Goal: Task Accomplishment & Management: Manage account settings

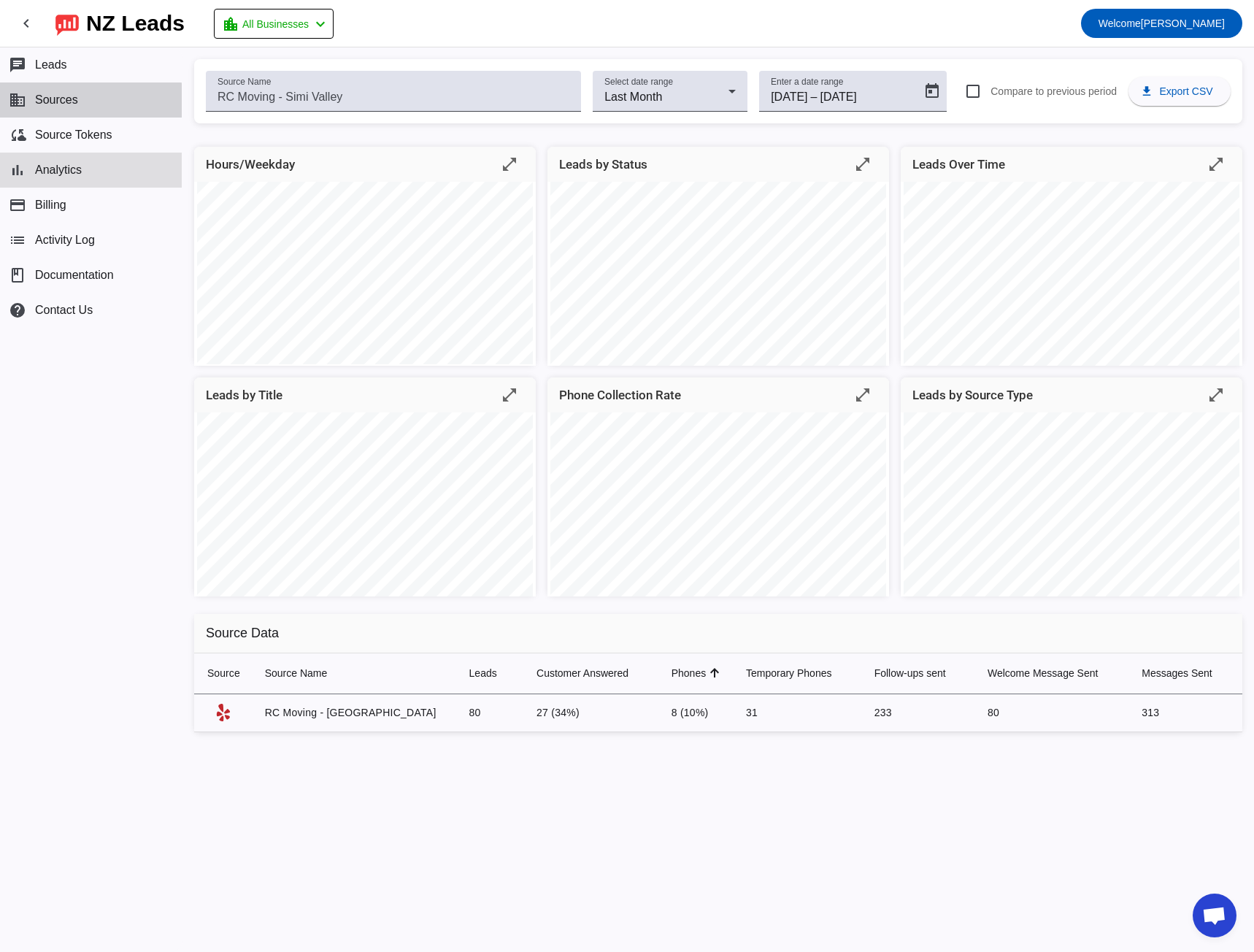
click at [84, 105] on button "business Sources" at bounding box center [90, 99] width 182 height 35
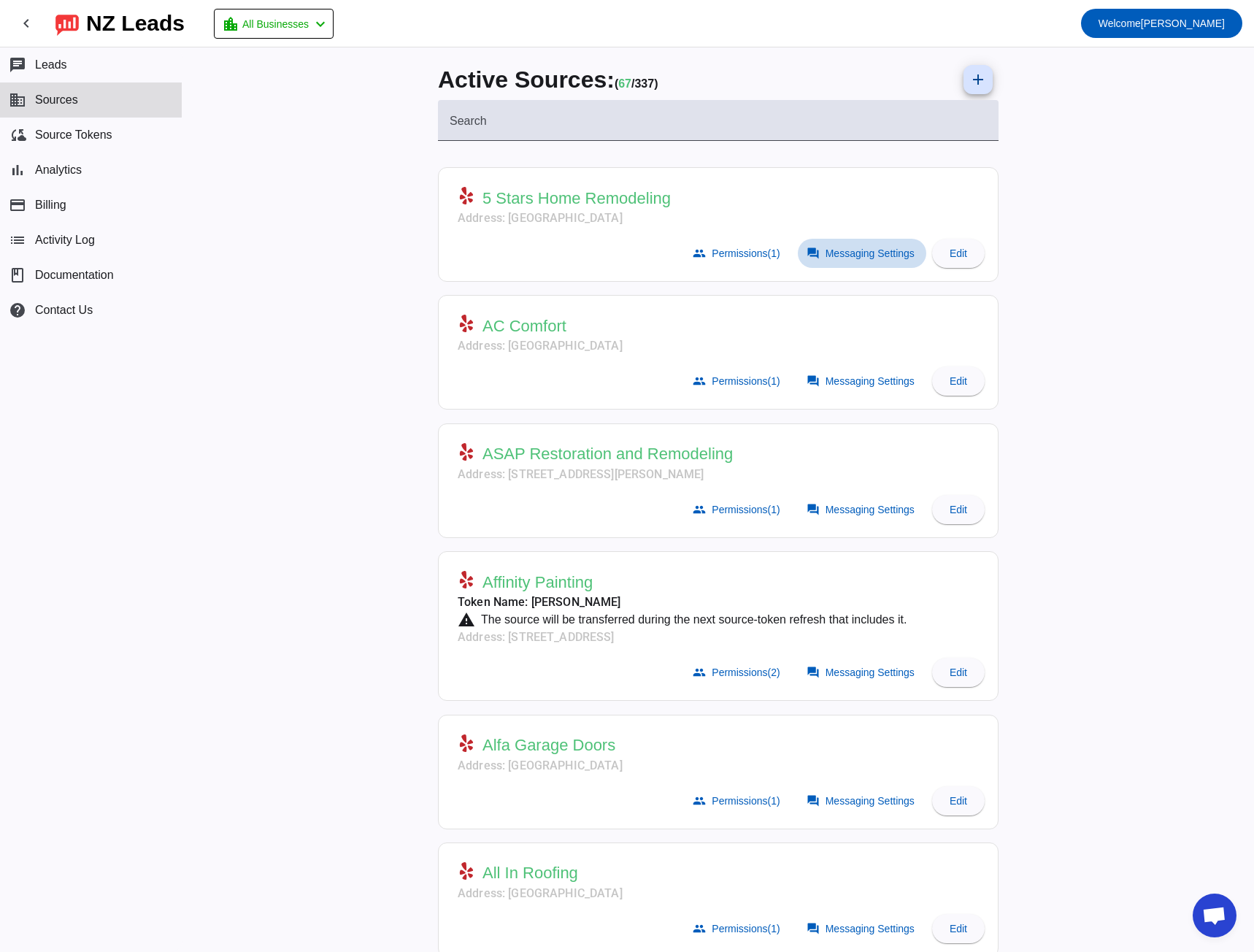
click at [862, 254] on span "Messaging Settings" at bounding box center [870, 253] width 89 height 12
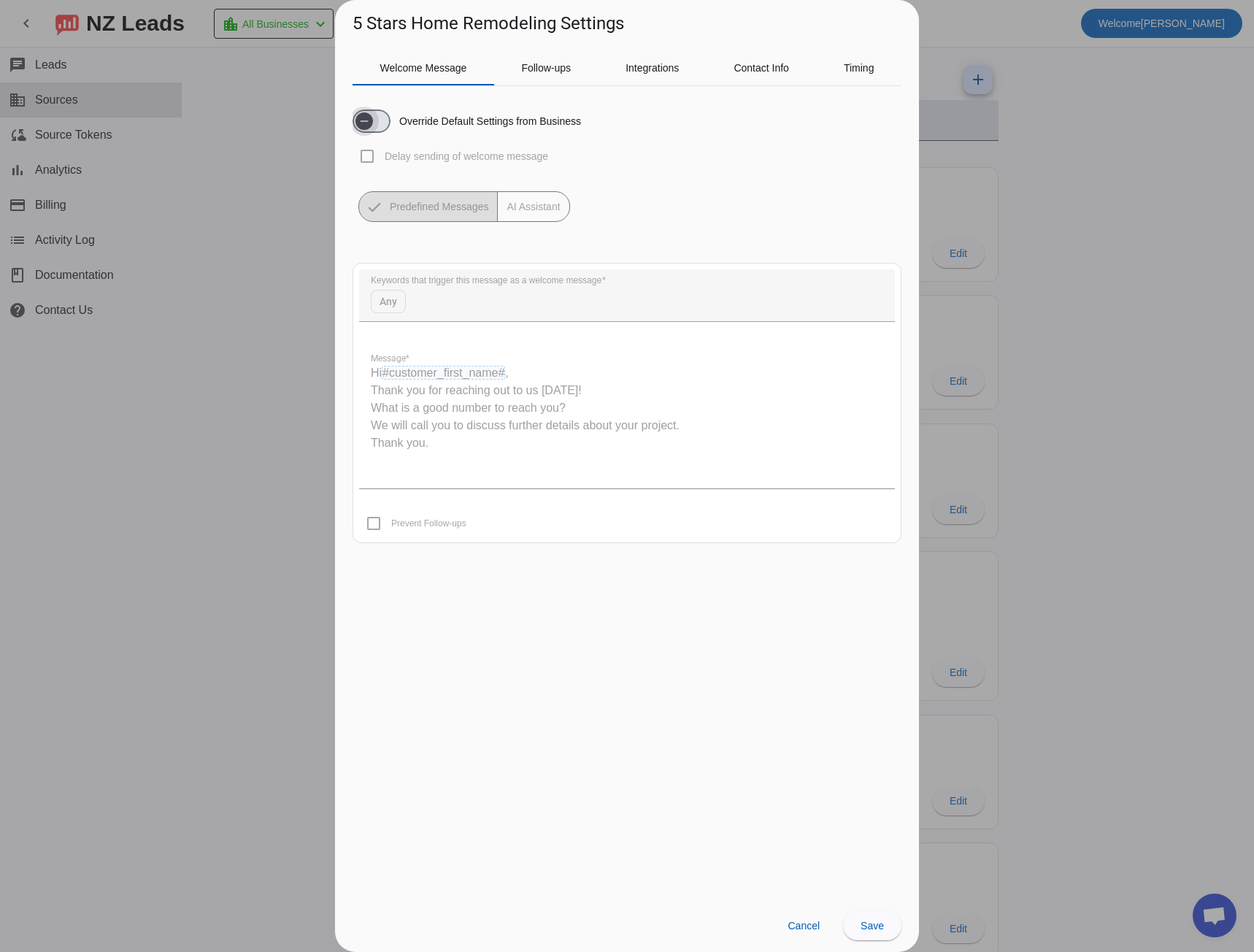
click at [375, 119] on span "button" at bounding box center [364, 121] width 29 height 29
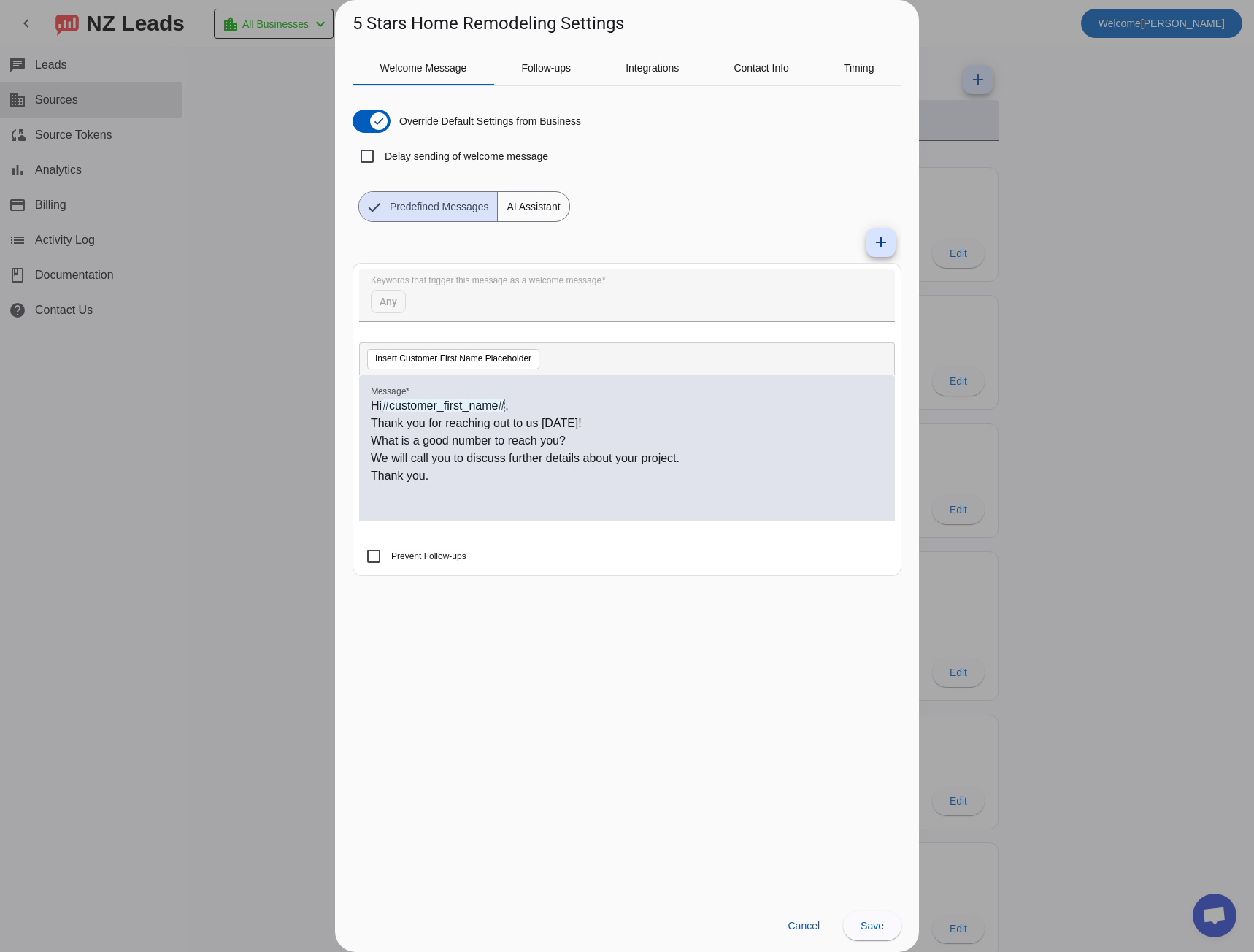
click at [543, 205] on span "AI Assistant" at bounding box center [533, 206] width 71 height 29
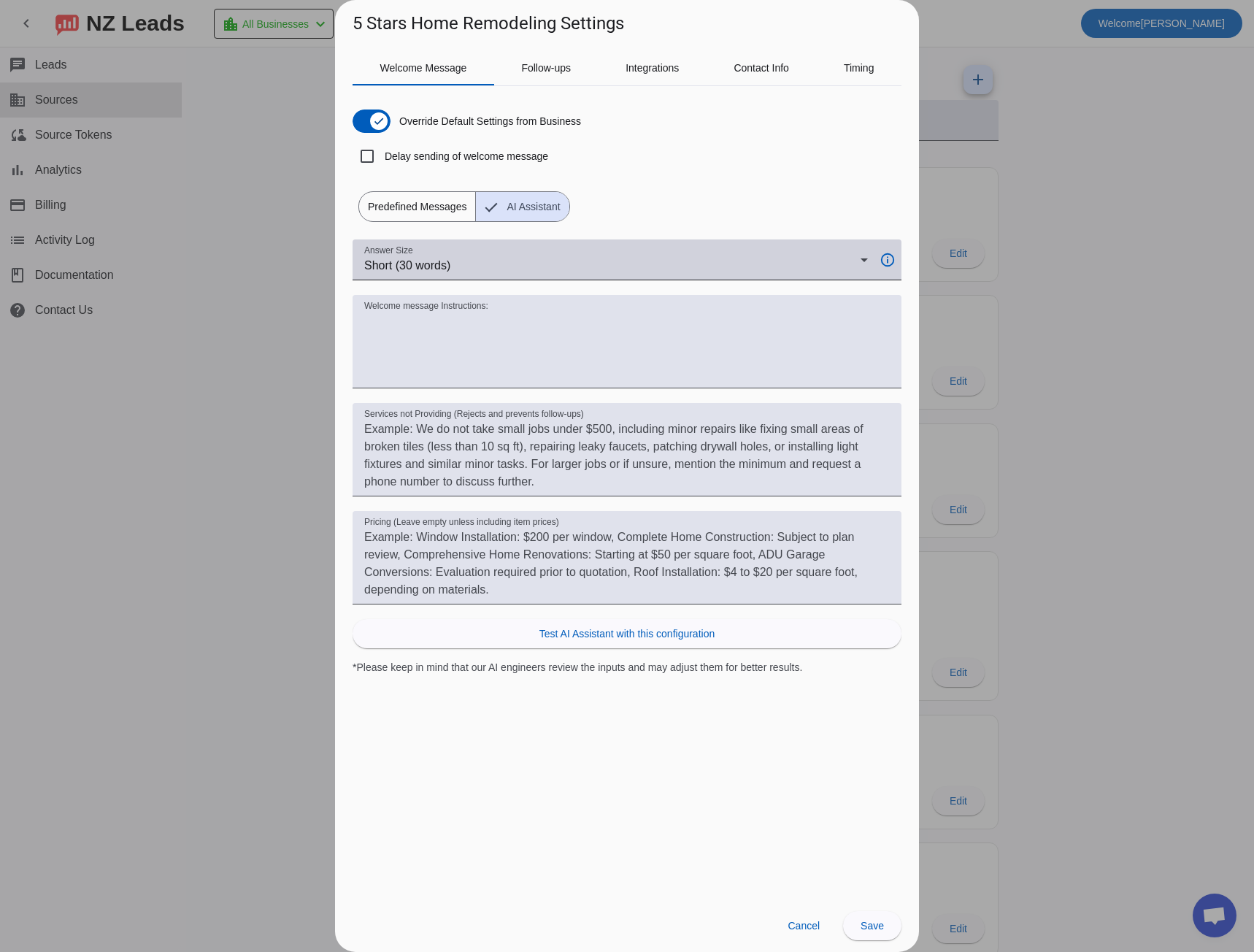
click at [530, 257] on div "Short (30 words)" at bounding box center [612, 265] width 496 height 17
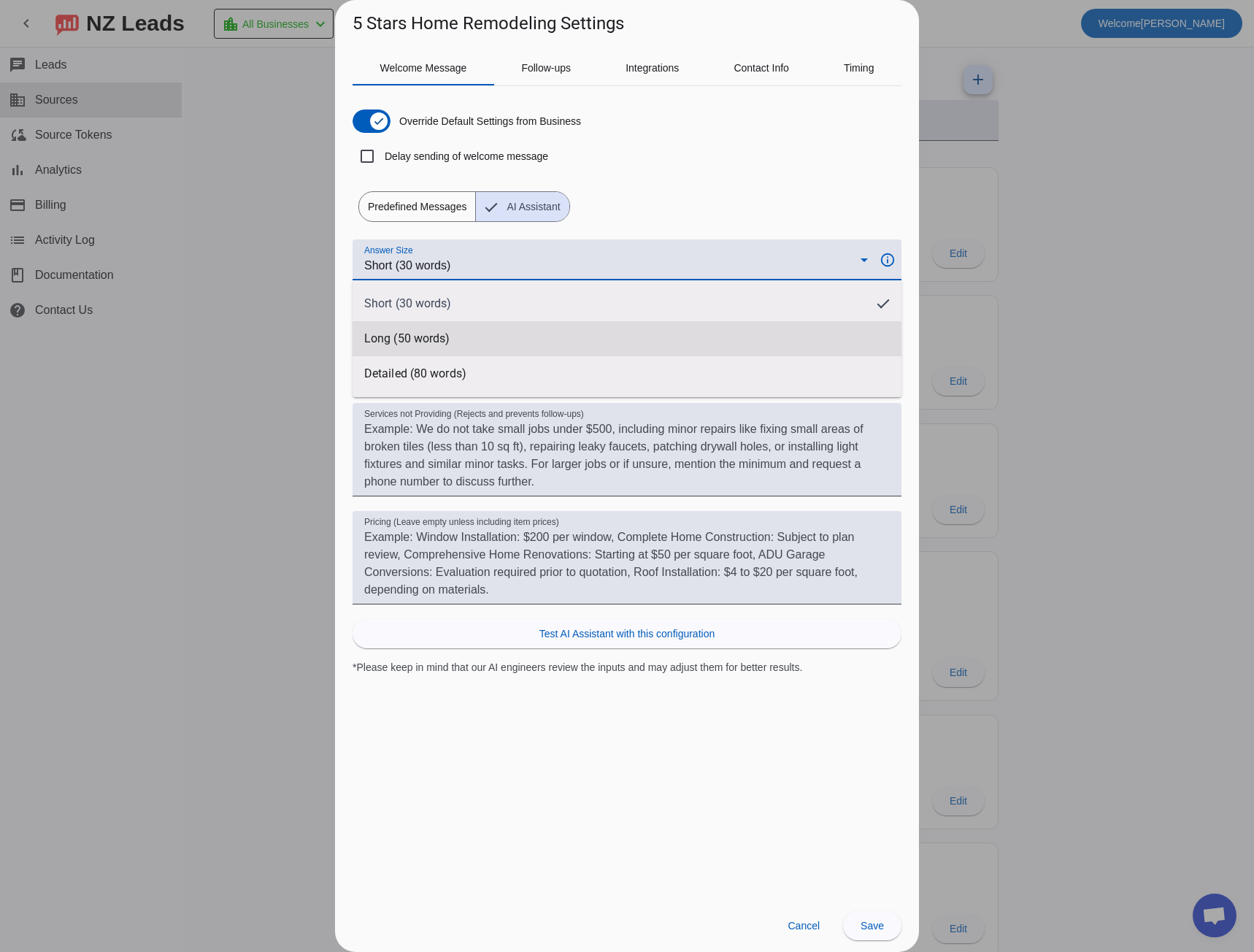
click at [451, 324] on mat-option "Long (50 words)" at bounding box center [627, 339] width 549 height 35
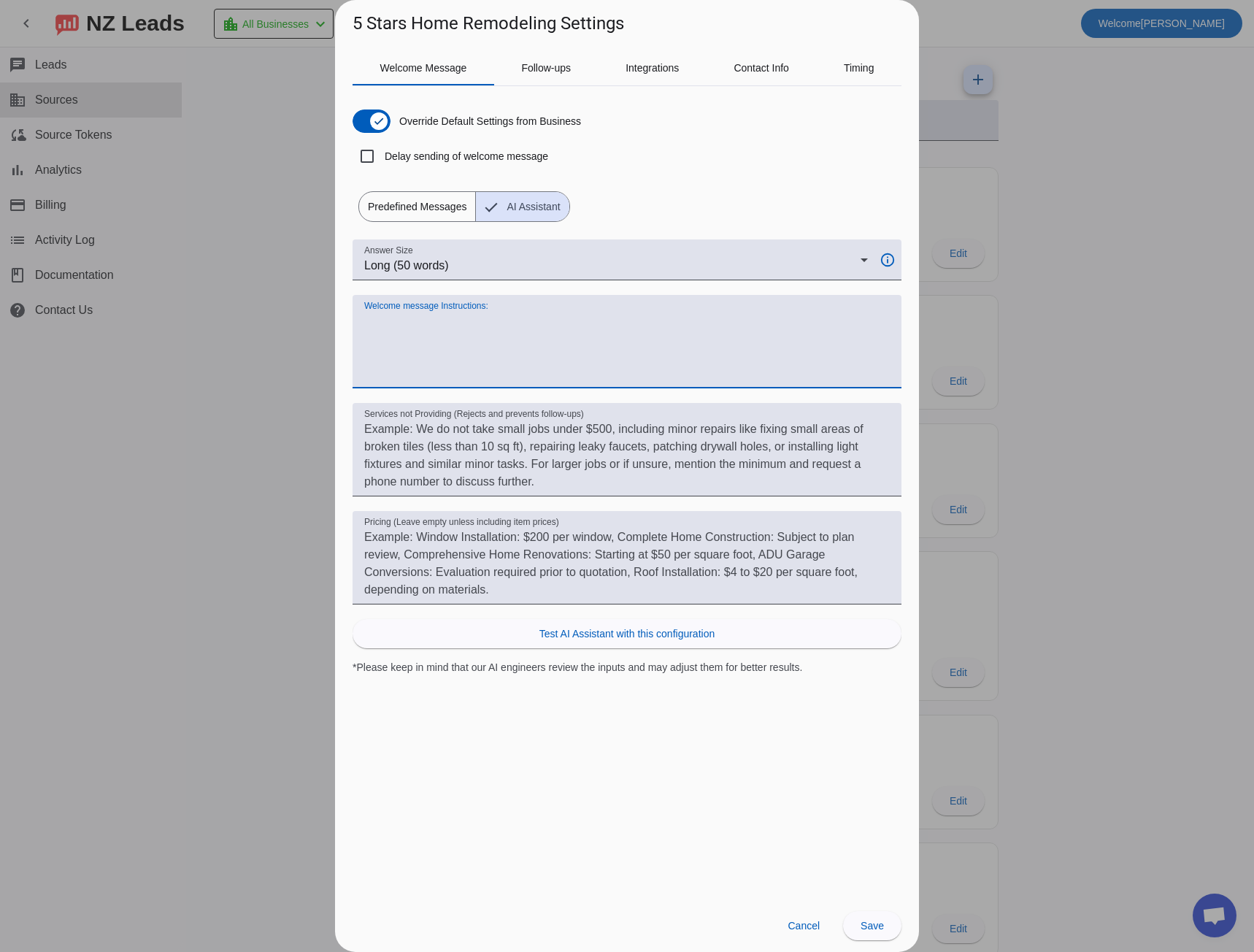
click at [453, 329] on textarea "Welcome message Instructions:" at bounding box center [626, 347] width 525 height 70
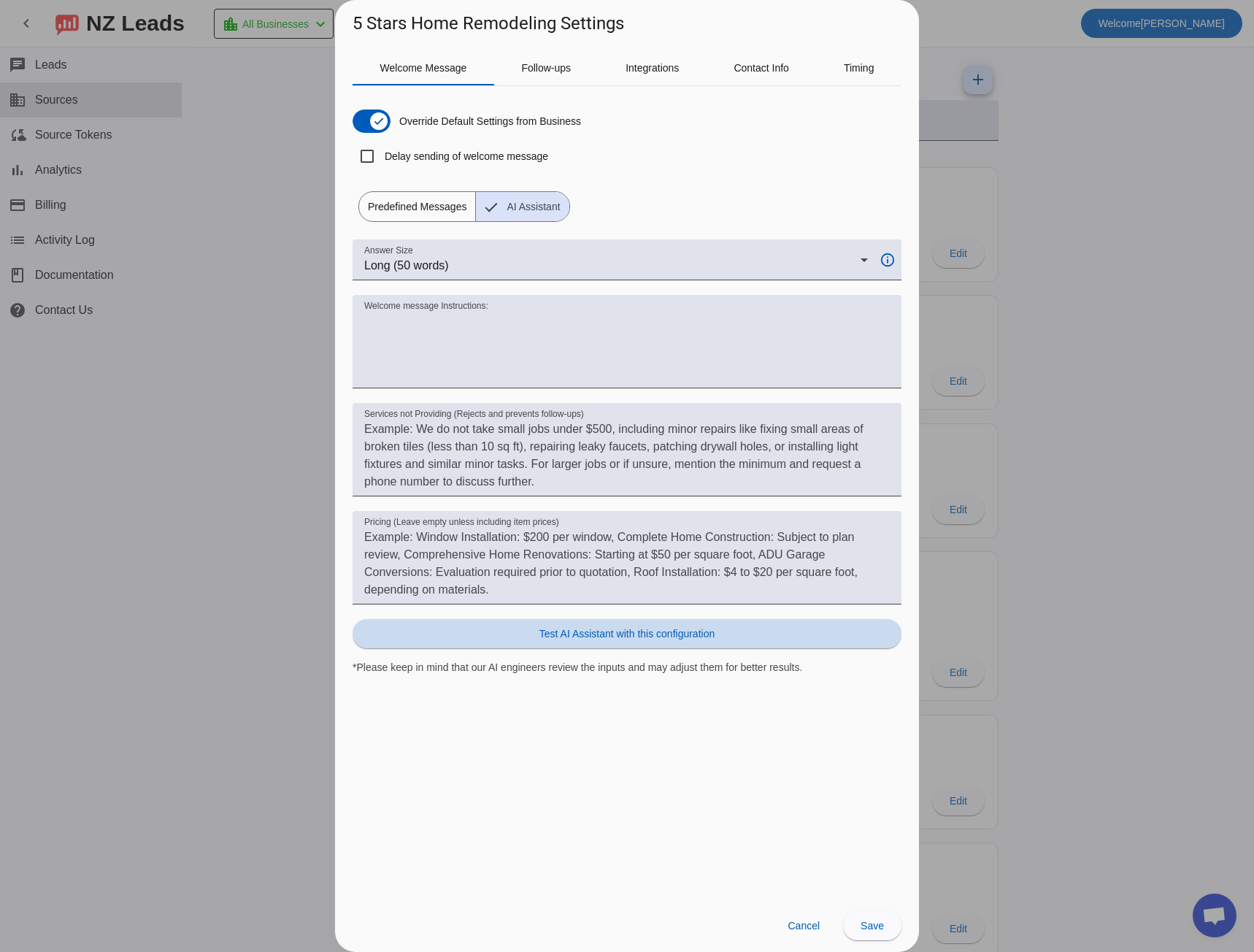
click at [585, 632] on span "Test AI Assistant with this configuration" at bounding box center [627, 634] width 175 height 15
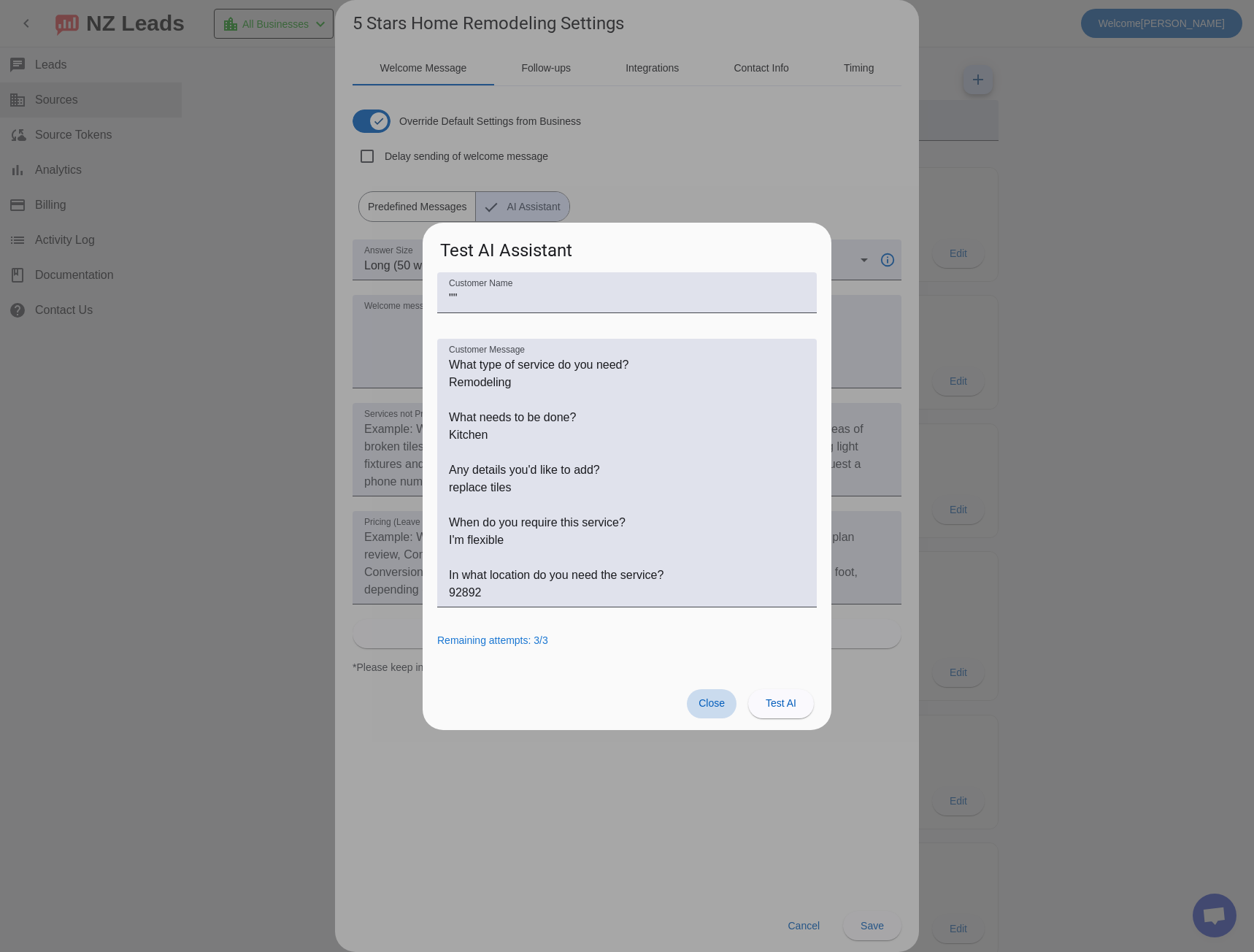
click at [712, 711] on span at bounding box center [711, 703] width 49 height 29
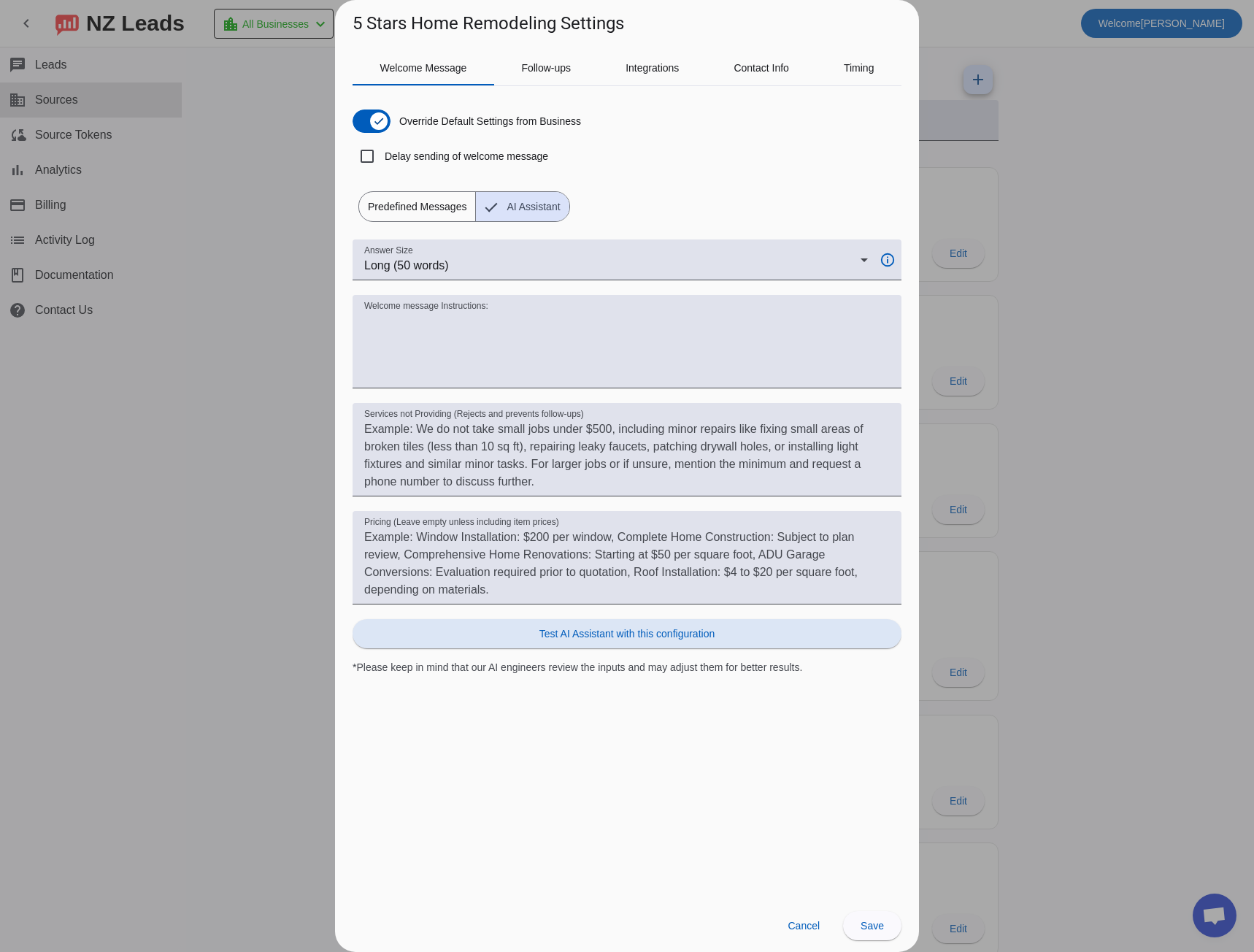
click at [391, 207] on span "Predefined Messages" at bounding box center [417, 206] width 116 height 29
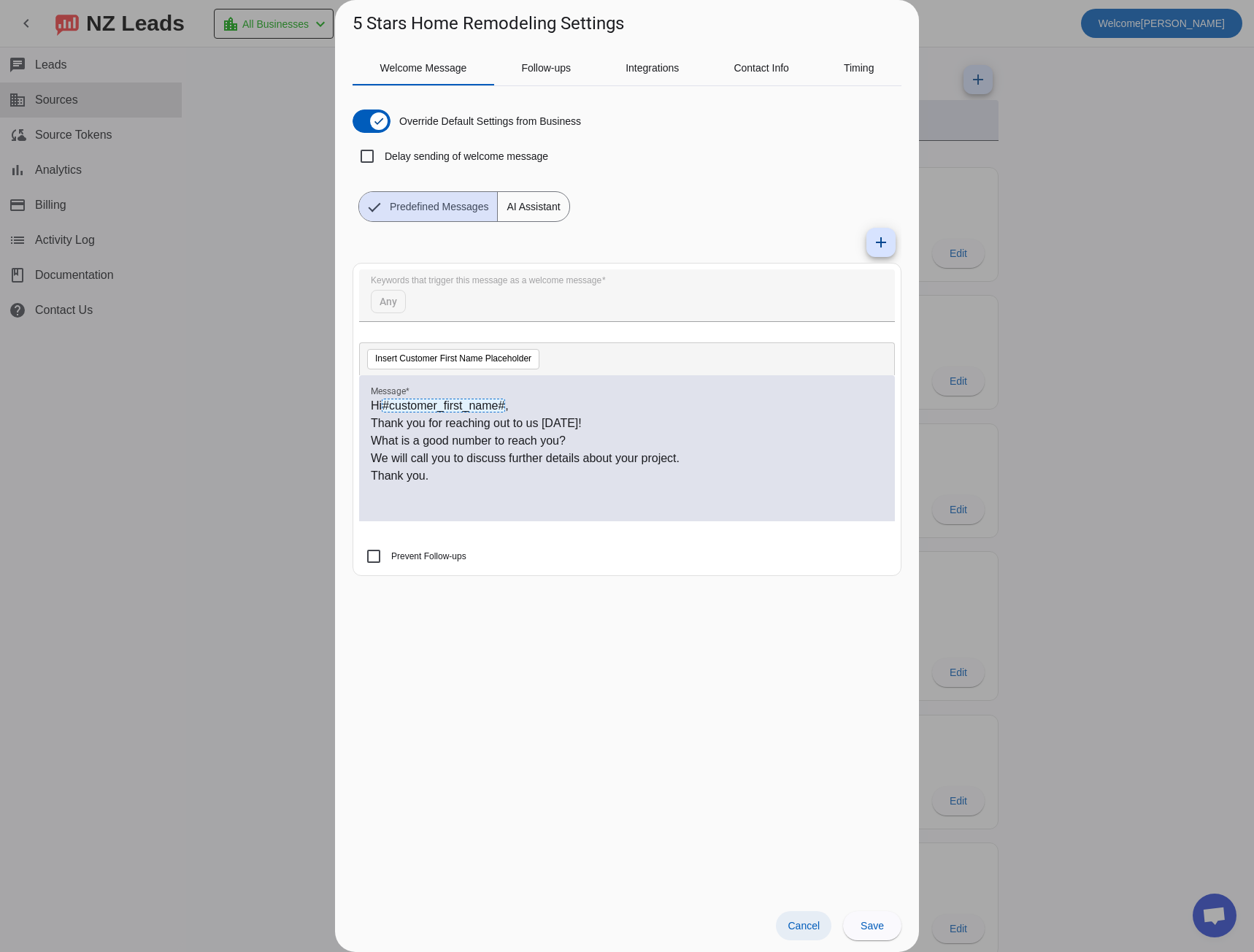
click at [815, 927] on span "Cancel" at bounding box center [803, 926] width 32 height 12
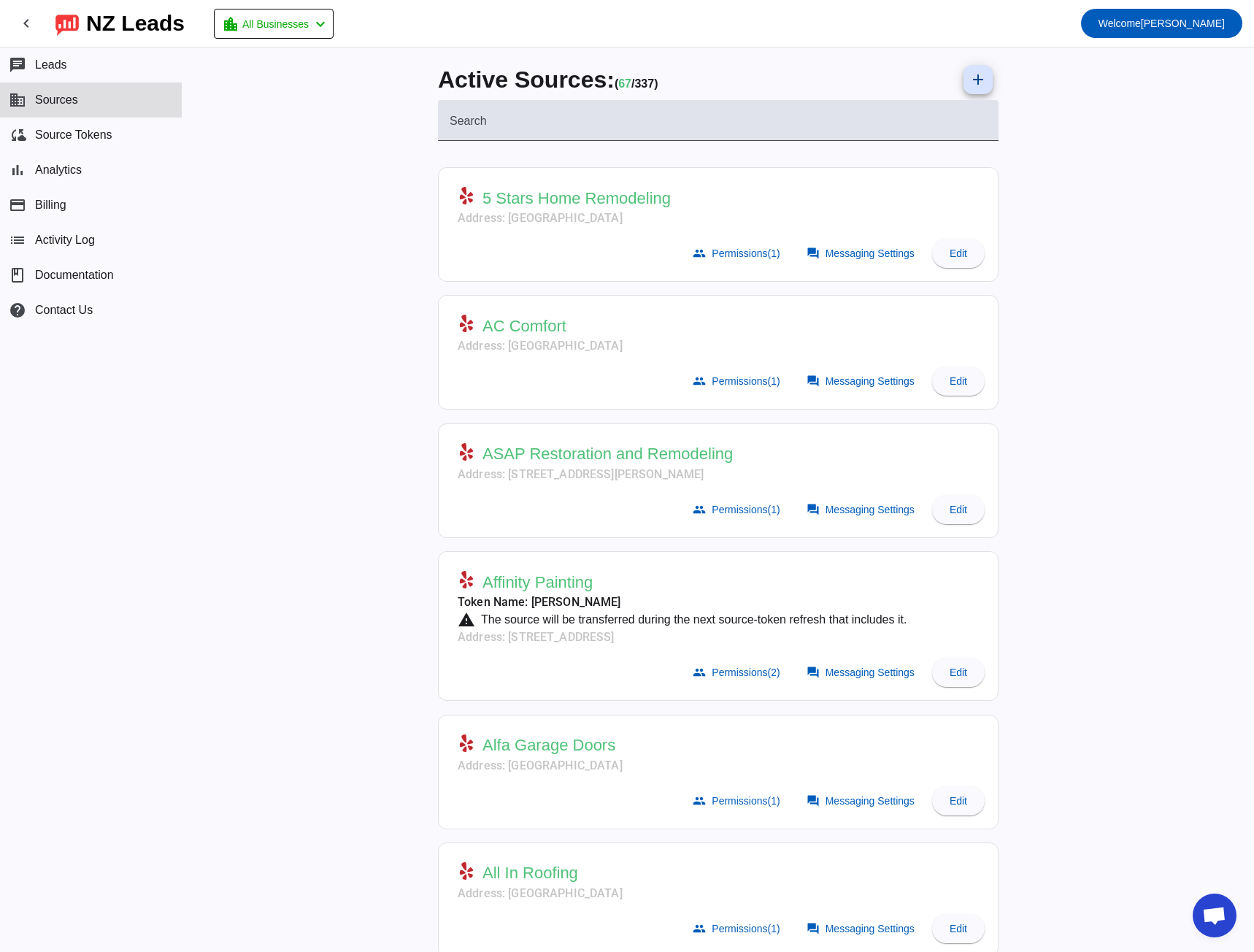
click at [458, 152] on div at bounding box center [718, 148] width 560 height 15
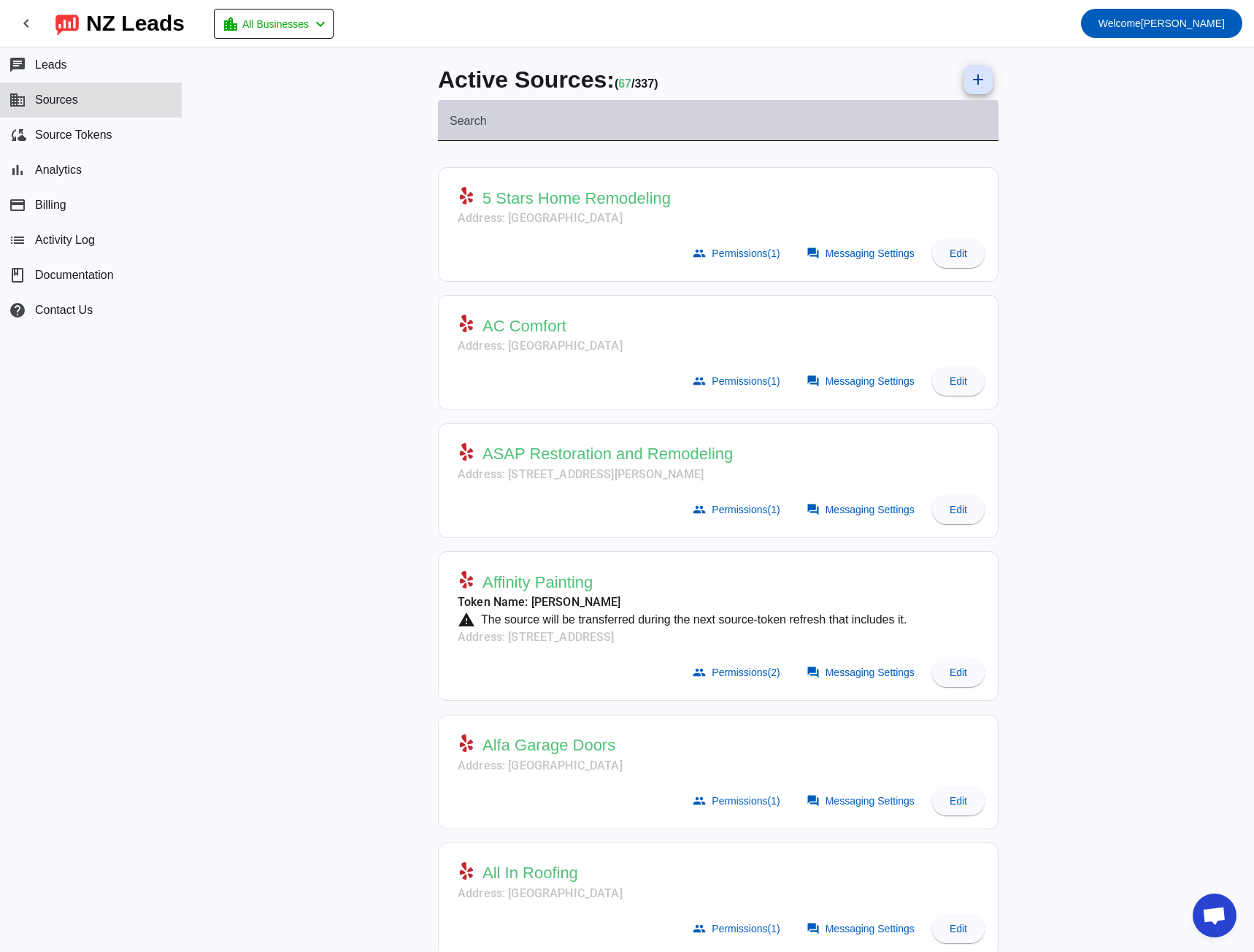
click at [457, 136] on div "Search" at bounding box center [718, 120] width 537 height 41
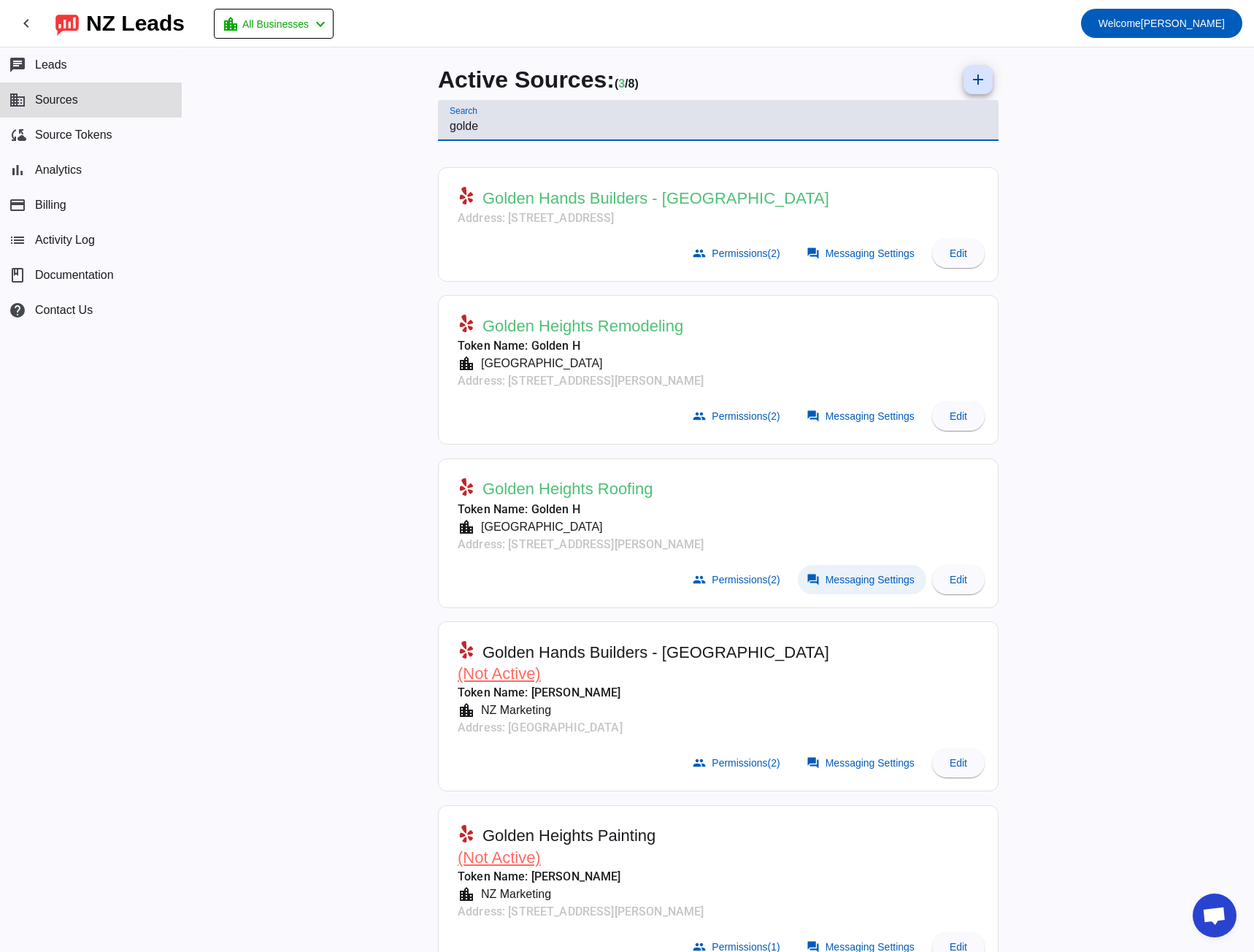
type input "golde"
click at [826, 578] on span "Messaging Settings" at bounding box center [870, 580] width 89 height 12
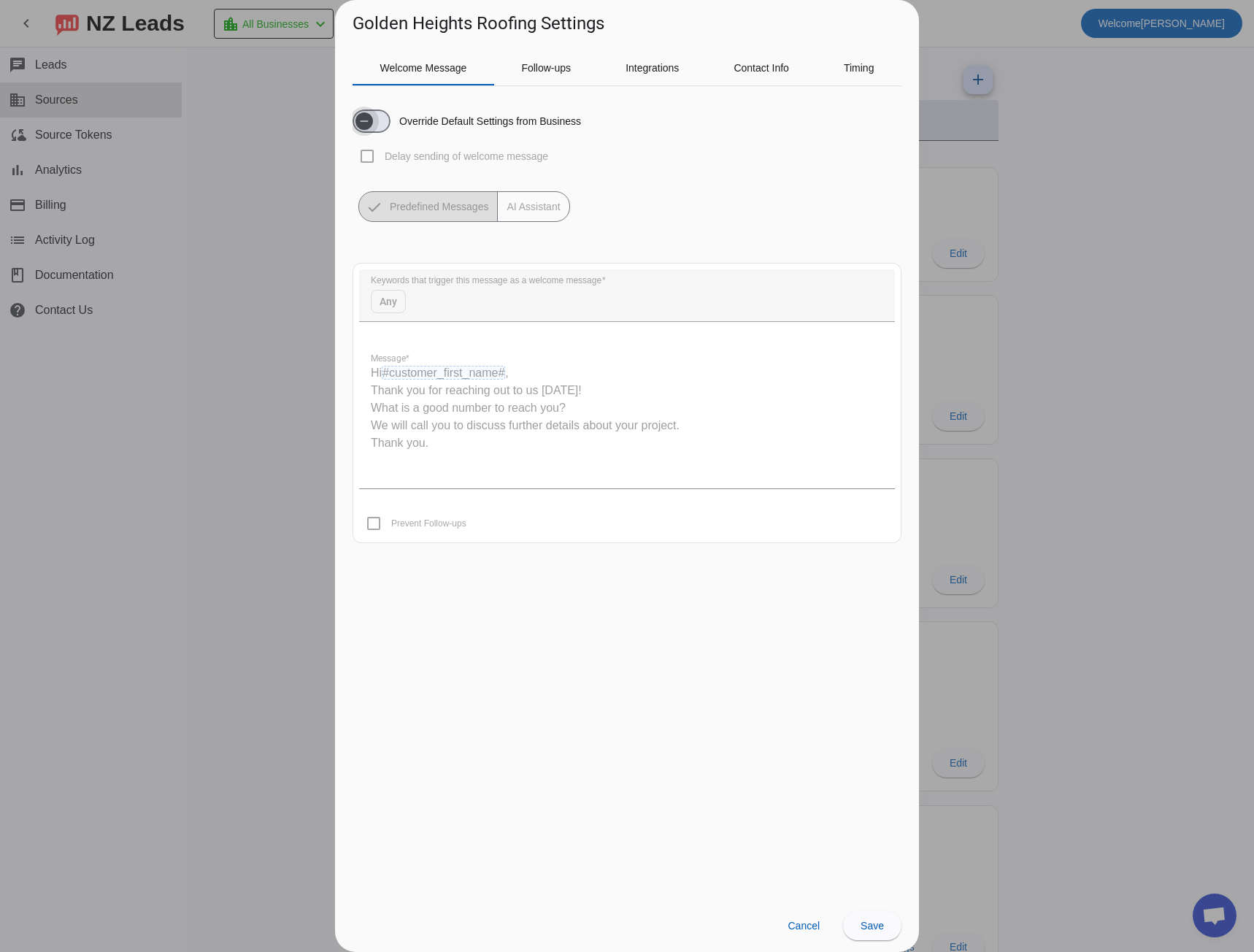
click at [362, 124] on icon "button" at bounding box center [365, 121] width 12 height 12
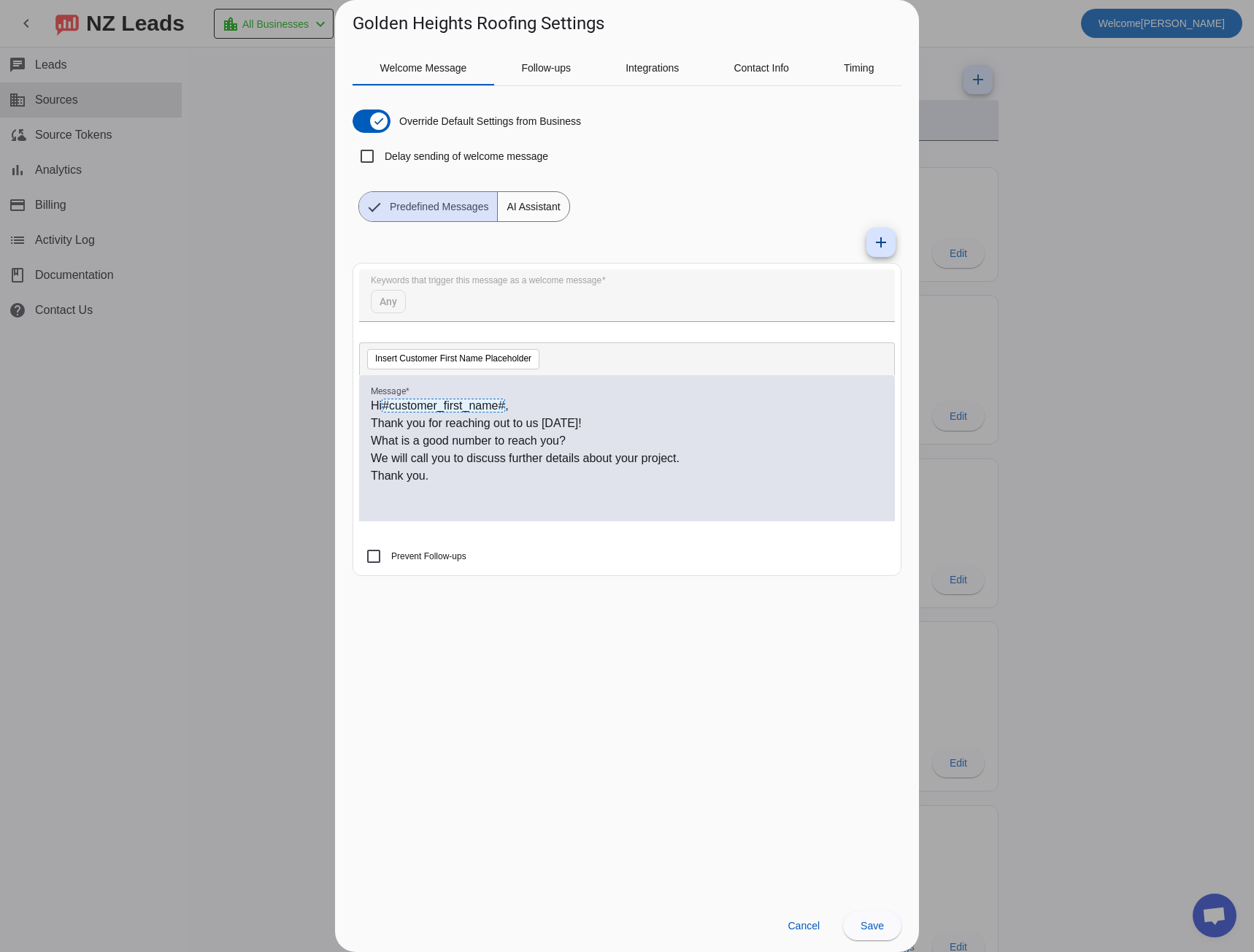
drag, startPoint x: 370, startPoint y: 403, endPoint x: 423, endPoint y: 428, distance: 58.6
click at [440, 446] on div "Hi #customer_first_name# , Thank you for reaching out to us [DATE]! What is a g…" at bounding box center [627, 448] width 536 height 146
click at [536, 212] on span "AI Assistant" at bounding box center [533, 206] width 71 height 29
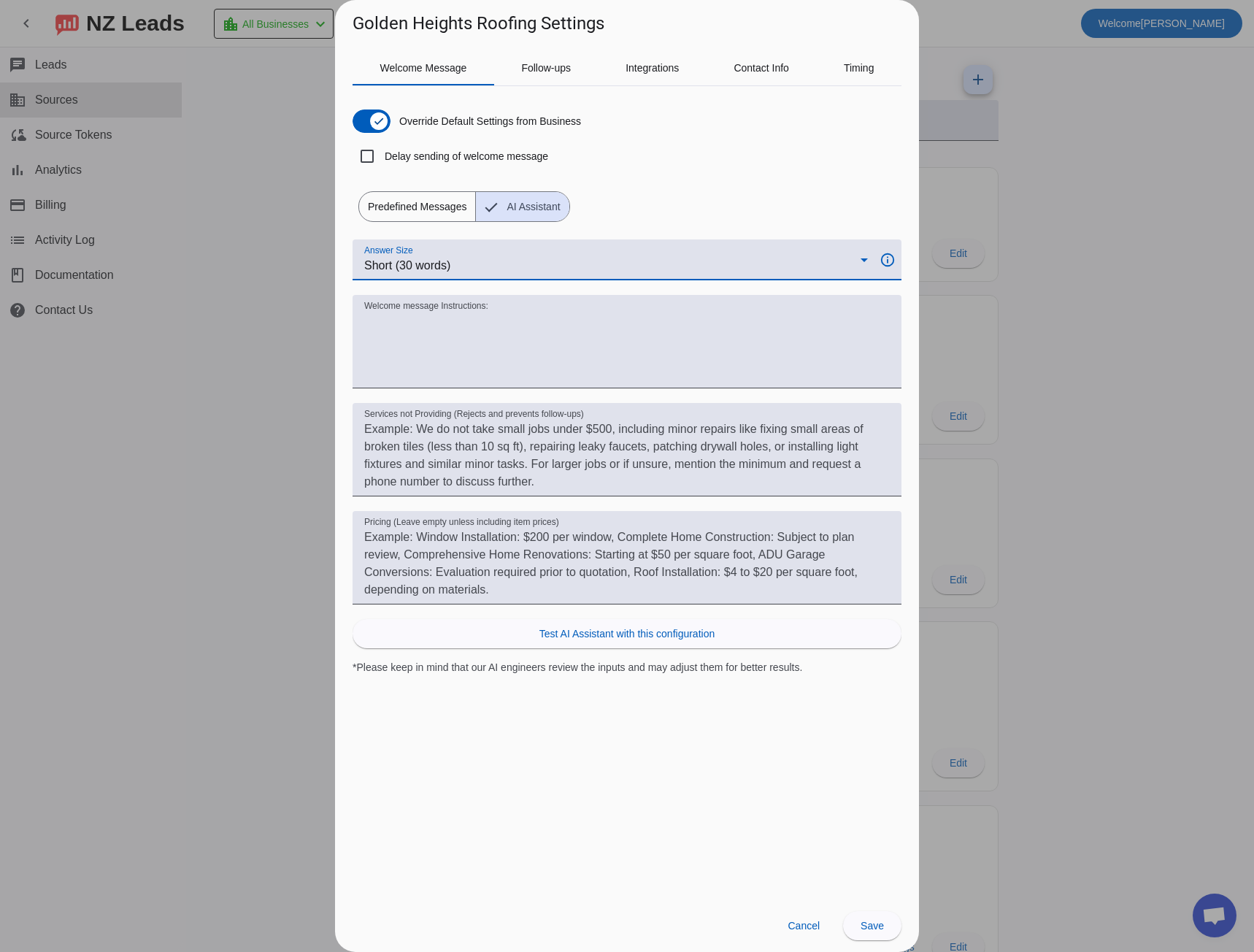
click at [734, 257] on div "Short (30 words)" at bounding box center [612, 265] width 496 height 17
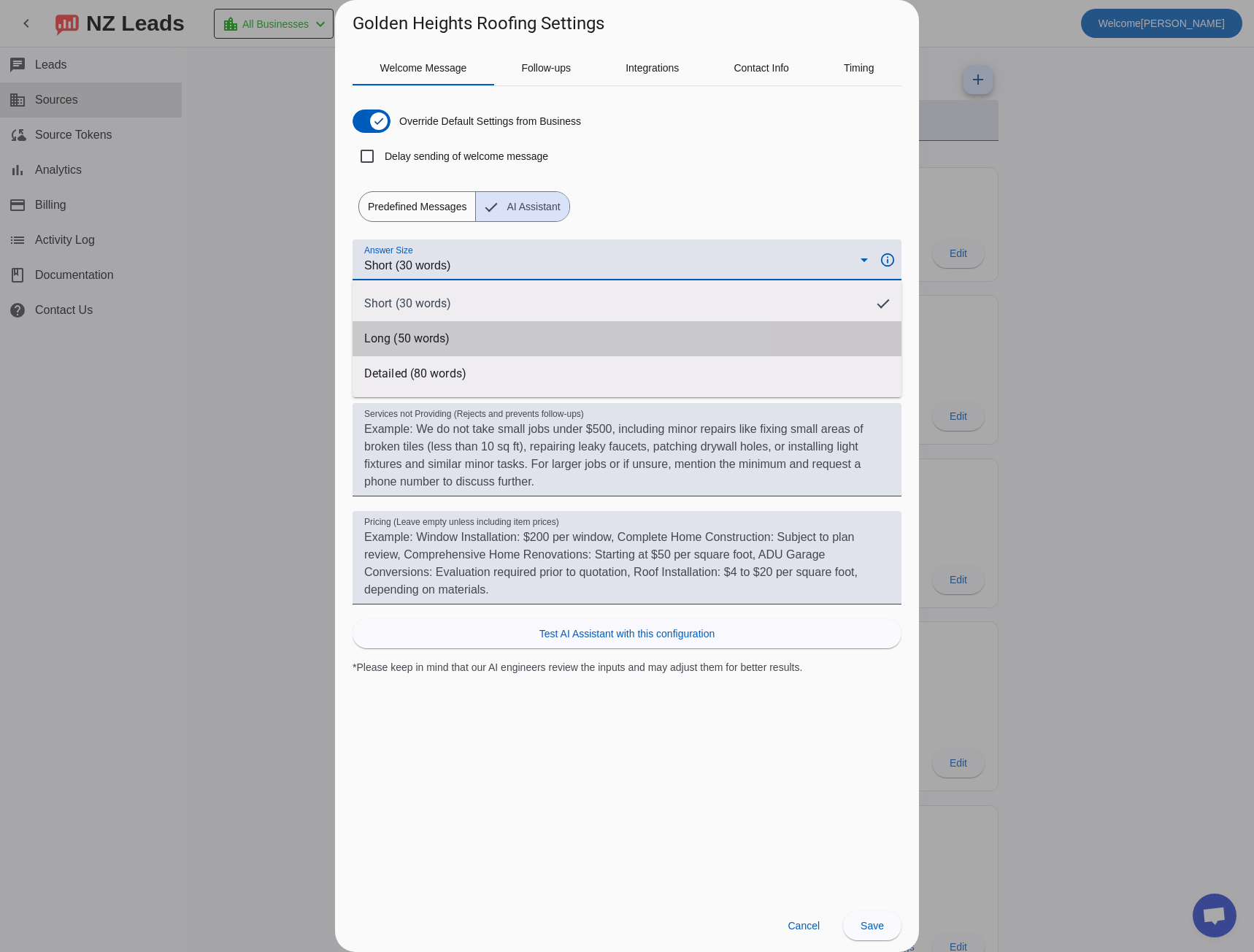
click at [465, 329] on mat-option "Long (50 words)" at bounding box center [627, 339] width 549 height 35
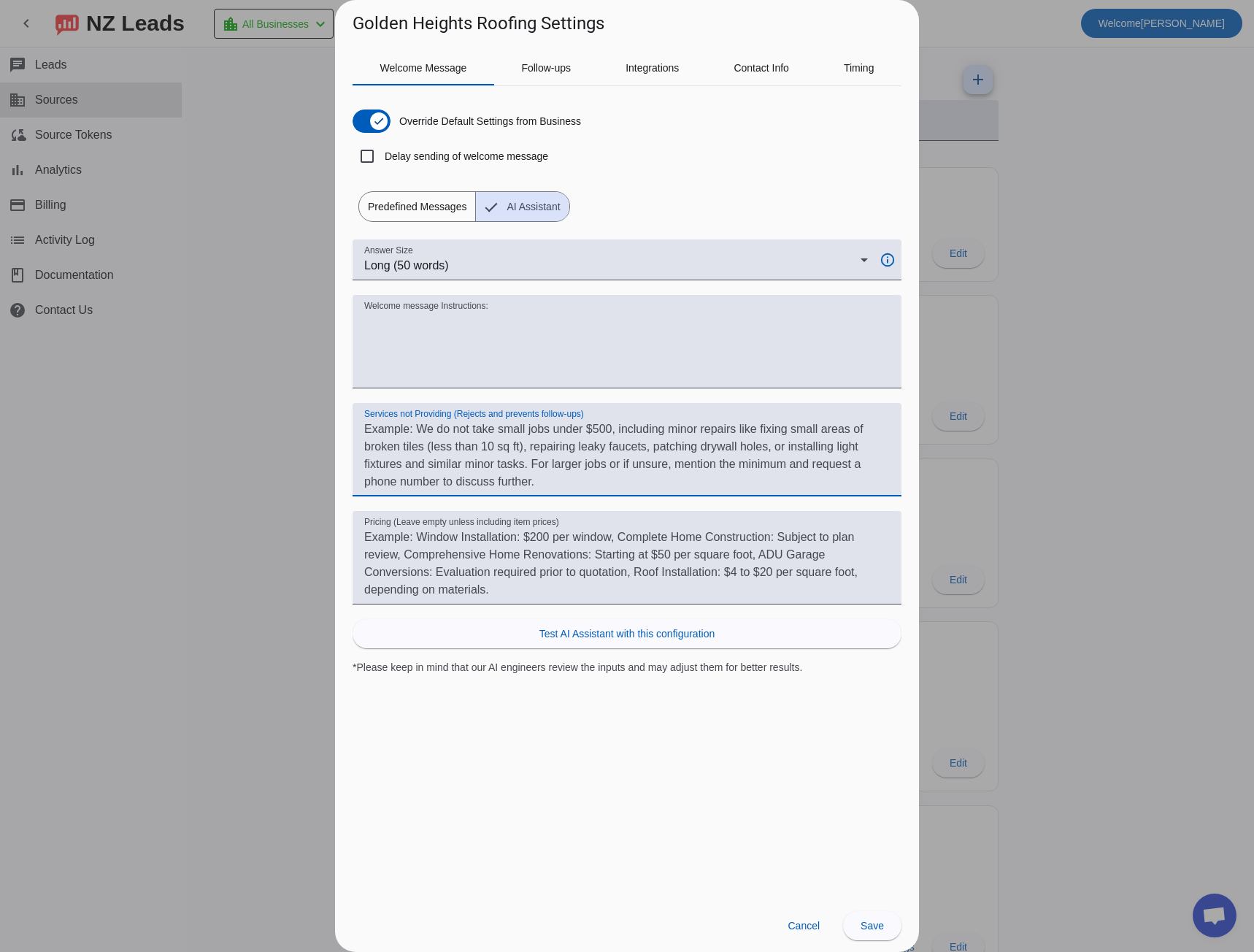
click at [416, 431] on textarea "Services not Providing (Rejects and prevents follow-ups)" at bounding box center [626, 456] width 525 height 70
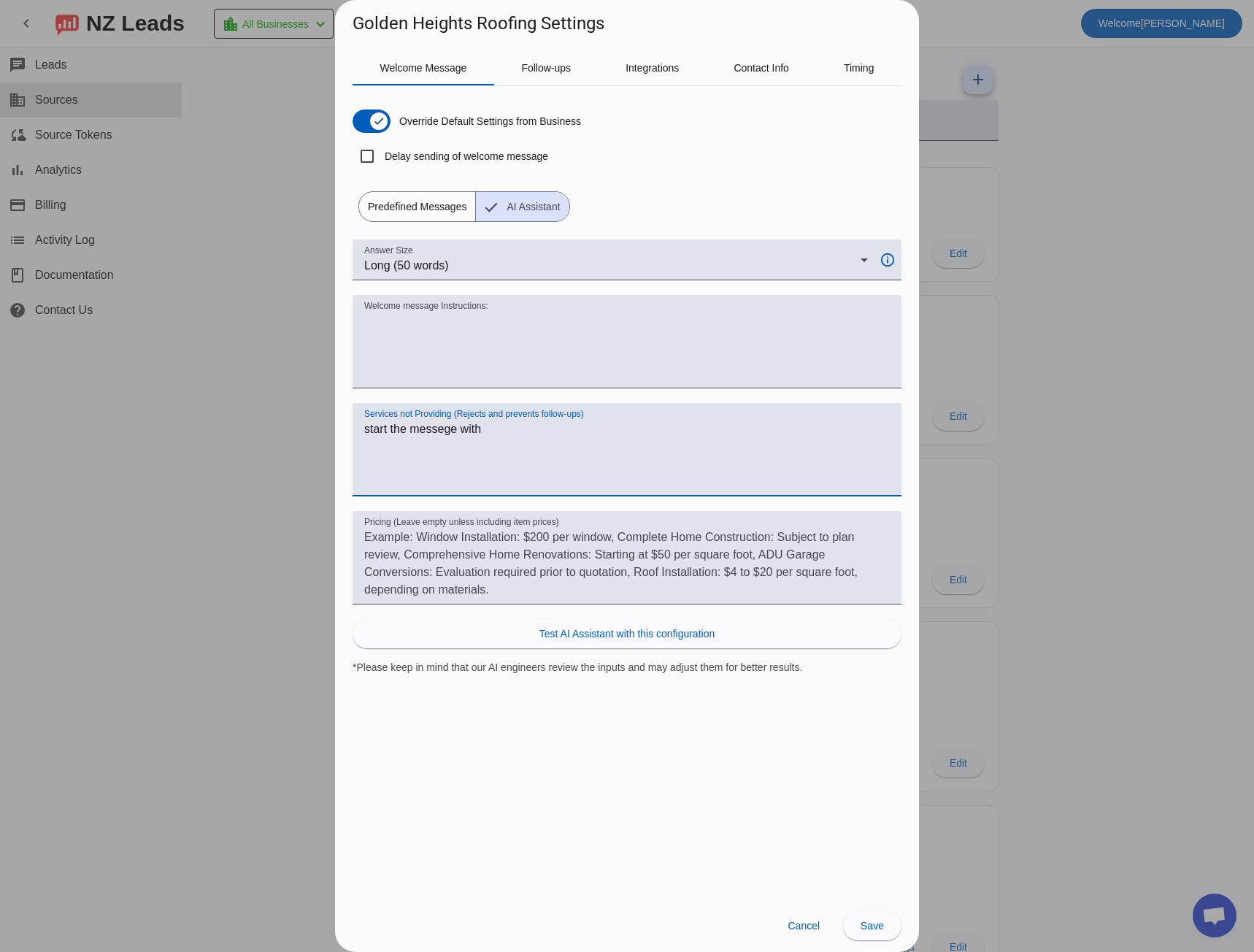
click at [416, 431] on textarea "start the messege with" at bounding box center [626, 456] width 525 height 70
click at [502, 436] on textarea "start the message with" at bounding box center [626, 456] width 525 height 70
click at [374, 427] on textarea "start the message with" at bounding box center [626, 456] width 525 height 70
drag, startPoint x: 374, startPoint y: 427, endPoint x: 470, endPoint y: 418, distance: 96.4
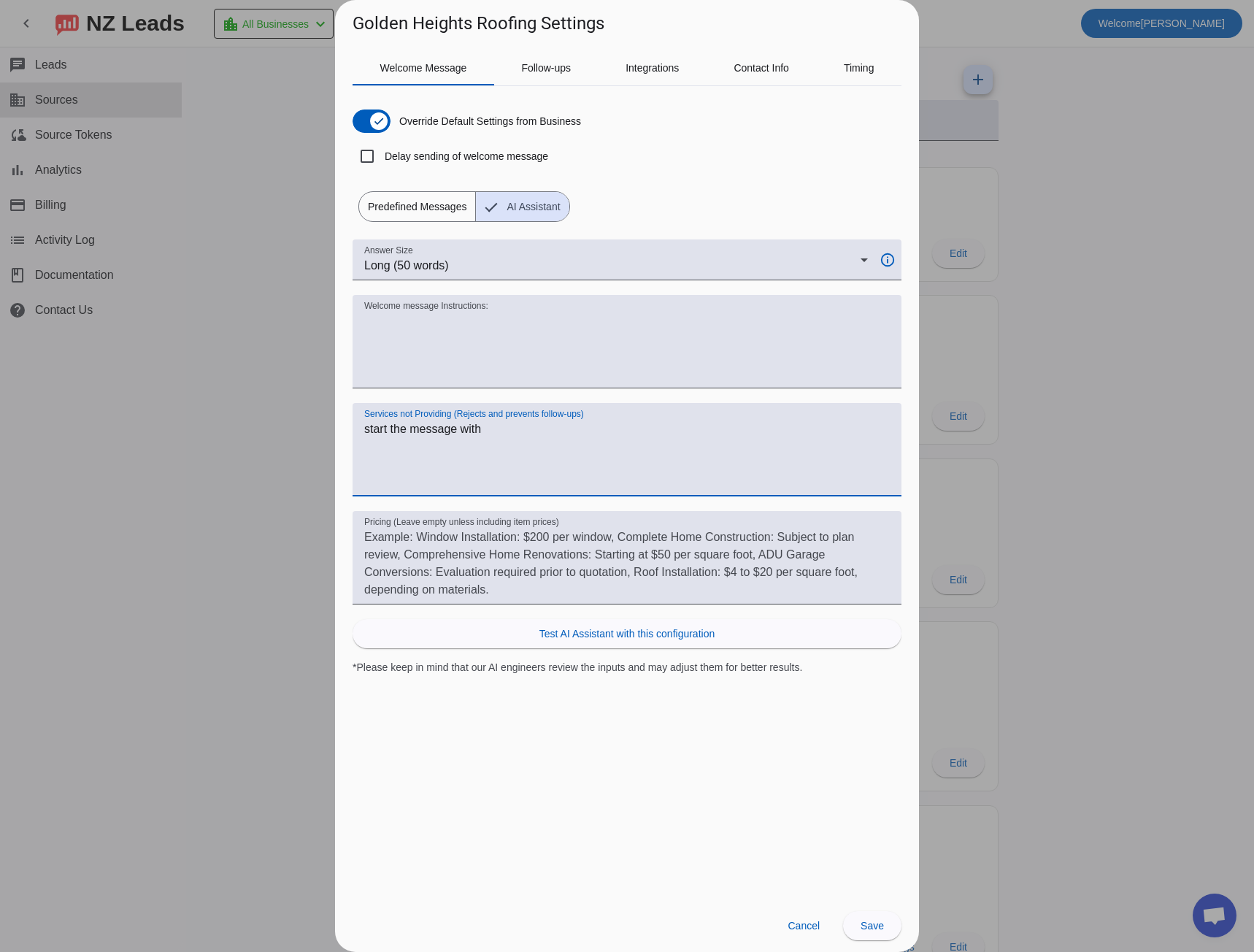
click at [470, 418] on div "Services not Providing (Rejects and prevents follow-ups) start the message with" at bounding box center [626, 449] width 525 height 93
type textarea "start the message with"
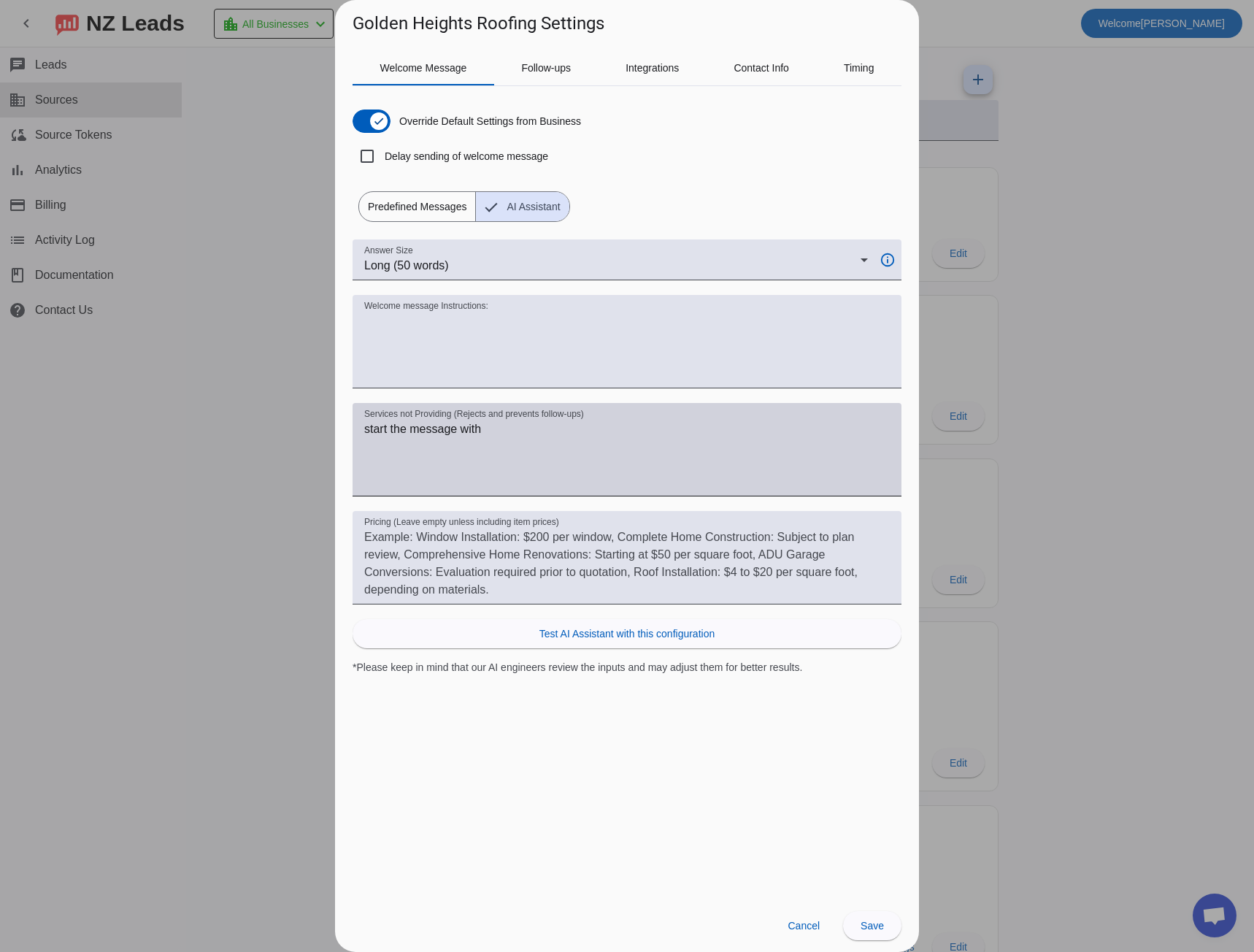
drag, startPoint x: 472, startPoint y: 418, endPoint x: 460, endPoint y: 424, distance: 13.4
click at [460, 424] on textarea "start the message with" at bounding box center [626, 456] width 525 height 70
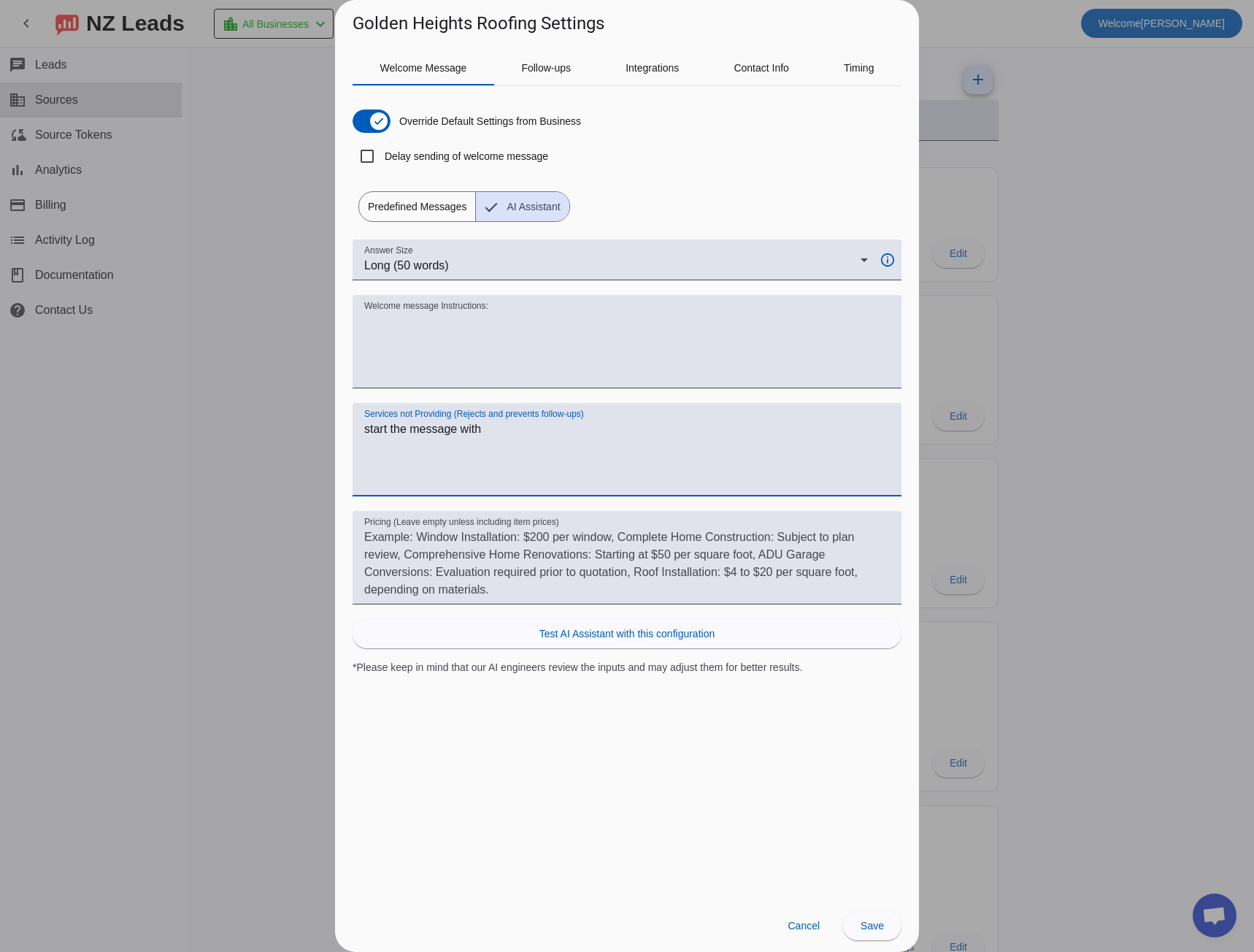
click at [460, 424] on textarea "start the message with" at bounding box center [626, 456] width 525 height 70
click at [419, 208] on span "Predefined Messages" at bounding box center [417, 206] width 116 height 29
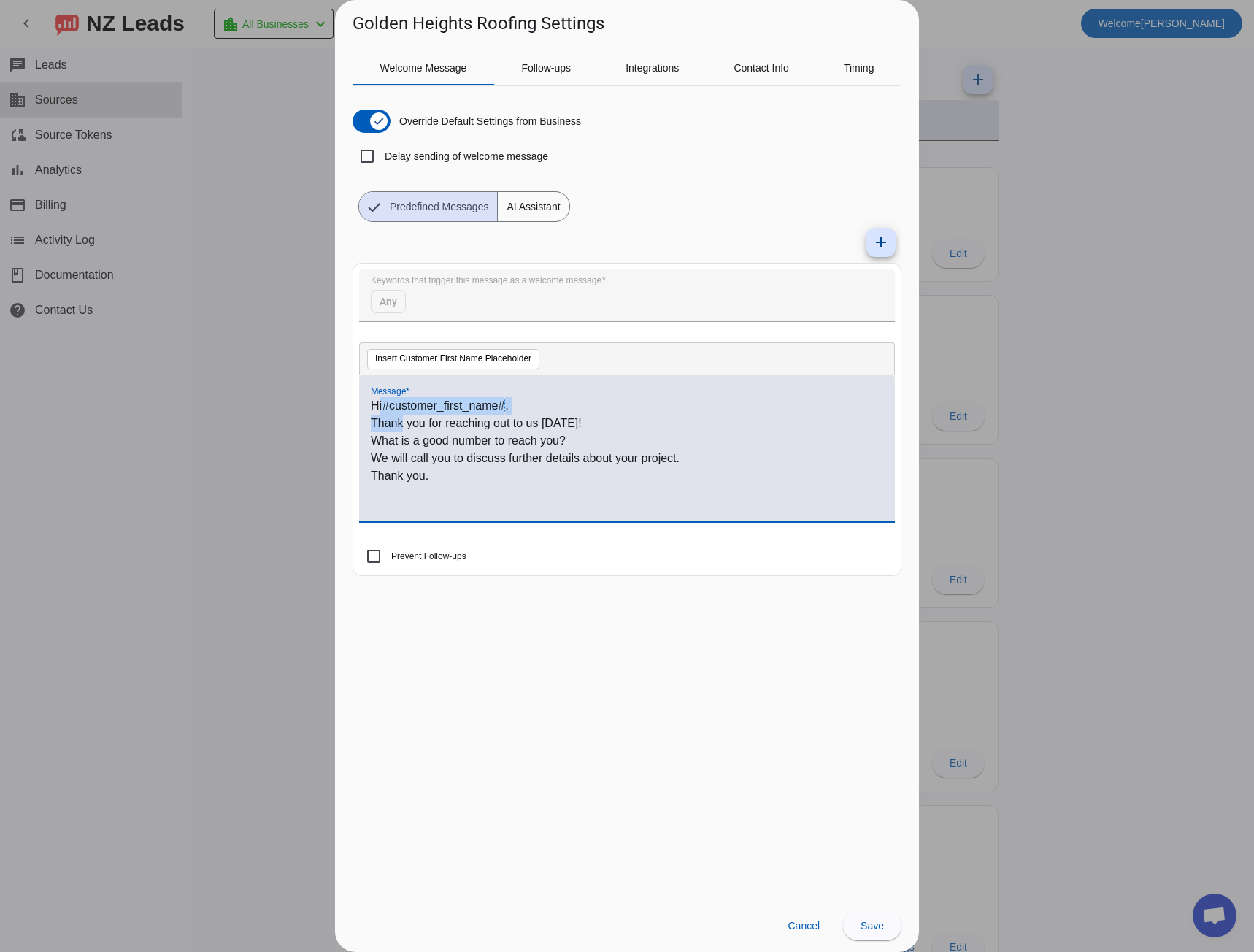
drag, startPoint x: 375, startPoint y: 405, endPoint x: 394, endPoint y: 424, distance: 26.9
click at [402, 429] on div "Hi #customer_first_name# , Thank you for reaching out to us [DATE]! What is a g…" at bounding box center [627, 456] width 513 height 118
click at [370, 407] on div "Hi #customer_first_name# , Thank you for reaching out to us [DATE]! What is a g…" at bounding box center [627, 448] width 536 height 146
drag, startPoint x: 371, startPoint y: 407, endPoint x: 432, endPoint y: 473, distance: 89.9
click at [432, 473] on div "Hi #customer_first_name# , Thank you for reaching out to us [DATE]! What is a g…" at bounding box center [627, 456] width 513 height 118
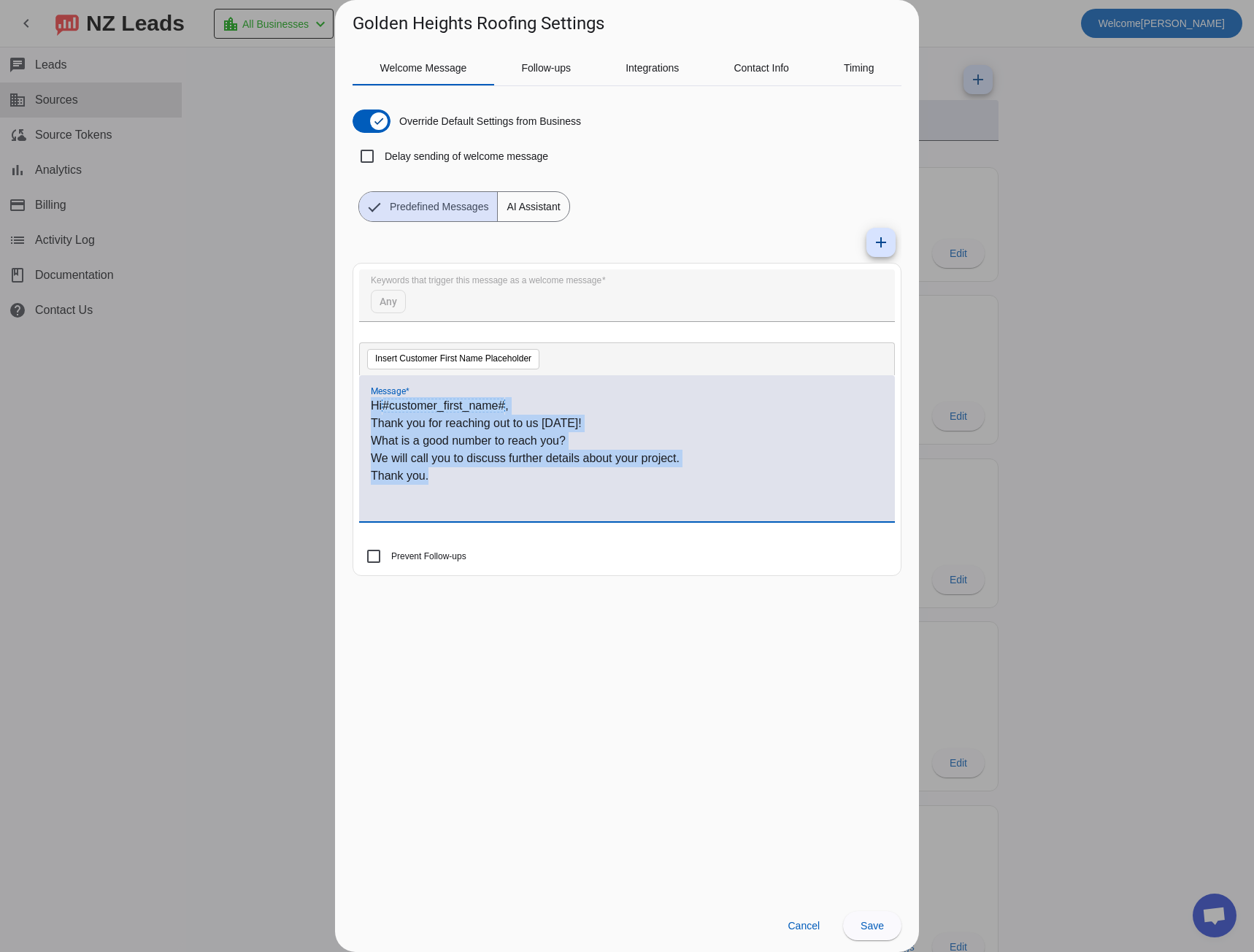
copy div "Hi #customer_first_name# , Thank you for reaching out to us [DATE]! What is a g…"
click at [529, 203] on span "AI Assistant" at bounding box center [533, 206] width 71 height 29
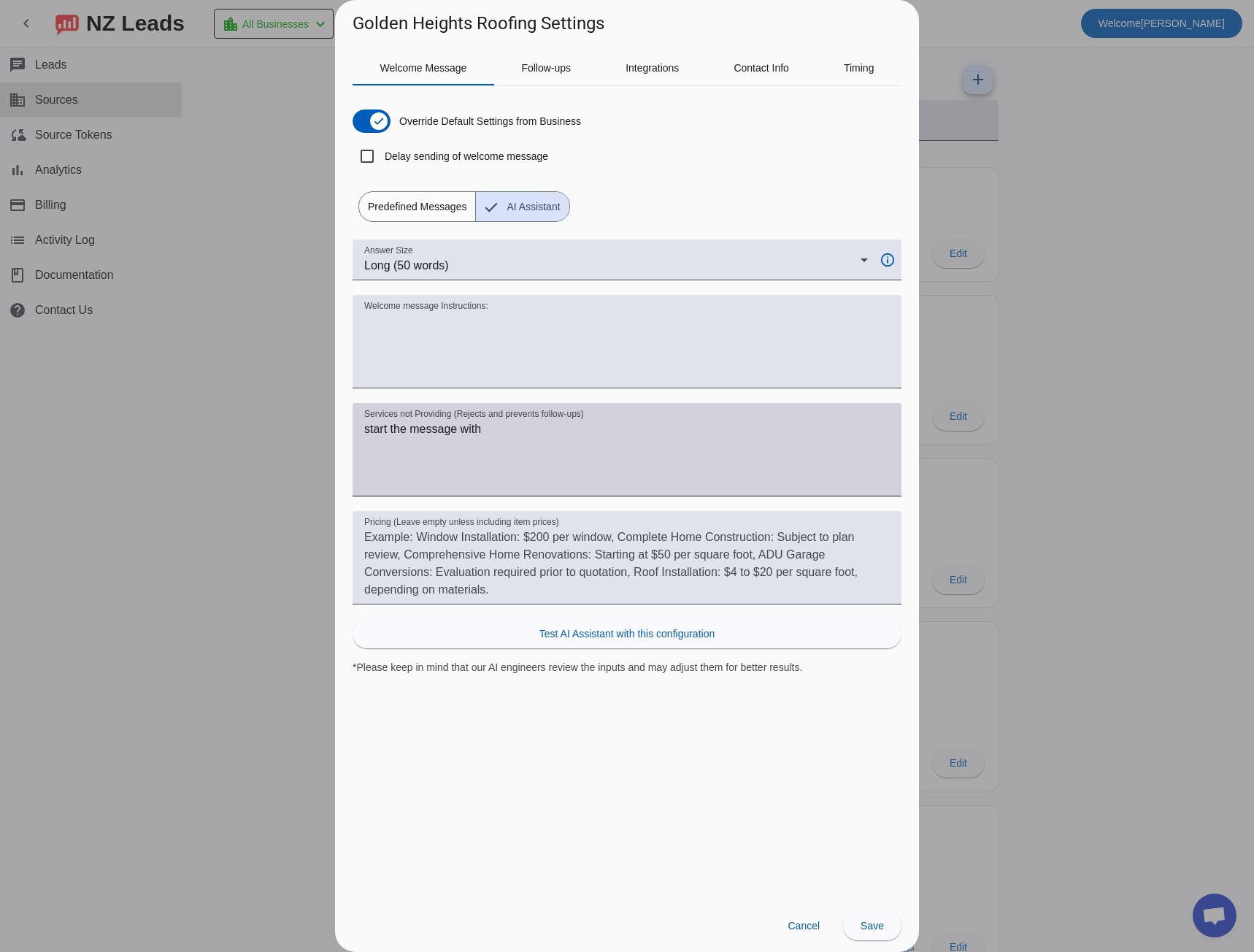
click at [487, 432] on textarea "start the message with" at bounding box center [626, 456] width 525 height 70
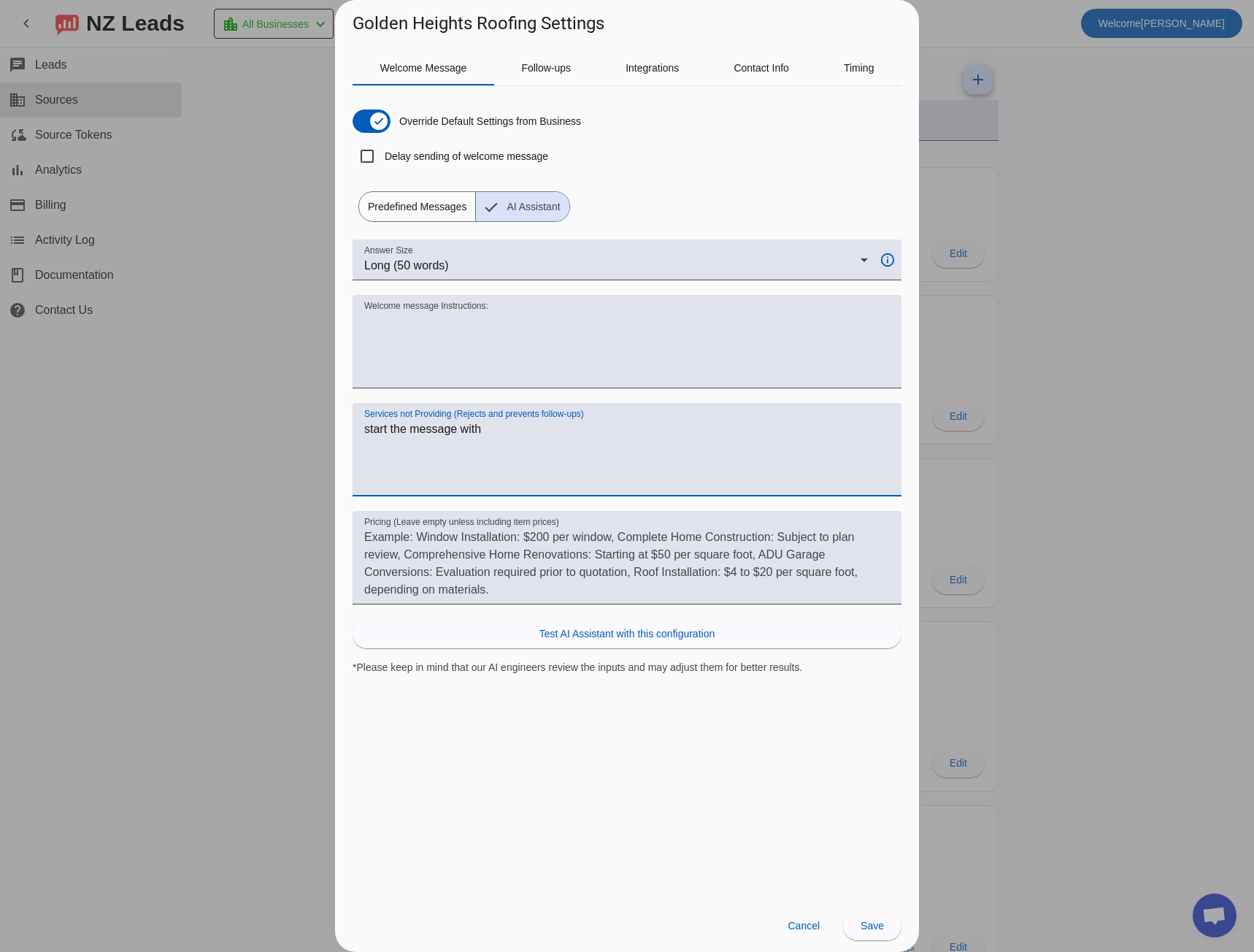
click at [487, 432] on textarea "start the message with" at bounding box center [626, 456] width 525 height 70
paste textarea "Hi #customer_first_name#, Thank you for reaching out to us [DATE]! What is a go…"
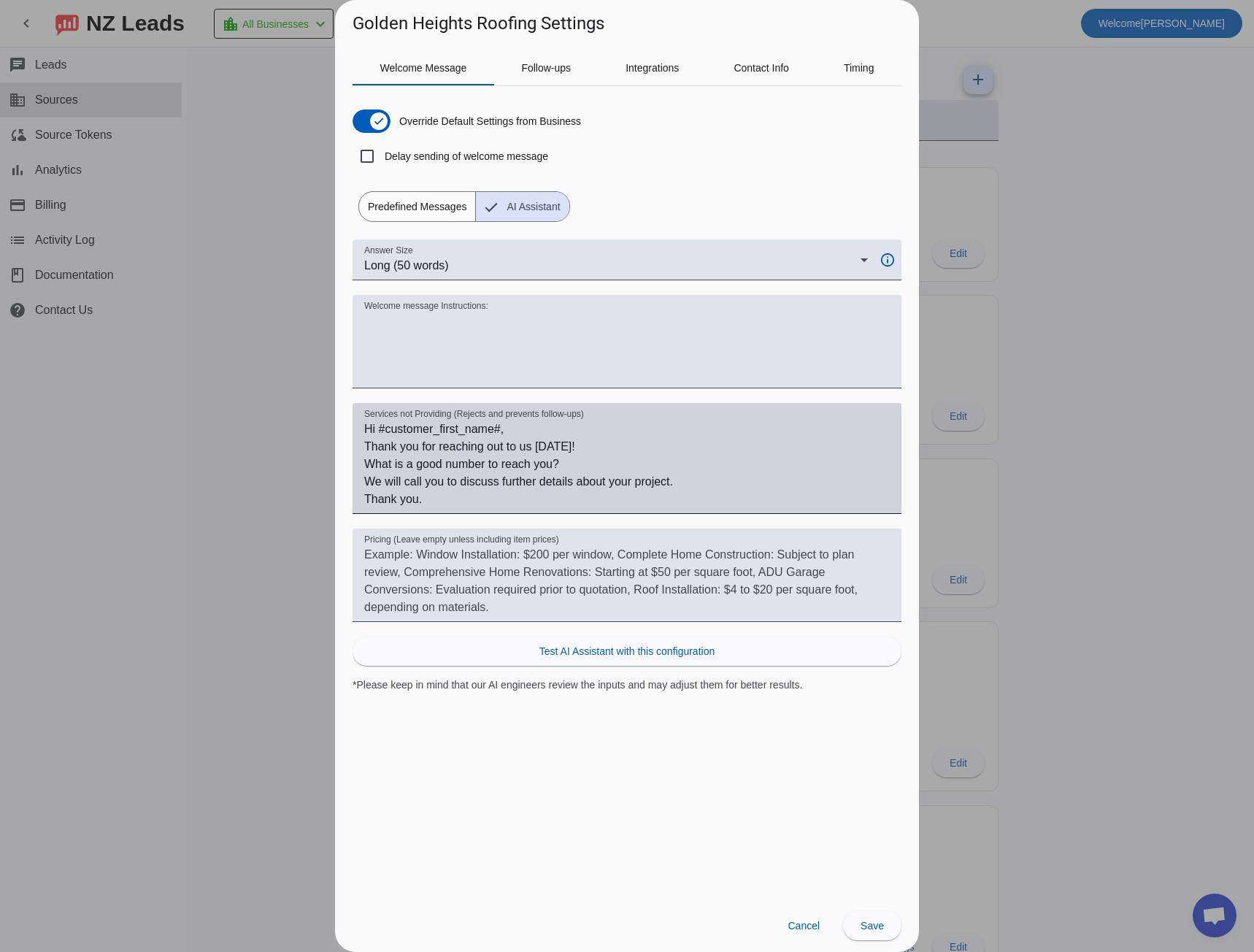
click at [363, 427] on div "Services not Providing (Rejects and prevents follow-ups) Hi #customer_first_nam…" at bounding box center [627, 458] width 549 height 111
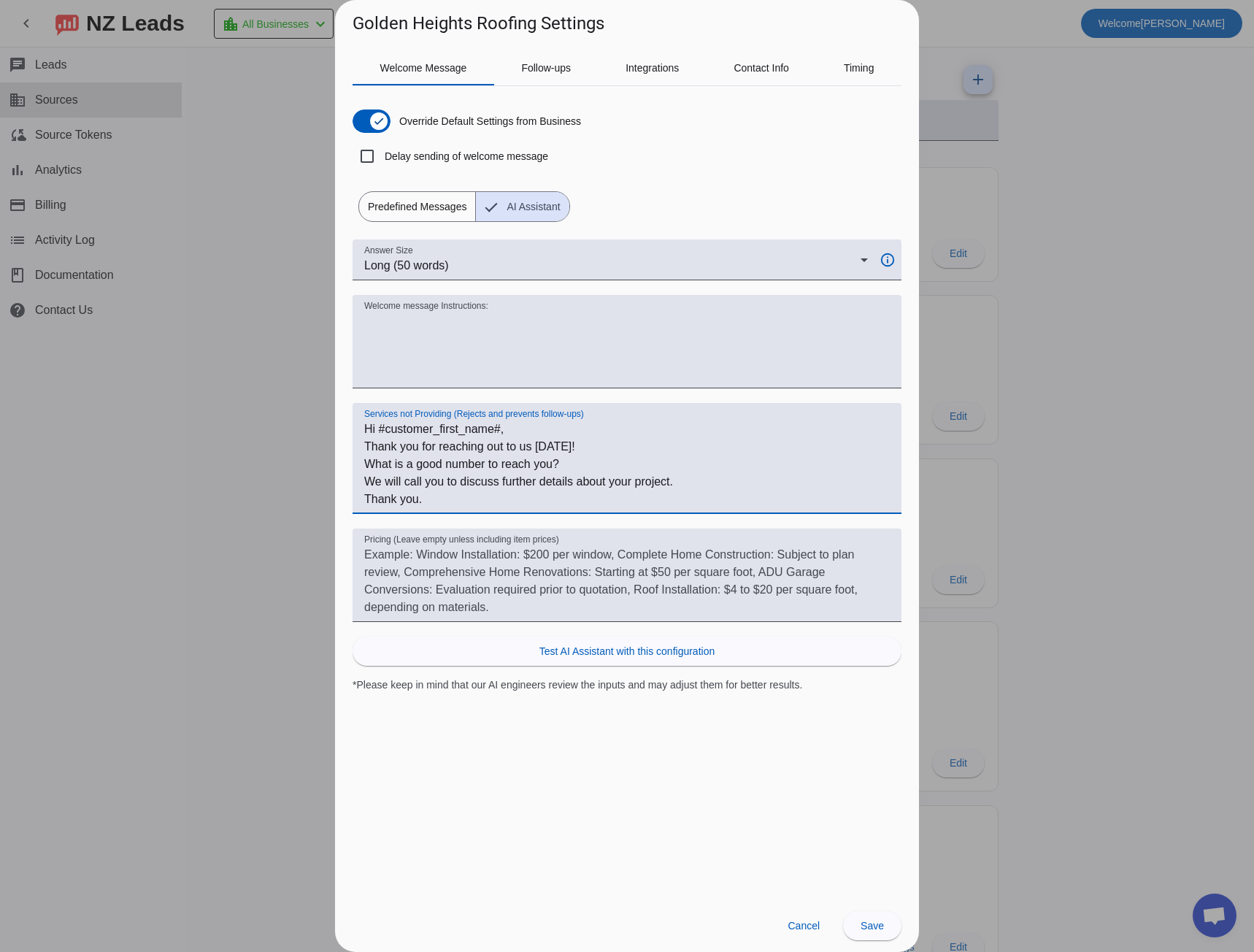
click at [365, 429] on textarea "Hi #customer_first_name#, Thank you for reaching out to us [DATE]! What is a go…" at bounding box center [626, 464] width 525 height 87
click at [372, 465] on textarea "start wit Hi #customer_first_name#, Thank you for reaching out to us [DATE]! Wh…" at bounding box center [626, 464] width 525 height 87
drag, startPoint x: 562, startPoint y: 465, endPoint x: 366, endPoint y: 473, distance: 196.2
click at [366, 473] on textarea "start wit Hi #customer_first_name#, Thank you for reaching out to us [DATE]! ha…" at bounding box center [626, 464] width 525 height 87
click at [367, 472] on textarea "start wit Hi #customer_first_name#, Thank you for reaching out to us [DATE]! ha…" at bounding box center [626, 464] width 525 height 87
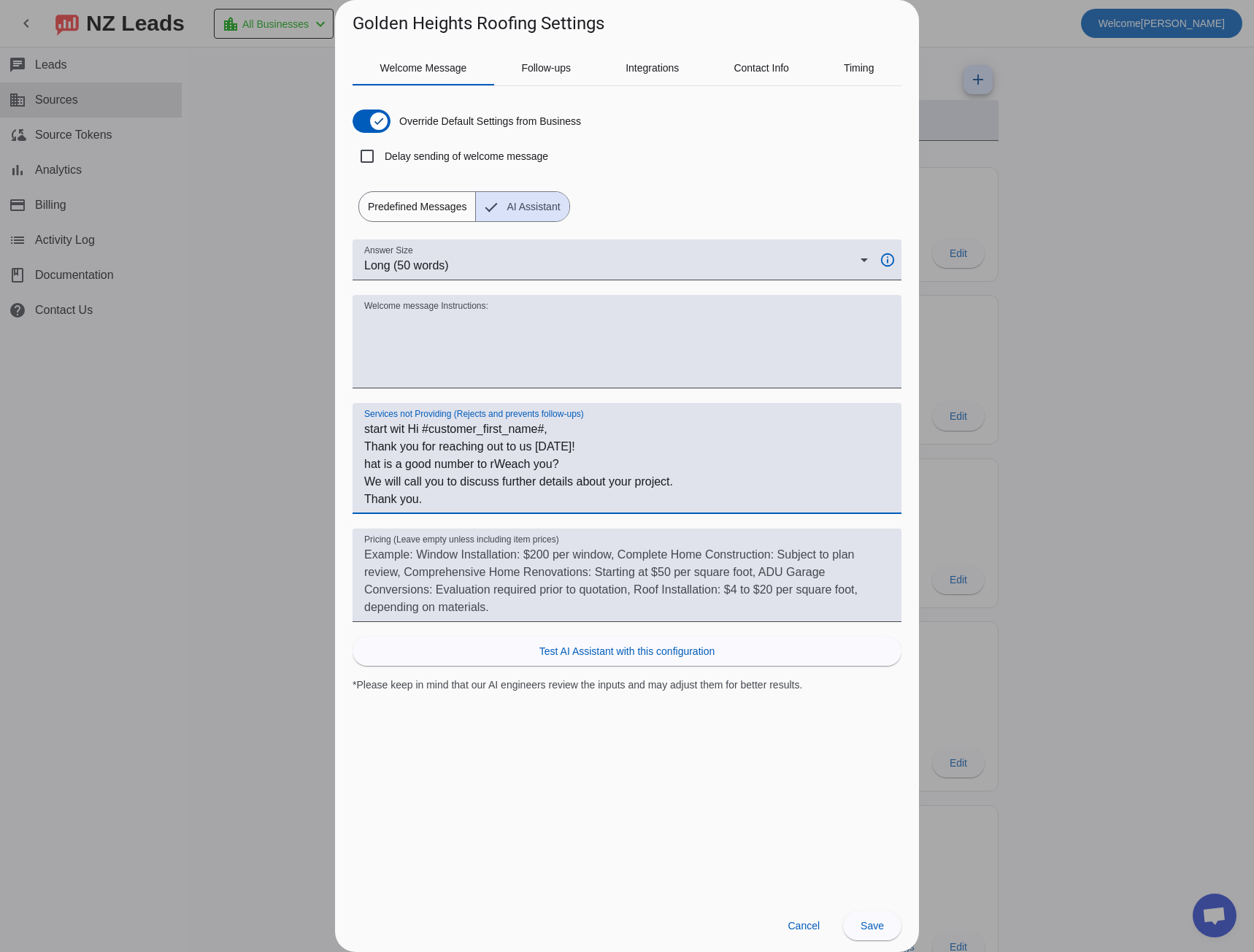
click at [367, 472] on textarea "start wit Hi #customer_first_name#, Thank you for reaching out to us [DATE]! ha…" at bounding box center [626, 464] width 525 height 87
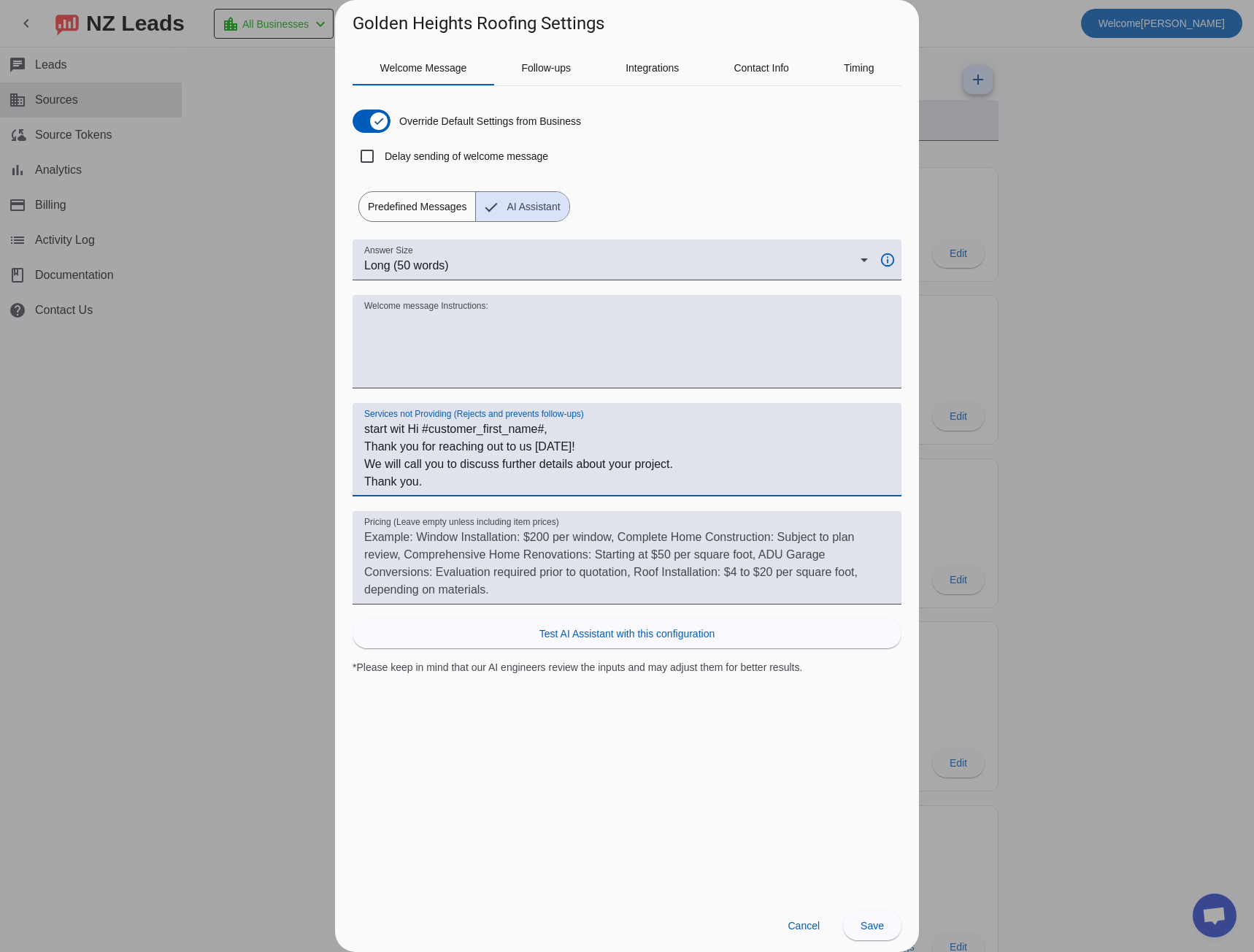
drag, startPoint x: 460, startPoint y: 484, endPoint x: 363, endPoint y: 469, distance: 98.2
click at [363, 469] on div "Services not Providing (Rejects and prevents follow-ups) start wit Hi #customer…" at bounding box center [627, 449] width 549 height 93
click at [404, 429] on textarea "start wit Hi #customer_first_name#, Thank you for reaching out to us [DATE]!" at bounding box center [626, 456] width 525 height 70
click at [365, 425] on textarea "start with Hi #customer_first_name#, Thank you for reaching out to us [DATE]!" at bounding box center [626, 456] width 525 height 70
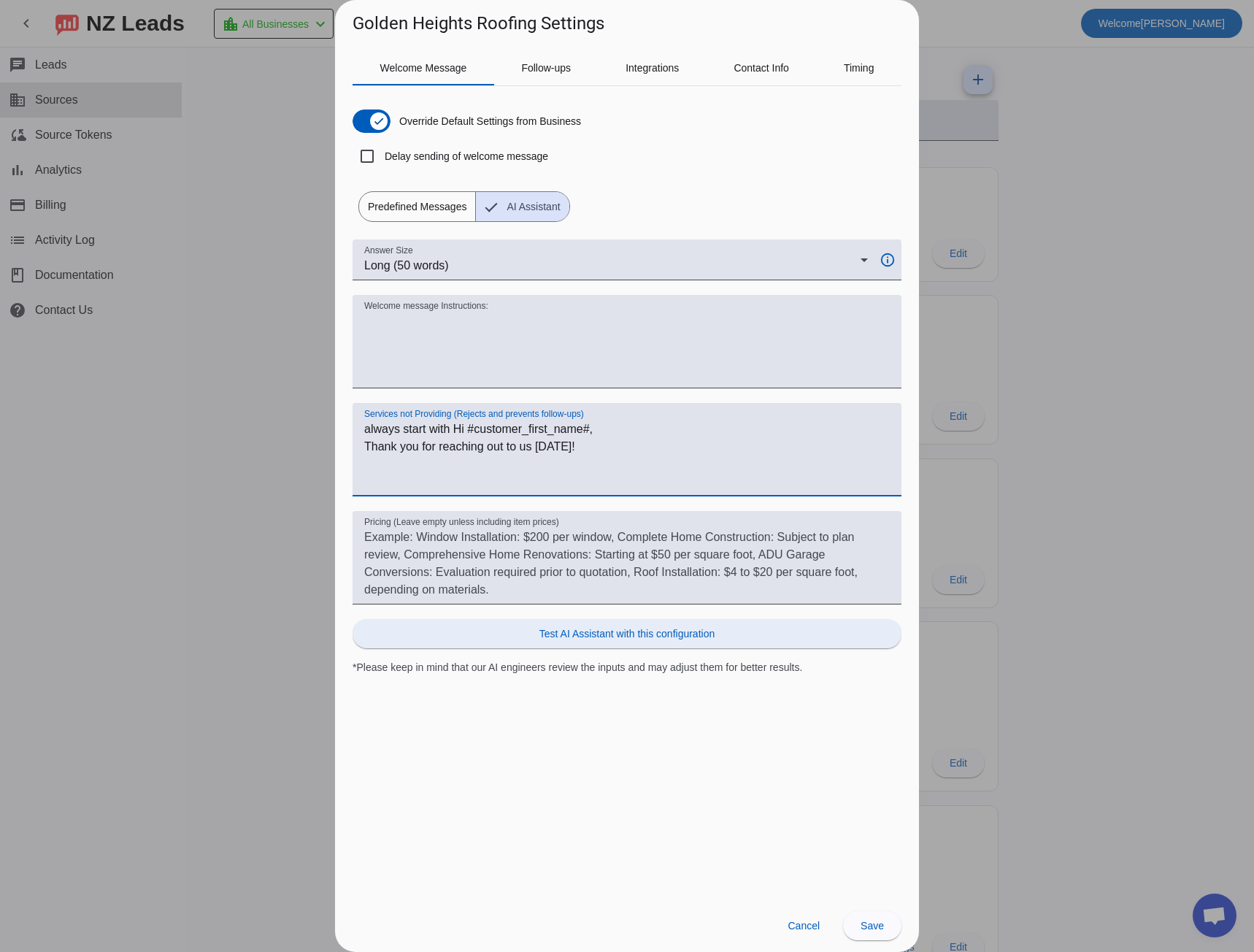
click at [691, 646] on span at bounding box center [627, 633] width 549 height 35
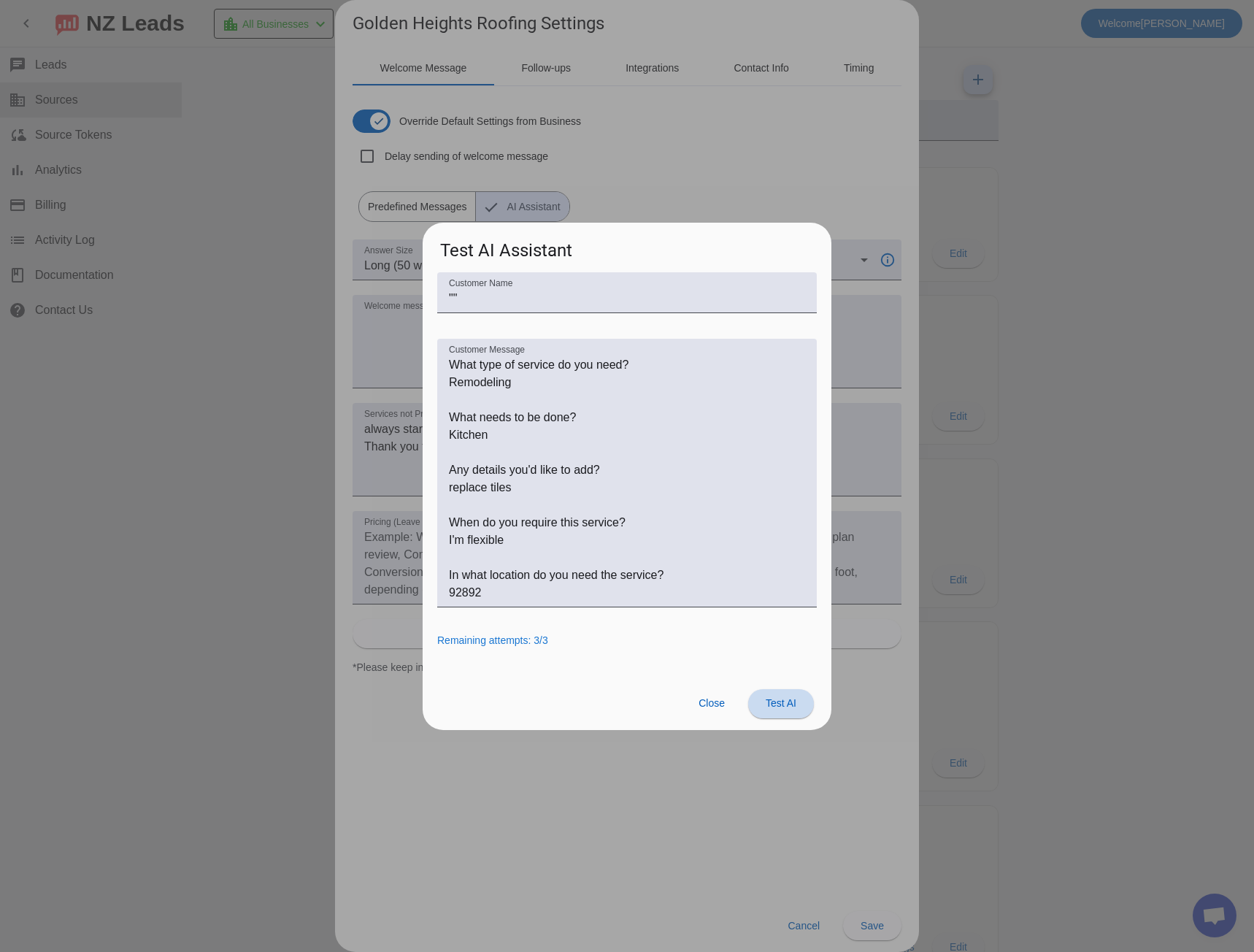
click at [773, 703] on span "Test AI" at bounding box center [780, 703] width 31 height 12
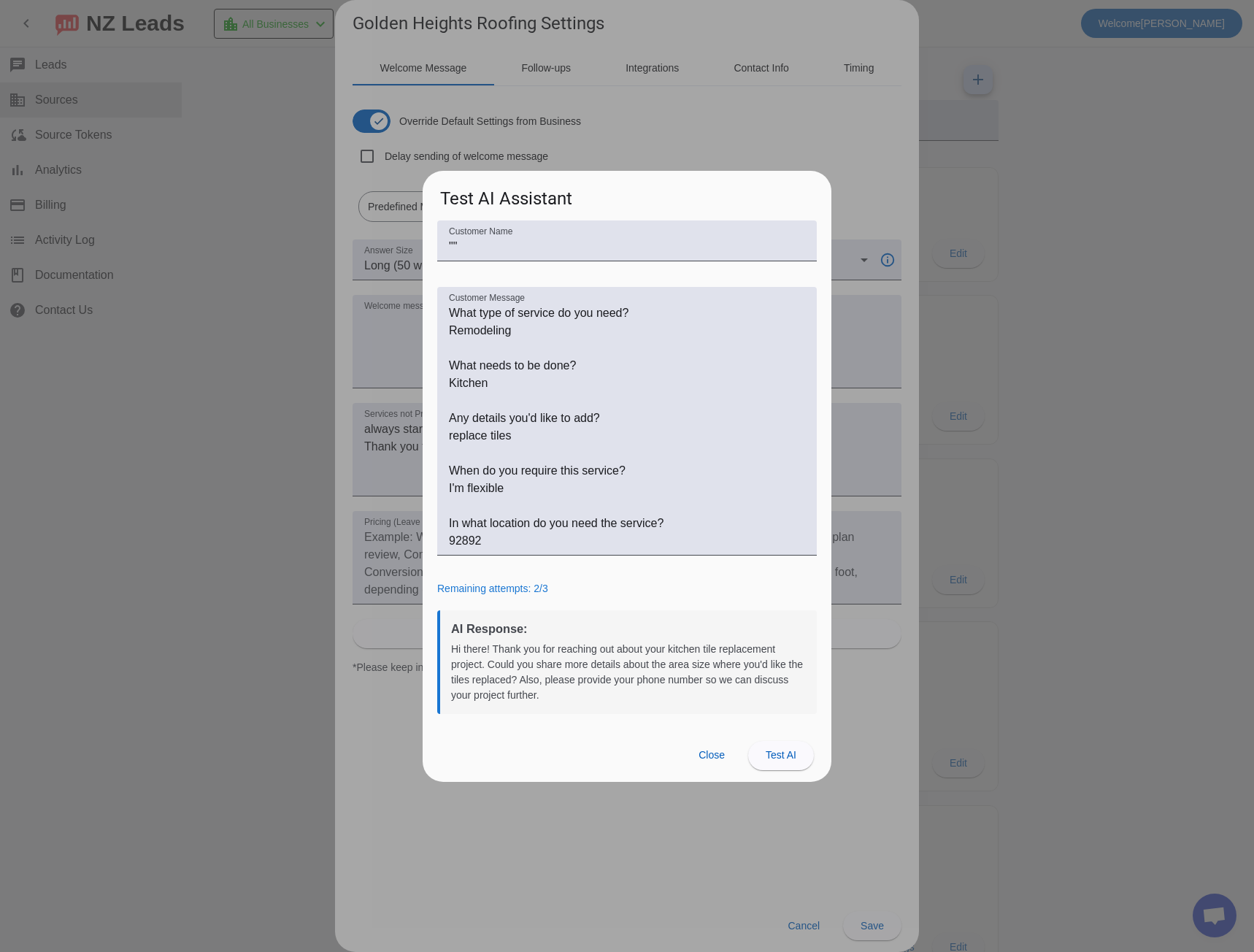
drag, startPoint x: 713, startPoint y: 753, endPoint x: 680, endPoint y: 844, distance: 96.8
click at [680, 844] on div "Golden Heights Roofing Settings Welcome Message Follow-ups Integrations Contact…" at bounding box center [627, 476] width 1254 height 952
drag, startPoint x: 450, startPoint y: 649, endPoint x: 508, endPoint y: 654, distance: 58.2
click at [507, 667] on div "AI Response: Hi there! Thank you for reaching out about your kitchen tile repla…" at bounding box center [627, 661] width 380 height 104
click at [519, 682] on div "Hi there! Thank you for reaching out about your kitchen tile replacement projec…" at bounding box center [628, 672] width 355 height 61
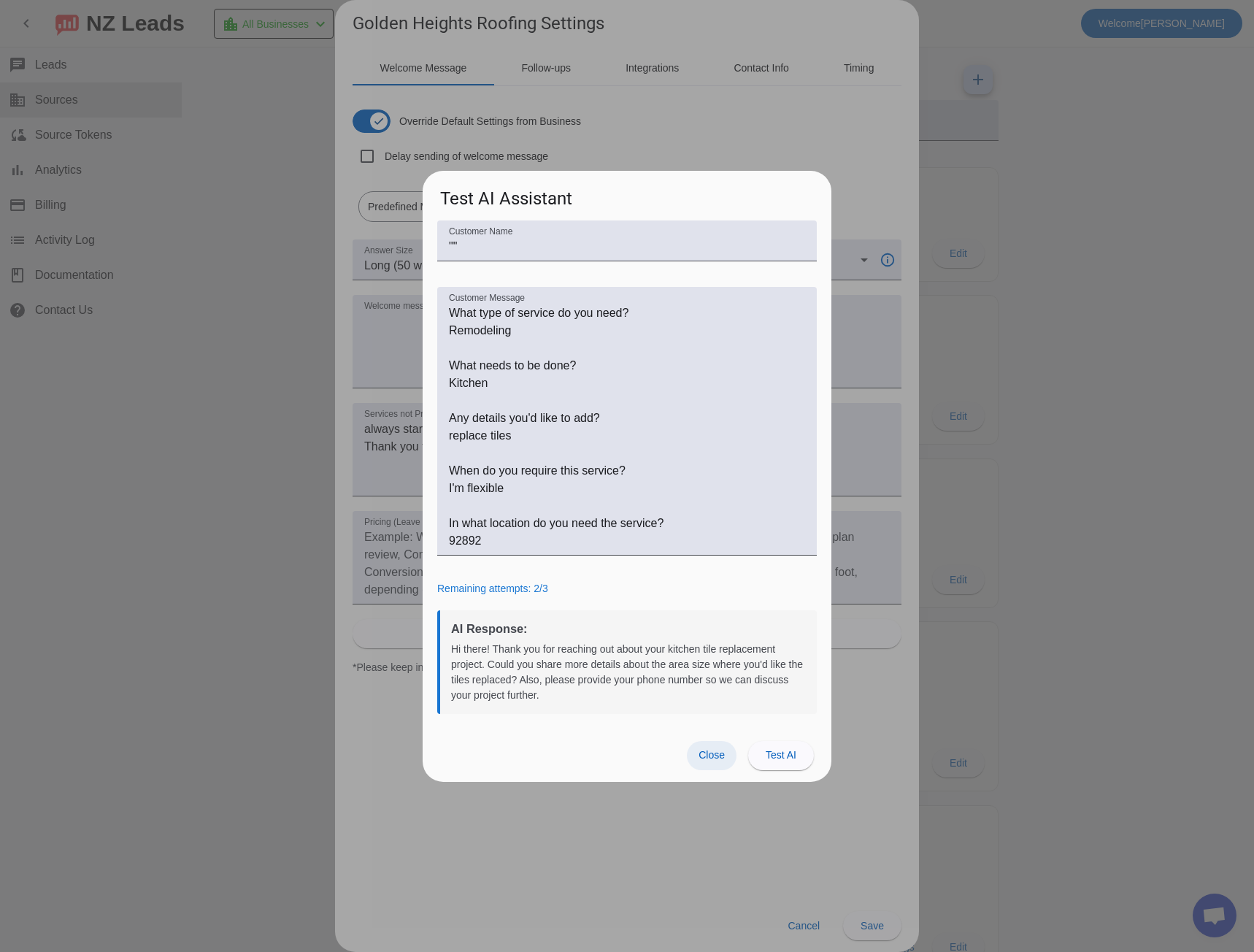
click at [720, 759] on span "Close" at bounding box center [711, 755] width 26 height 12
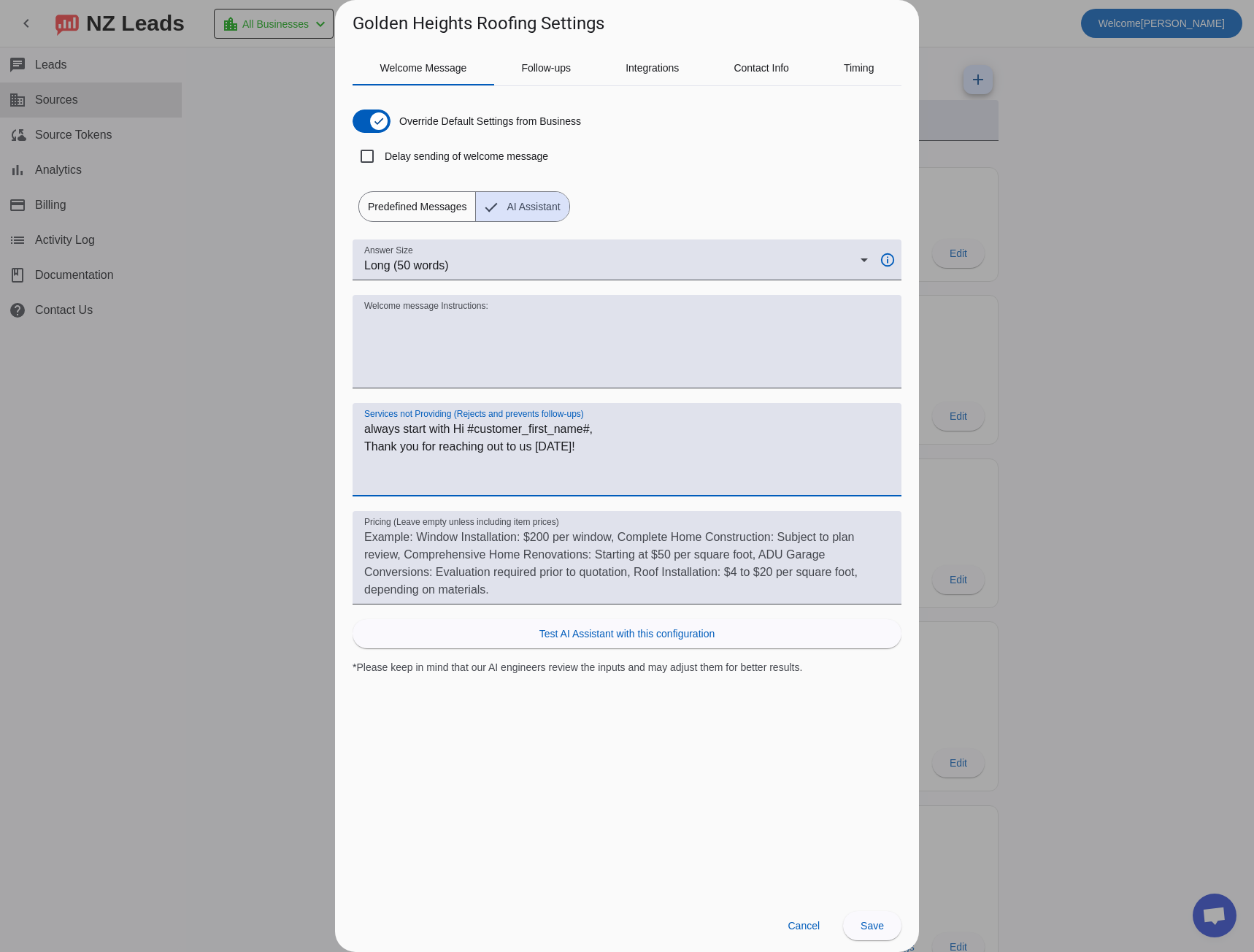
drag, startPoint x: 575, startPoint y: 445, endPoint x: 362, endPoint y: 448, distance: 213.0
click at [362, 448] on div "Services not Providing (Rejects and prevents follow-ups) always start with Hi #…" at bounding box center [627, 449] width 549 height 93
click at [640, 445] on textarea "always start with Hi #customer_first_name#, for more accurate estimate we will …" at bounding box center [626, 456] width 525 height 70
drag, startPoint x: 640, startPoint y: 445, endPoint x: 655, endPoint y: 443, distance: 15.1
click at [655, 443] on textarea "always start with Hi #customer_first_name#, for more accurate estimate we will …" at bounding box center [626, 456] width 525 height 70
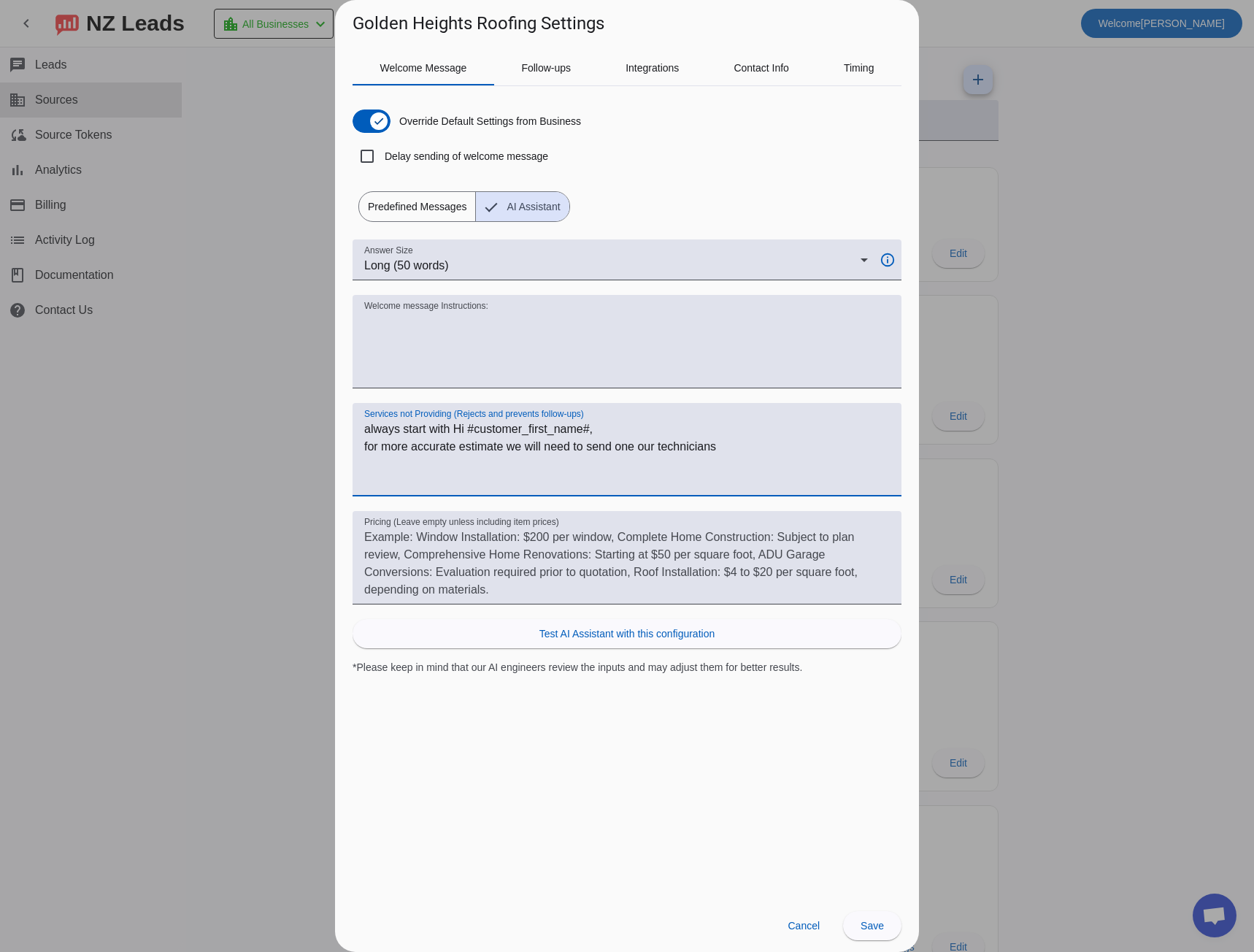
click at [722, 449] on textarea "always start with Hi #customer_first_name#, for more accurate estimate we will …" at bounding box center [626, 456] width 525 height 70
click at [733, 451] on textarea "always start with Hi #customer_first_name#, for more accurate estimate we will …" at bounding box center [626, 456] width 525 height 70
click at [735, 451] on textarea "always start with Hi #customer_first_name#, for more accurate estimate we will …" at bounding box center [626, 456] width 525 height 70
click at [637, 448] on textarea "always start with Hi #customer_first_name#, for more accurate estimate we will …" at bounding box center [626, 456] width 525 height 70
click at [770, 445] on textarea "always start with Hi #customer_first_name#, for more accurate estimate we will …" at bounding box center [626, 456] width 525 height 70
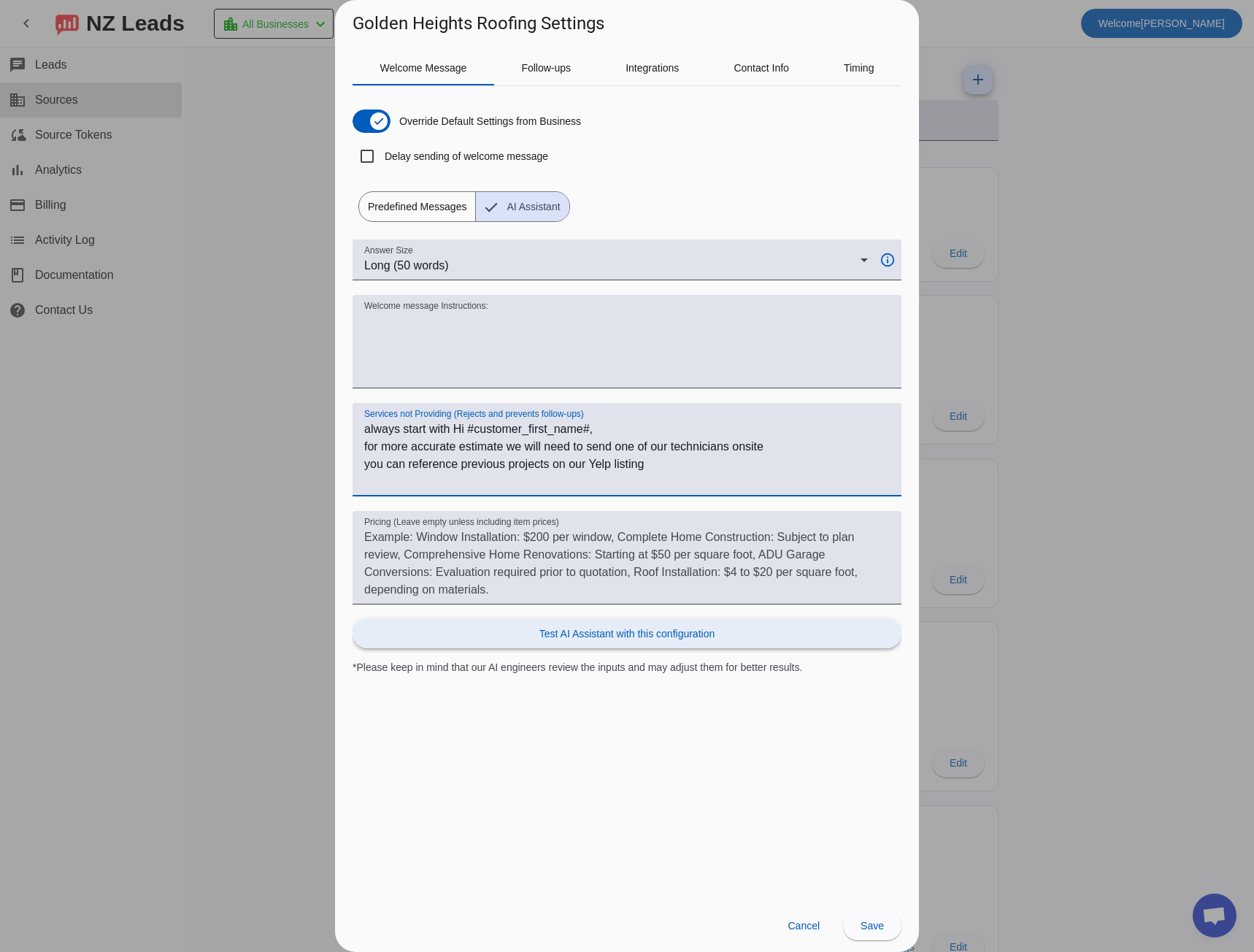
type textarea "always start with Hi #customer_first_name#, for more accurate estimate we will …"
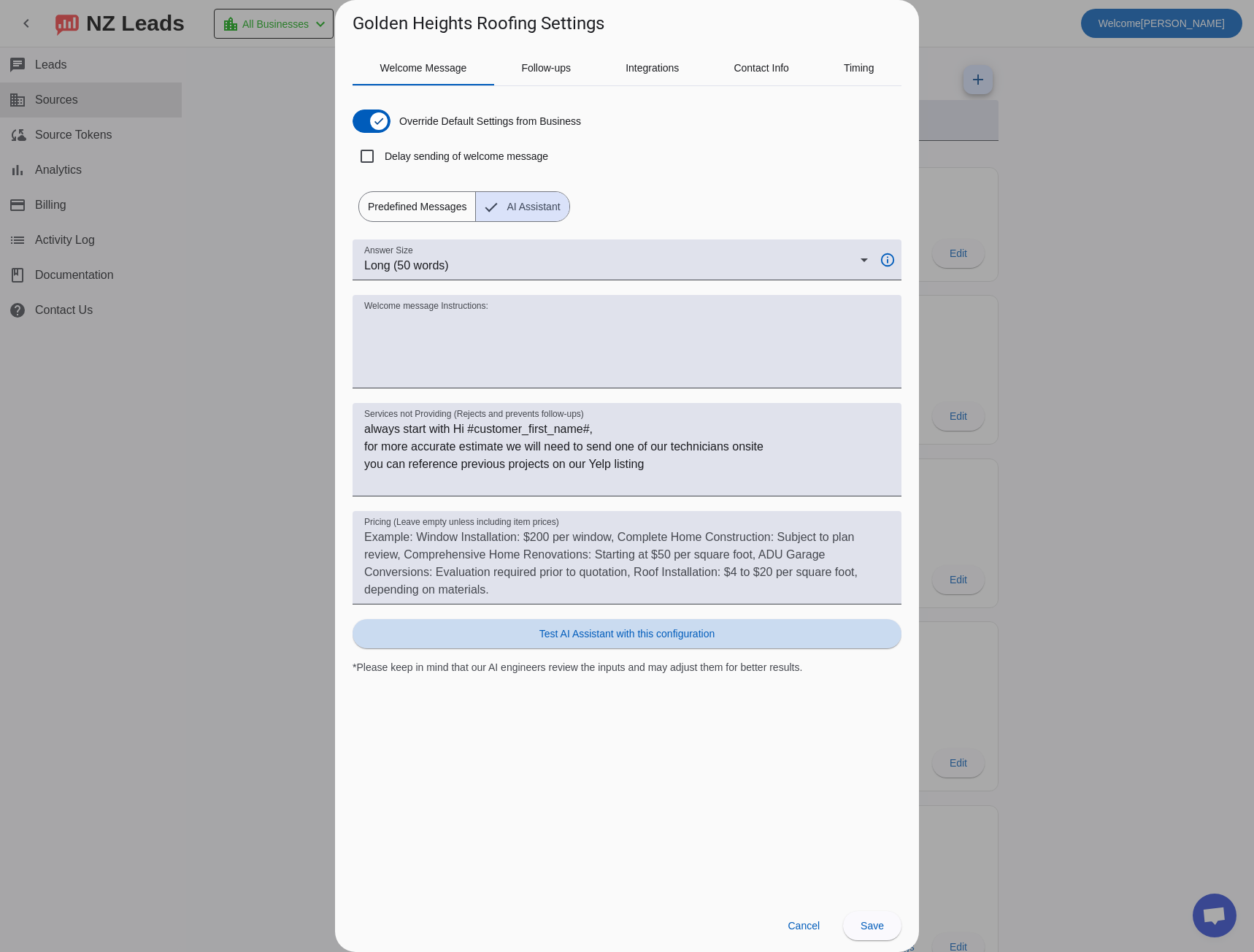
click at [644, 640] on span "Test AI Assistant with this configuration" at bounding box center [627, 634] width 175 height 15
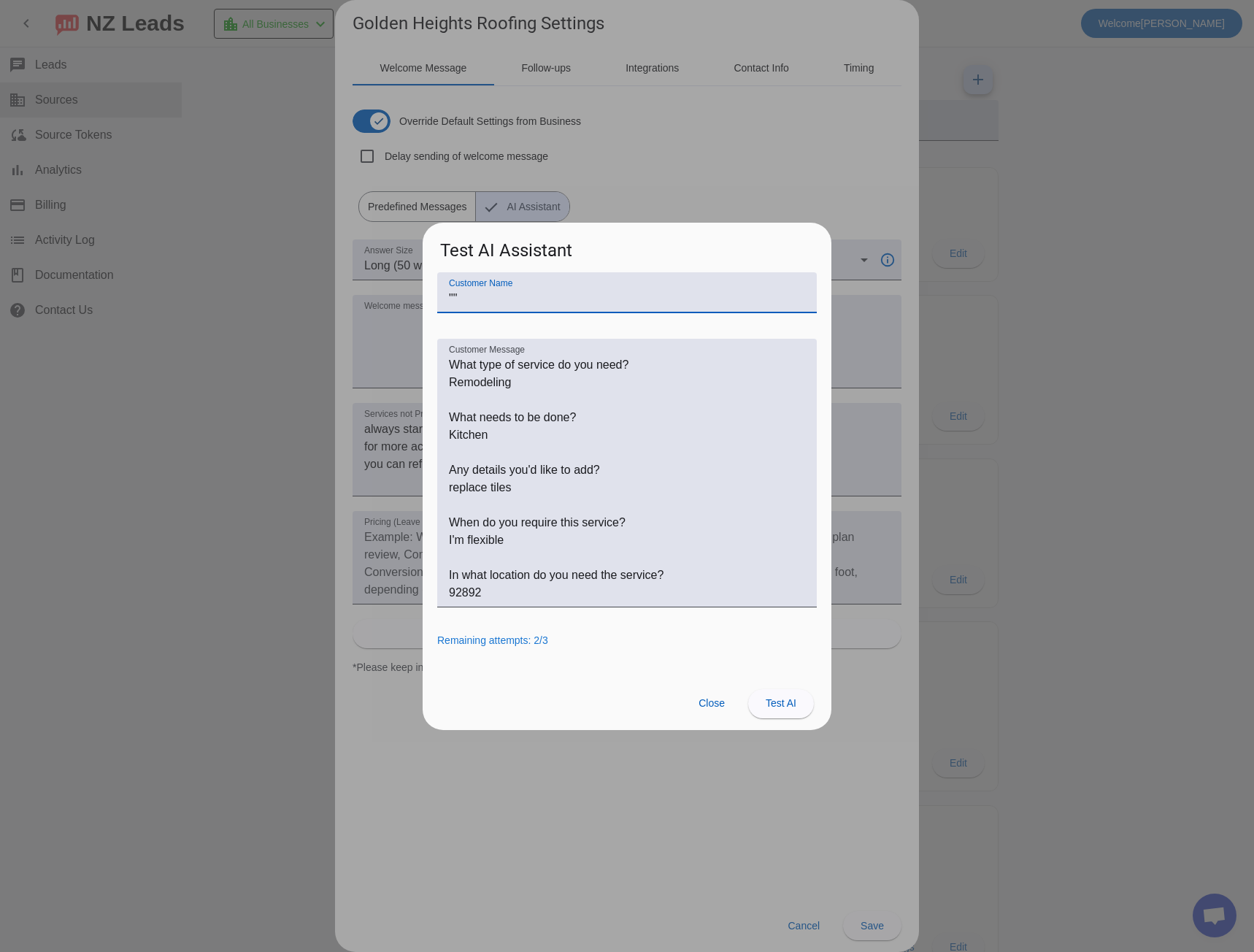
click at [780, 705] on span "Test AI" at bounding box center [780, 703] width 31 height 12
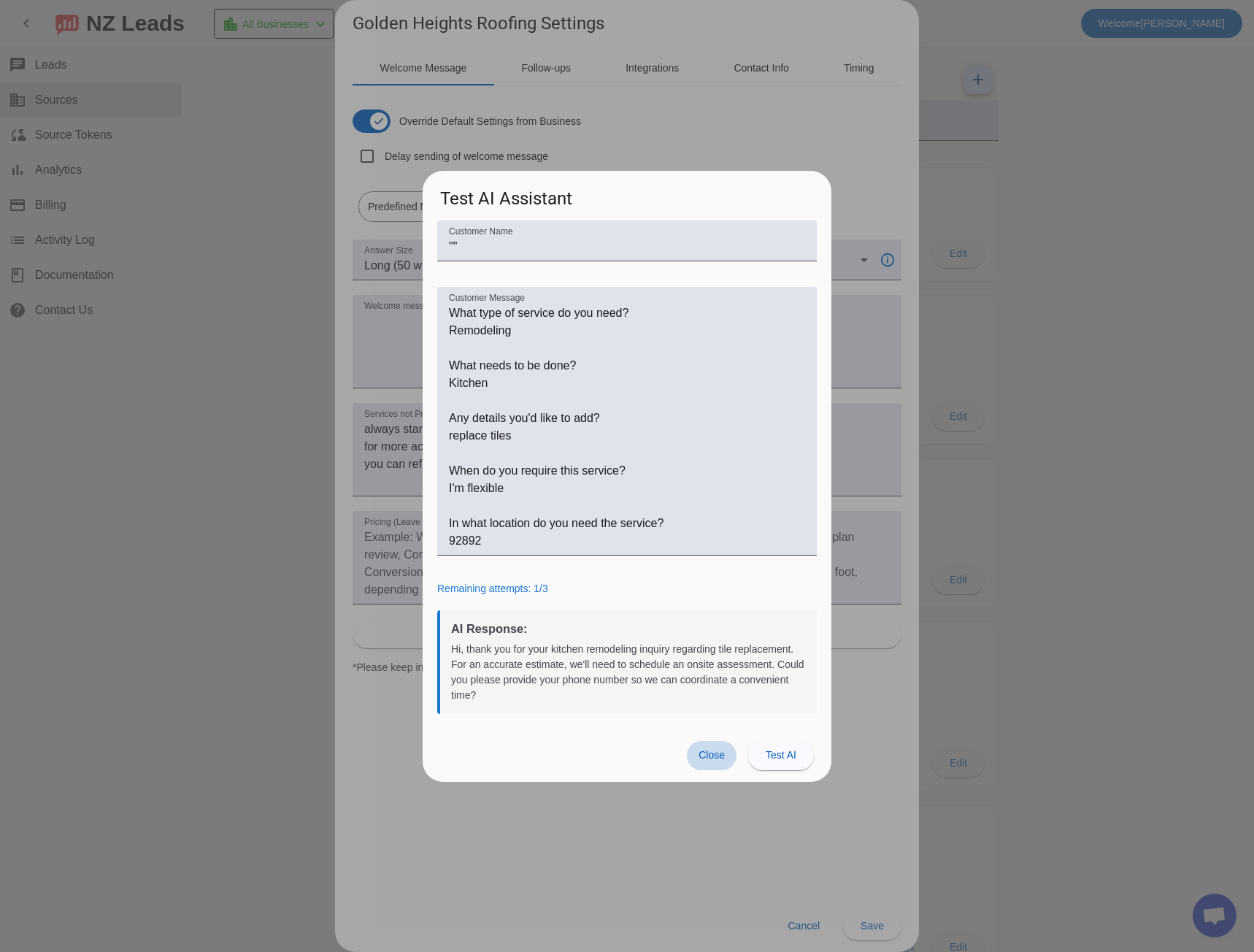
click at [717, 758] on span "Close" at bounding box center [711, 755] width 26 height 12
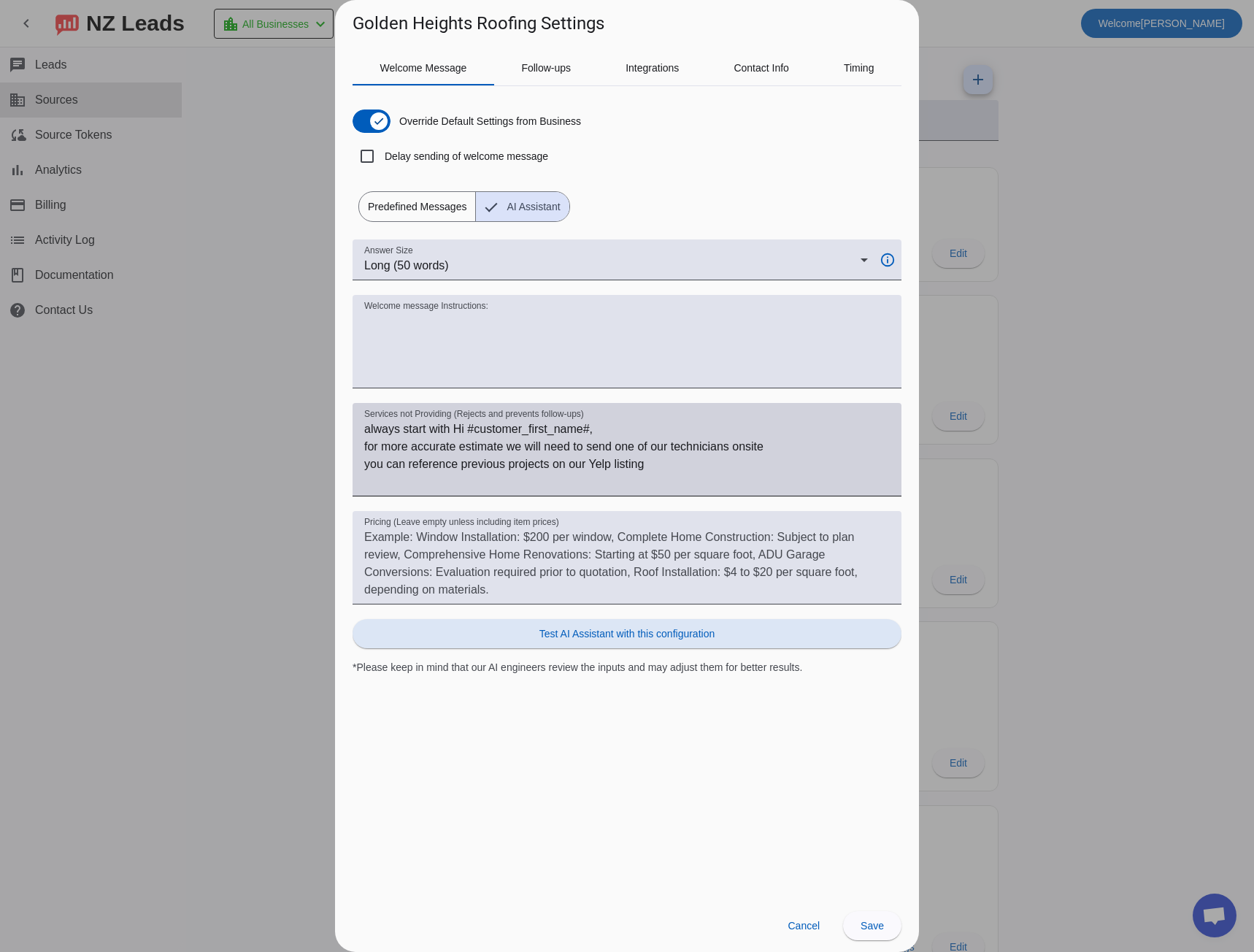
click at [687, 463] on textarea "always start with Hi #customer_first_name#, for more accurate estimate we will …" at bounding box center [626, 456] width 525 height 70
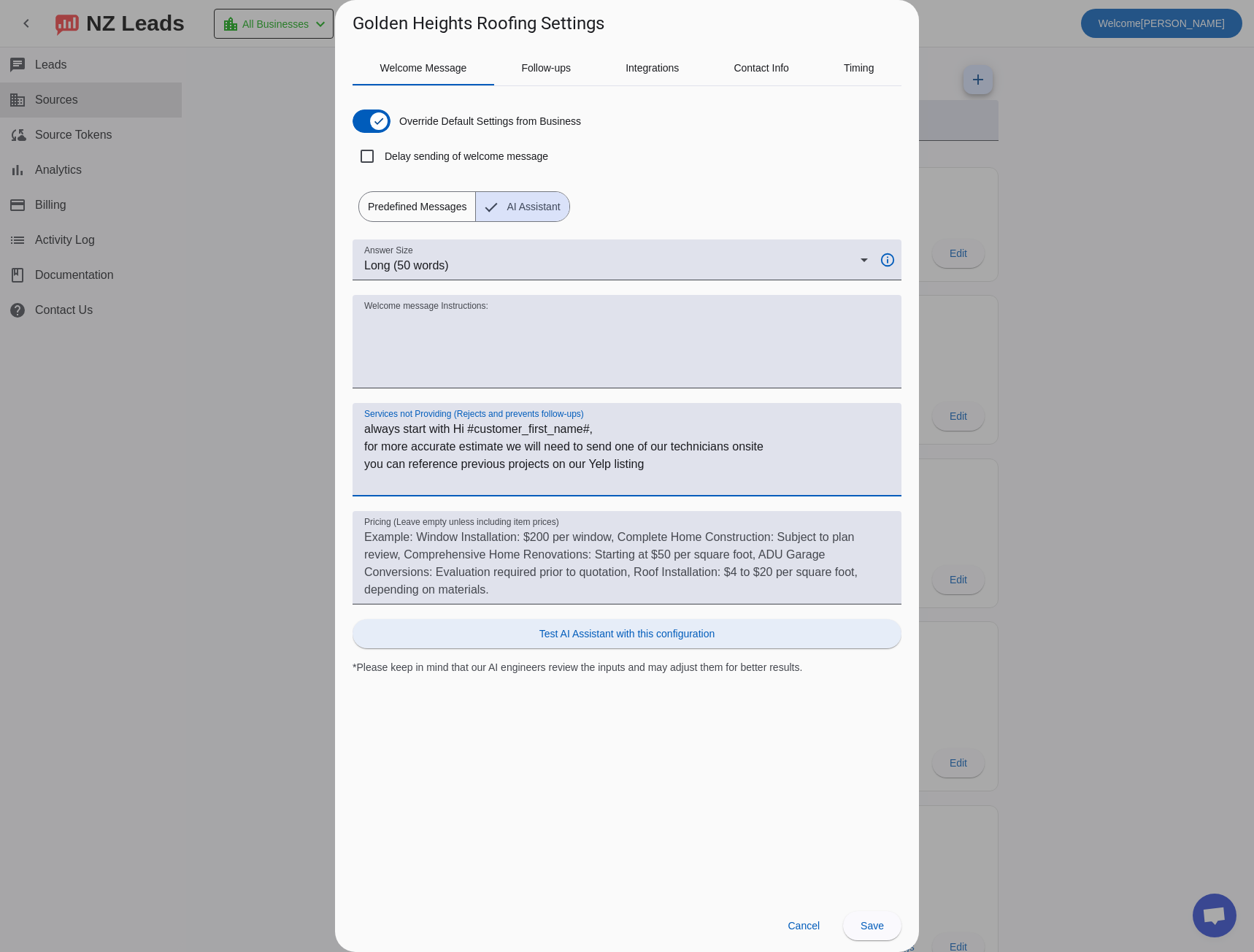
click at [640, 631] on span "Test AI Assistant with this configuration" at bounding box center [627, 634] width 175 height 15
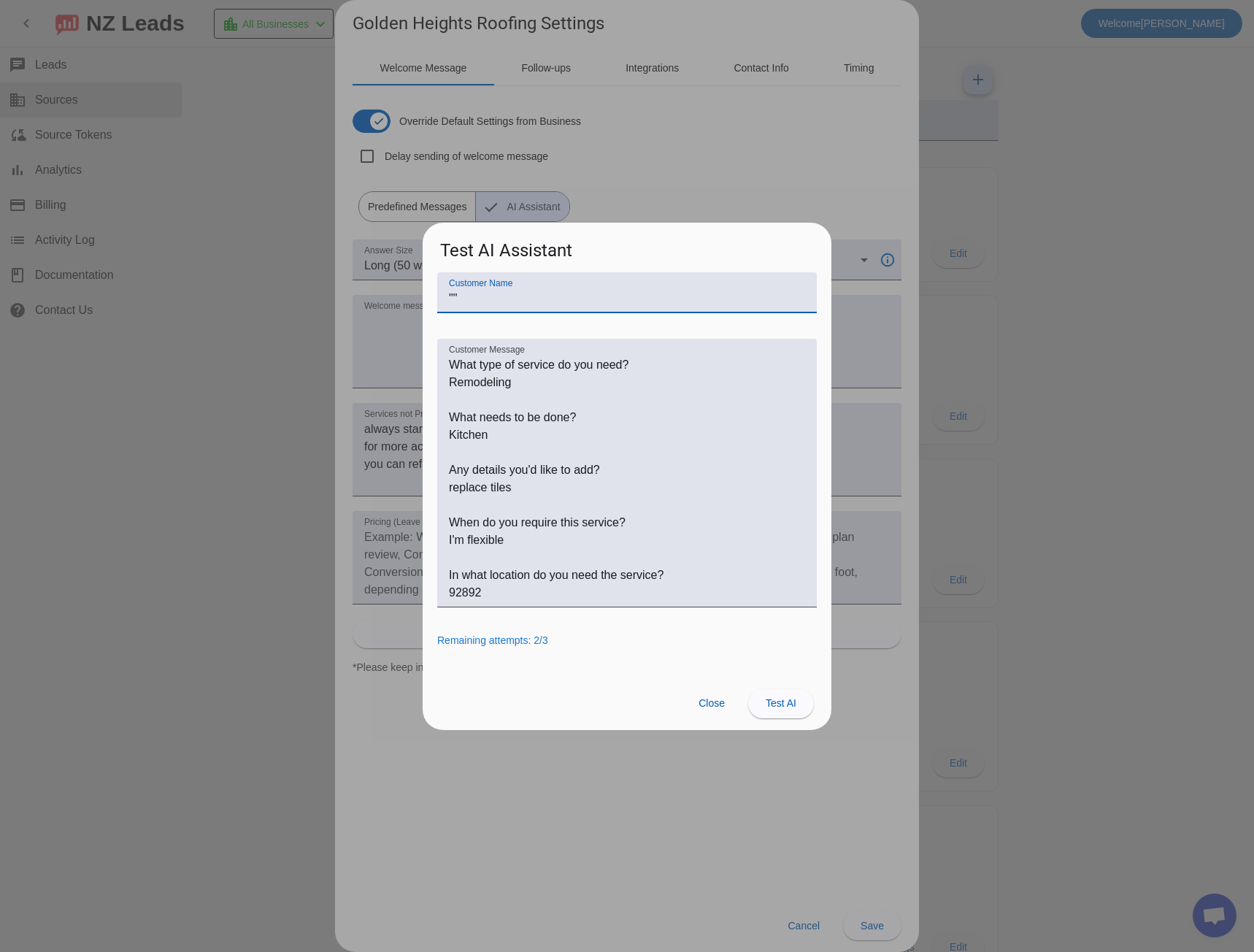
click at [452, 294] on input """" at bounding box center [627, 298] width 356 height 17
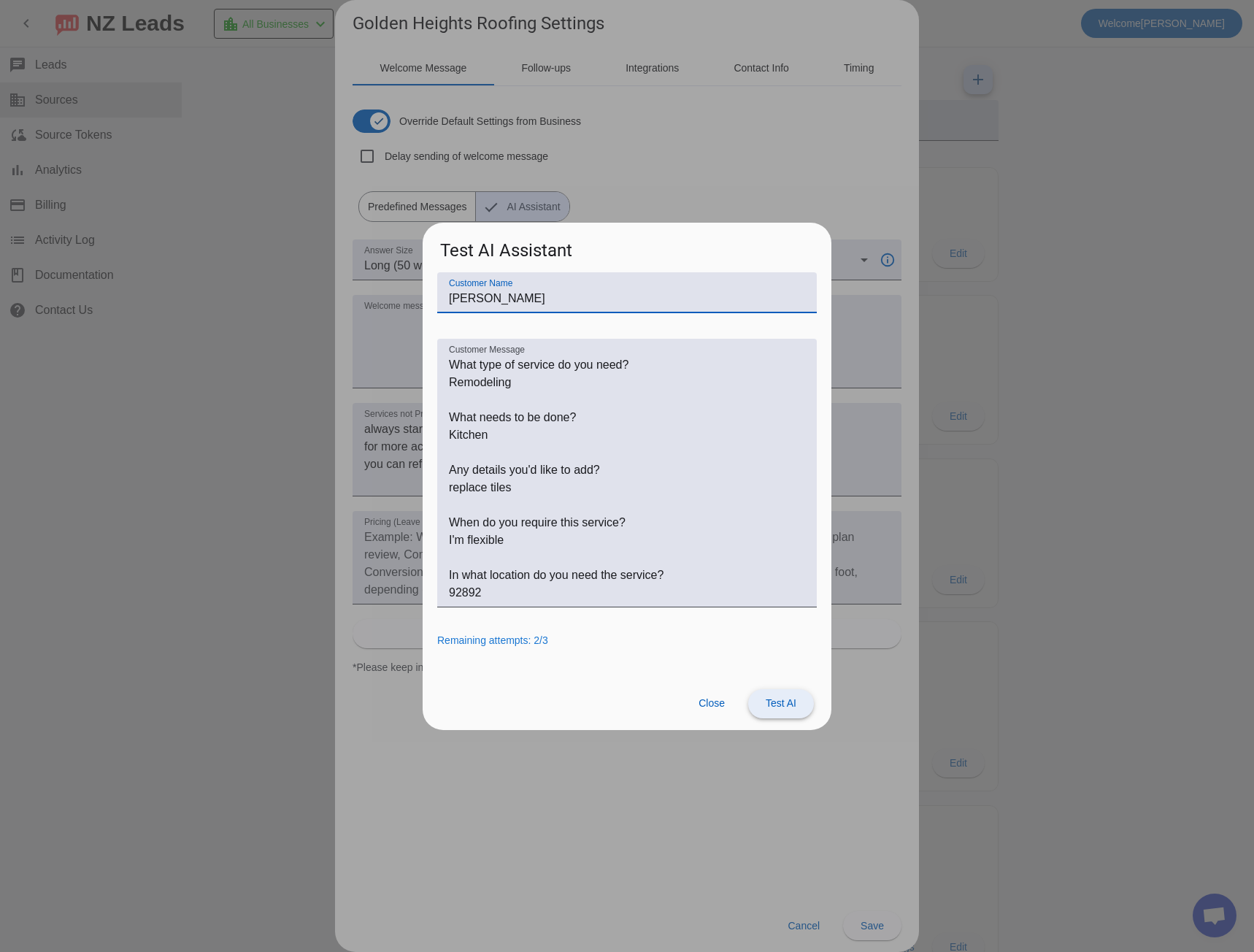
type input "[PERSON_NAME]"
click at [772, 703] on span "Test AI" at bounding box center [780, 703] width 31 height 12
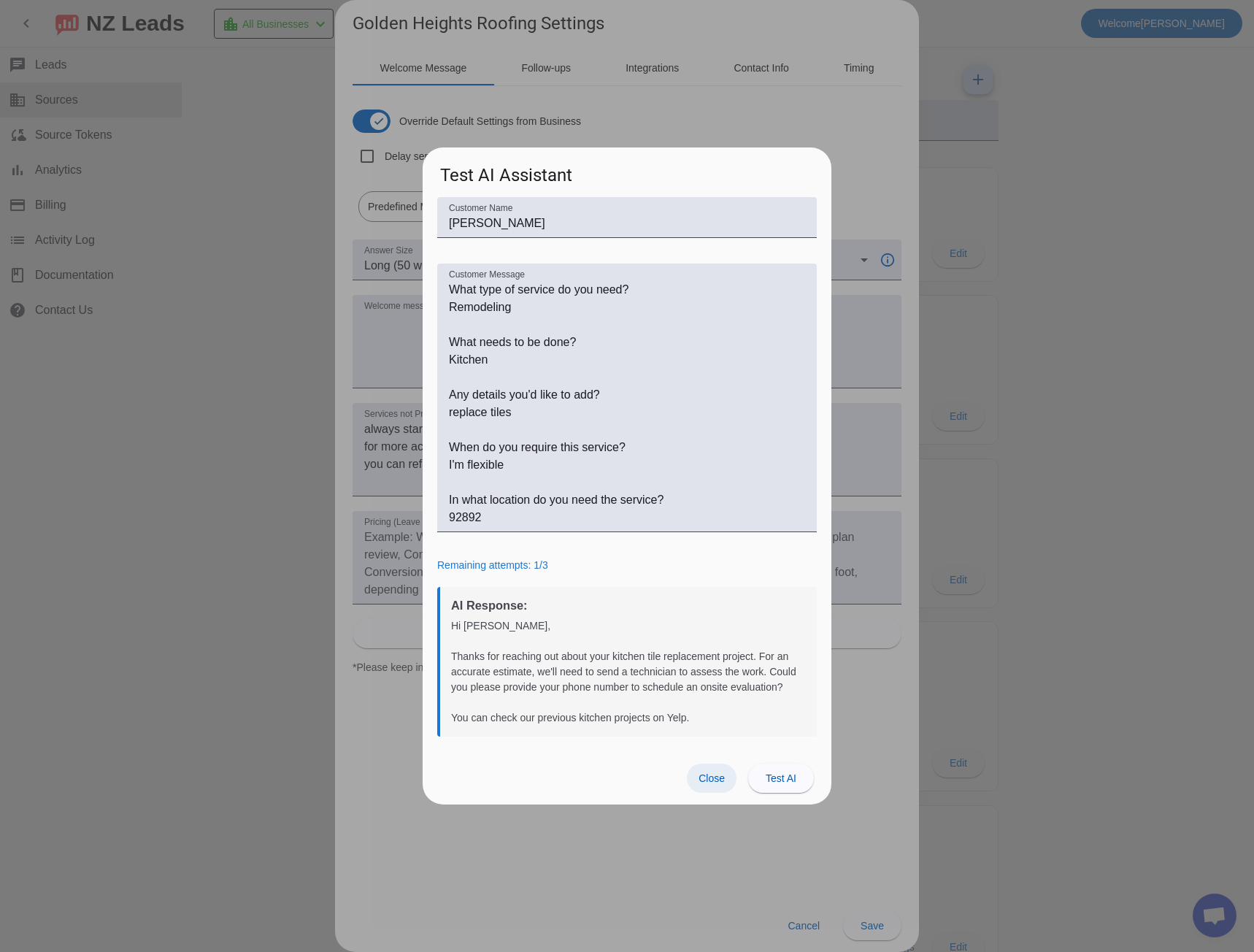
click at [717, 785] on span at bounding box center [711, 778] width 49 height 29
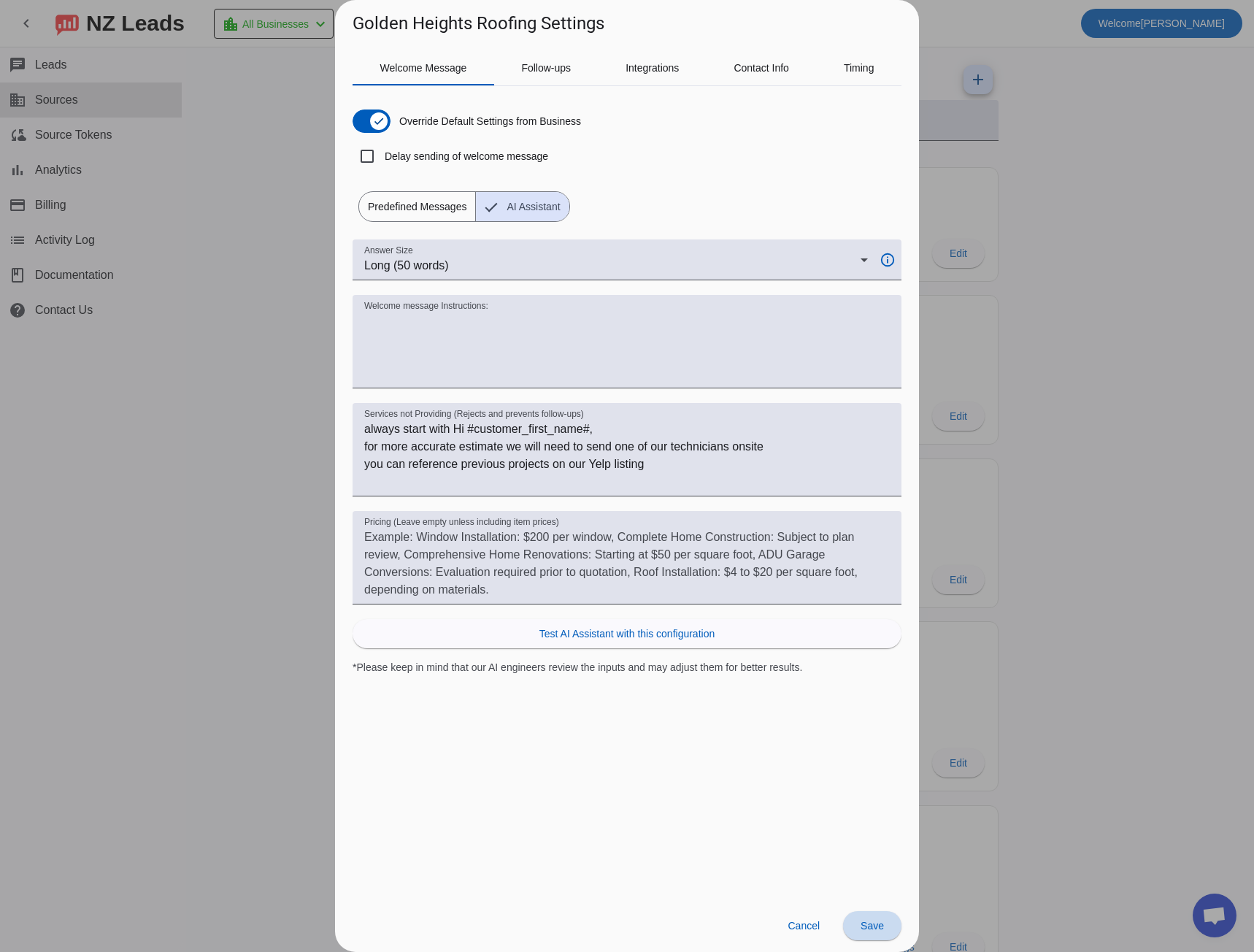
click at [862, 921] on span "Save" at bounding box center [871, 926] width 23 height 12
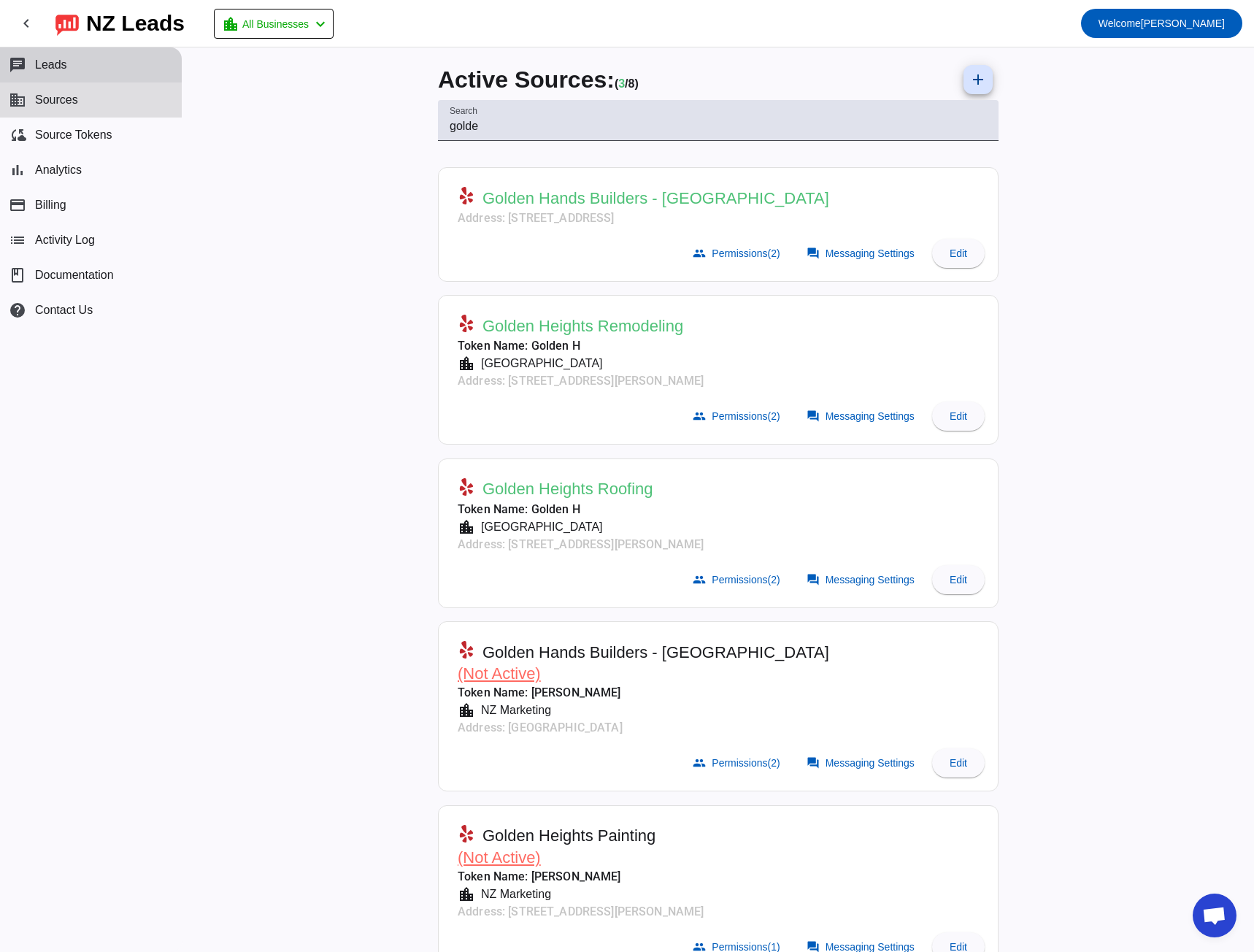
click at [39, 72] on button "chat Leads" at bounding box center [90, 64] width 182 height 35
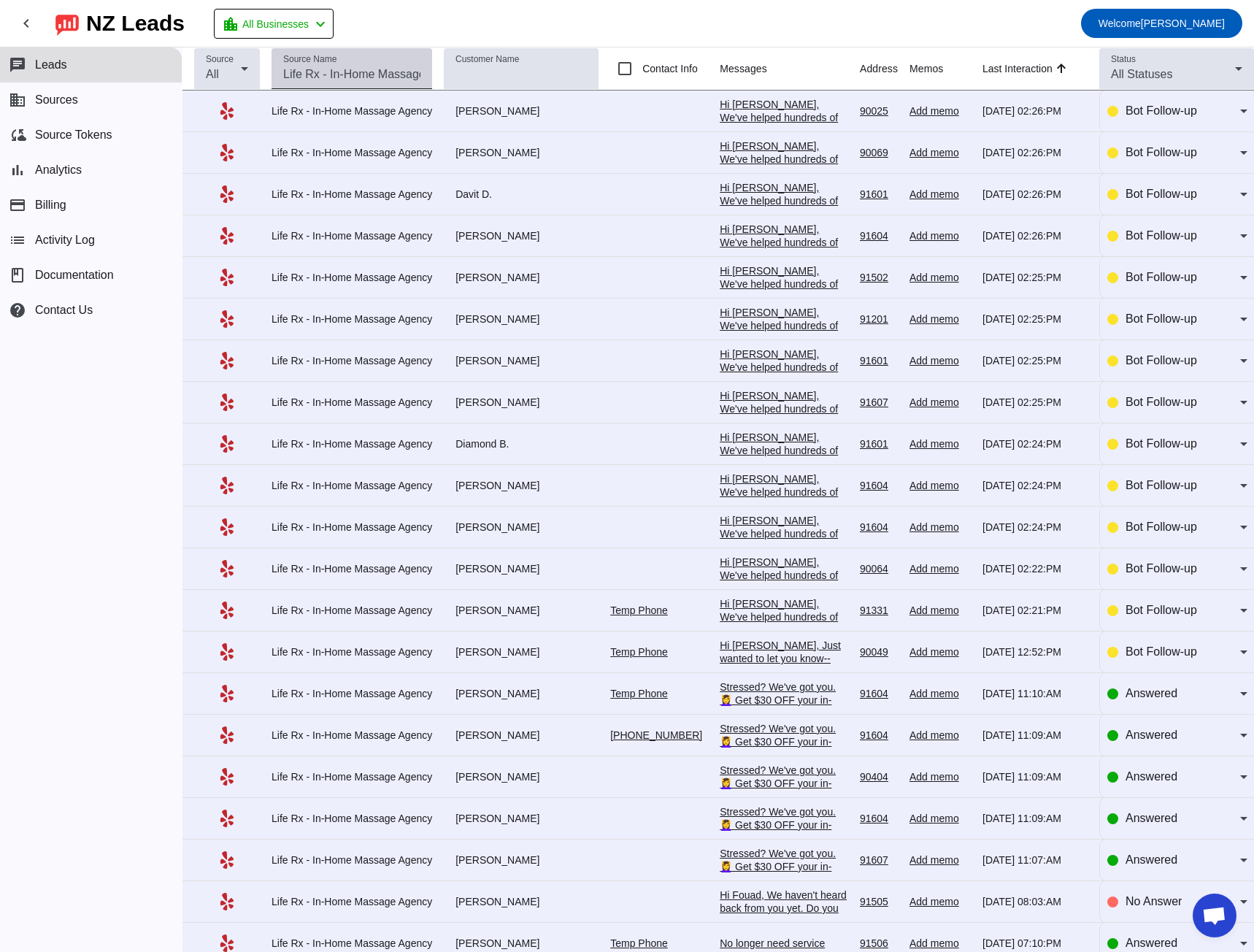
click at [314, 74] on input "Source Name" at bounding box center [352, 74] width 138 height 17
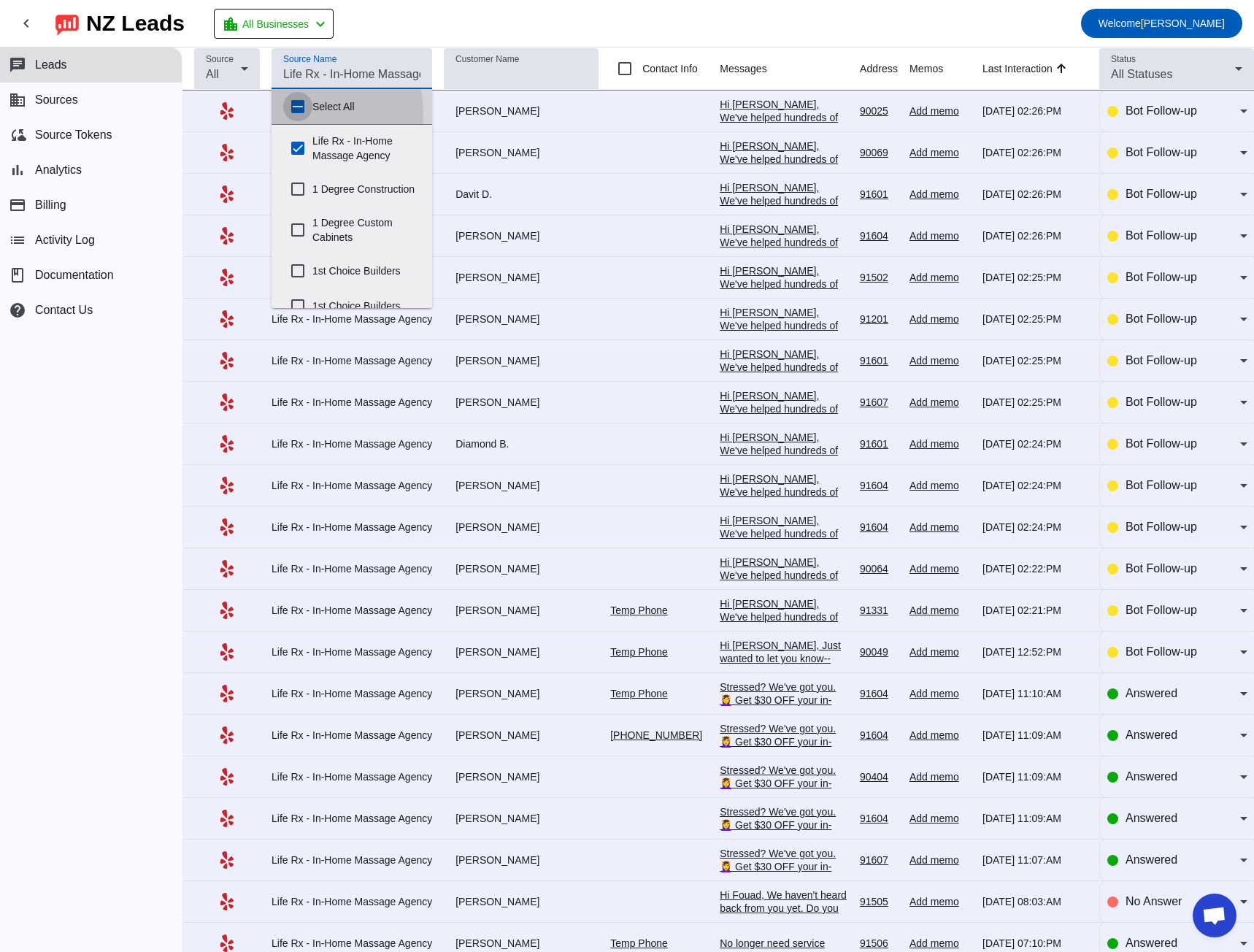
click at [294, 114] on input "Select All" at bounding box center [297, 106] width 29 height 29
checkbox input "true"
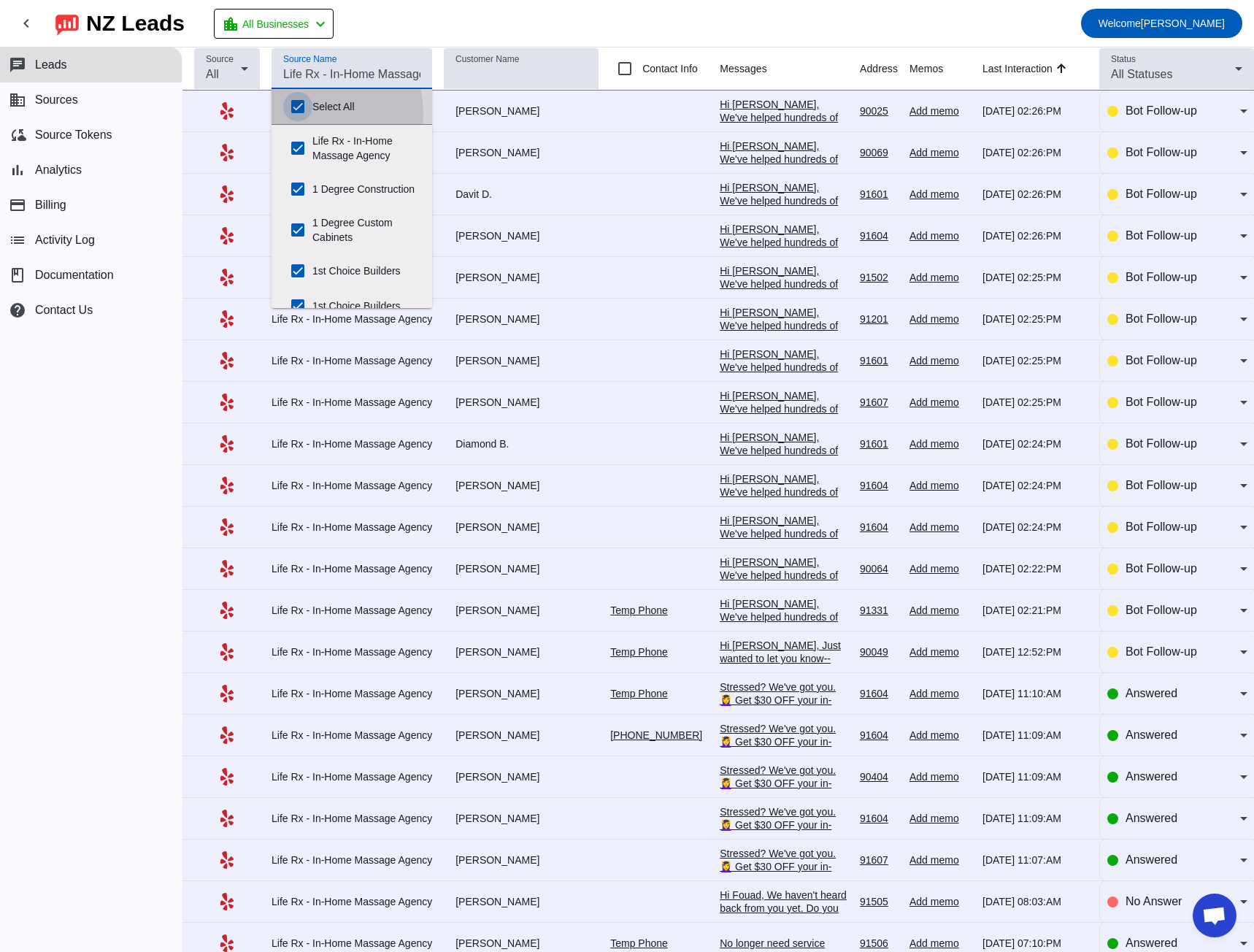
checkbox input "true"
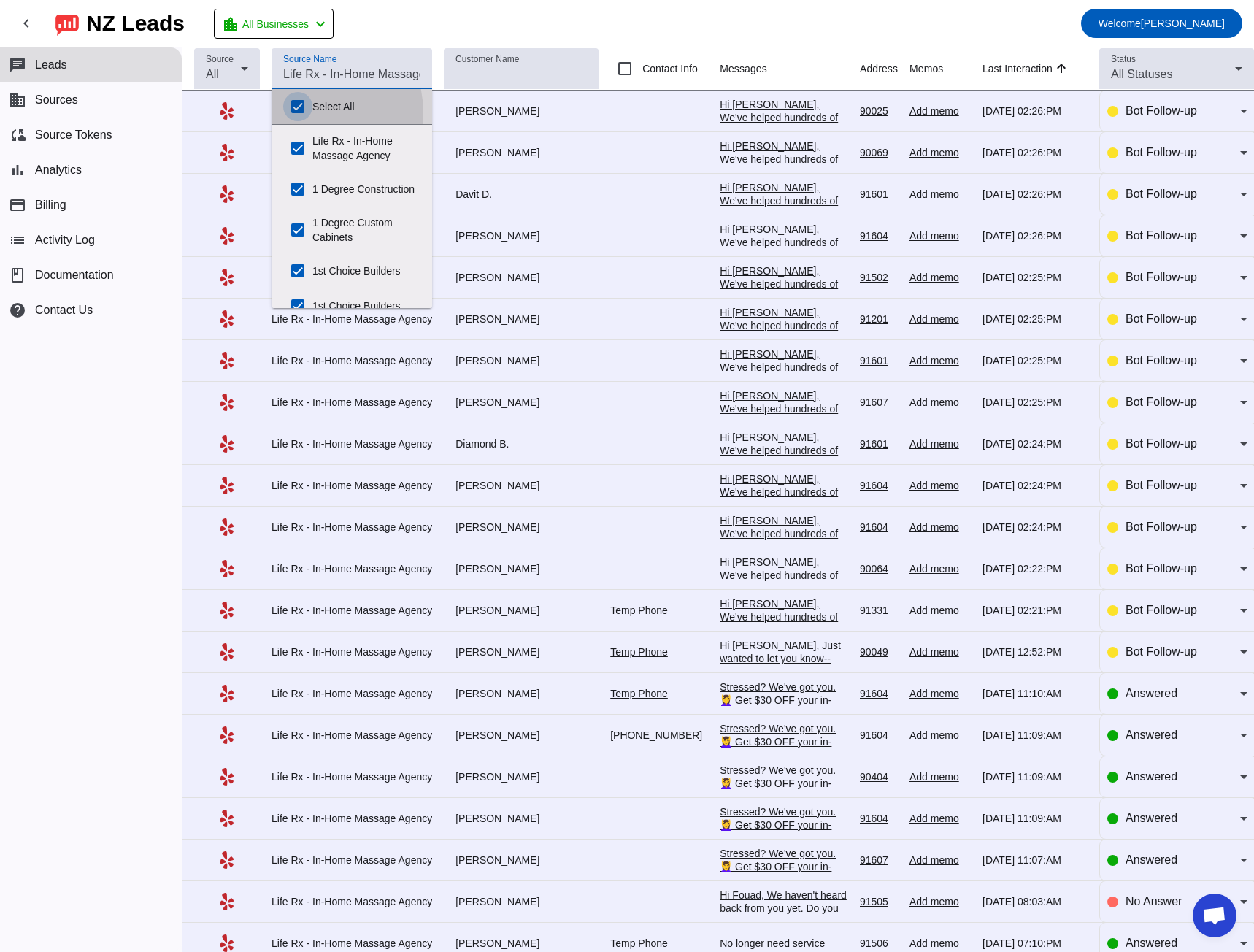
checkbox input "true"
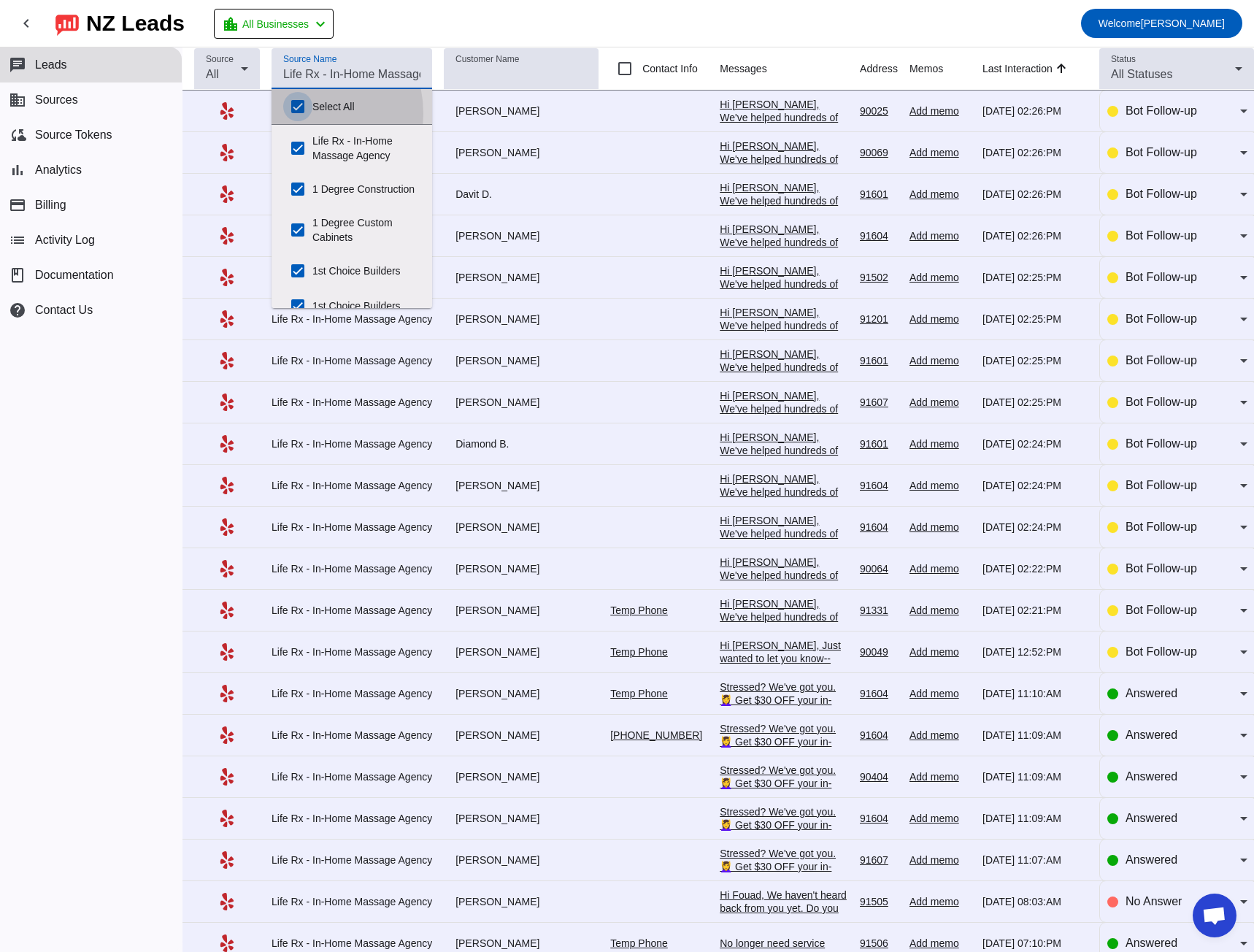
checkbox input "true"
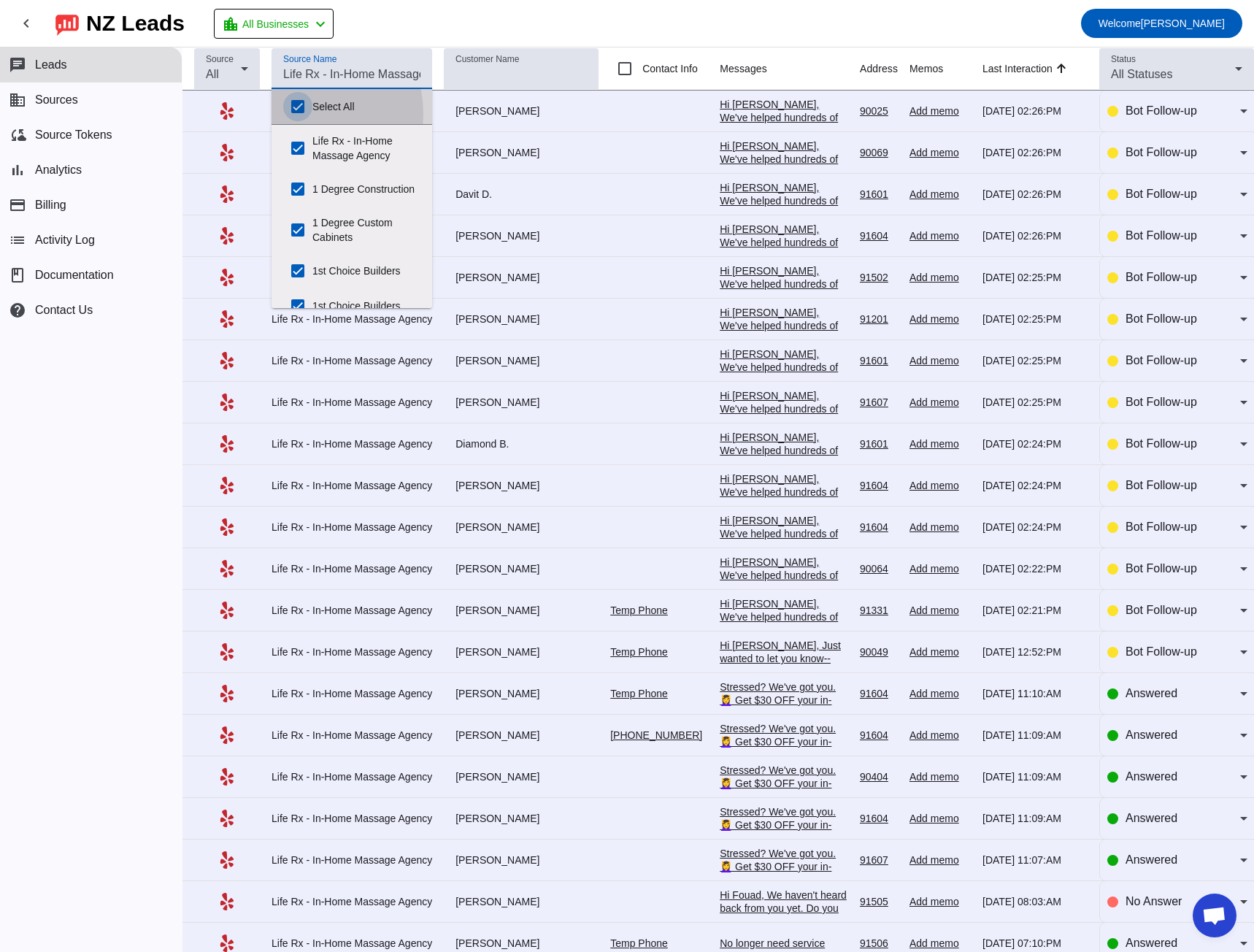
checkbox input "true"
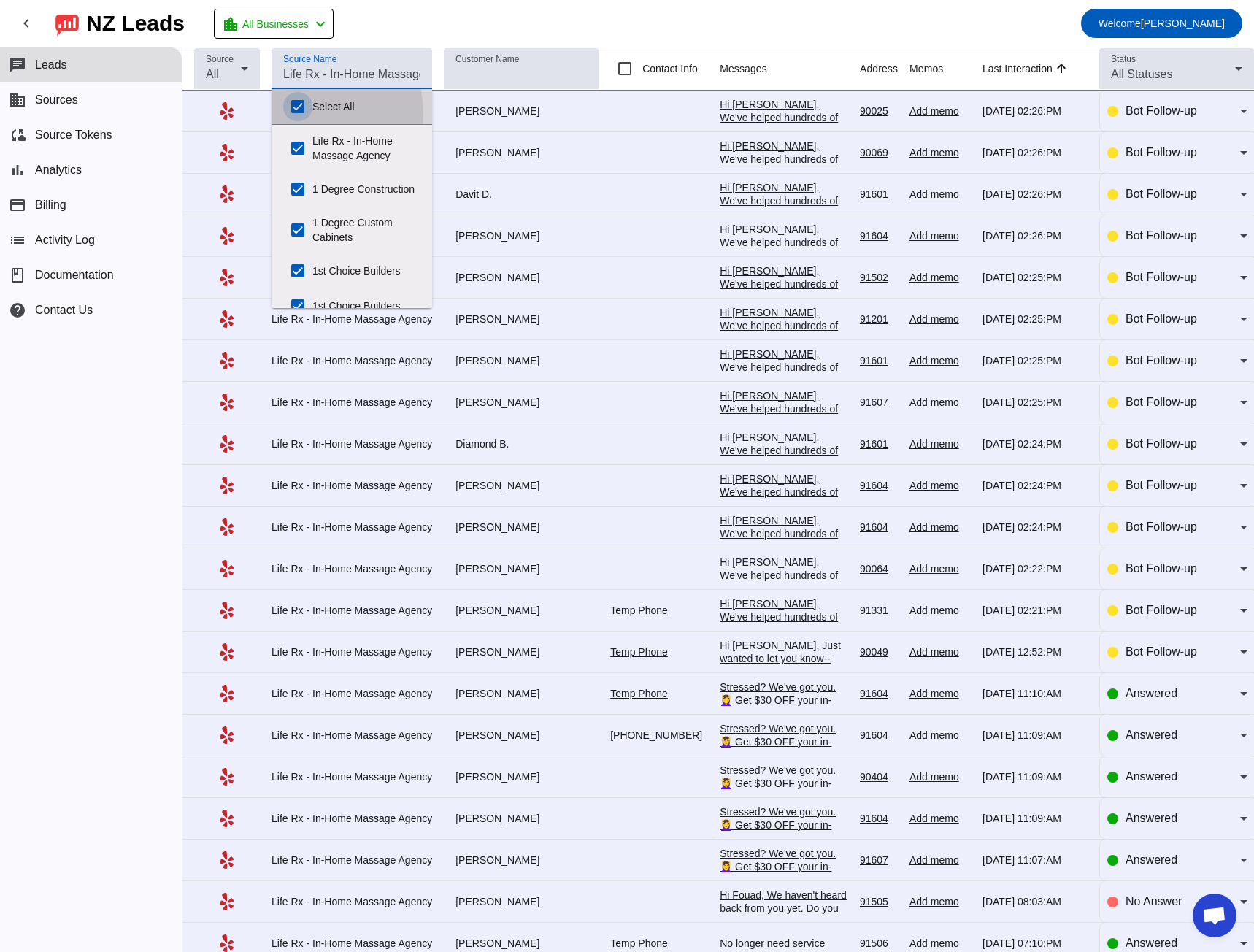
checkbox input "true"
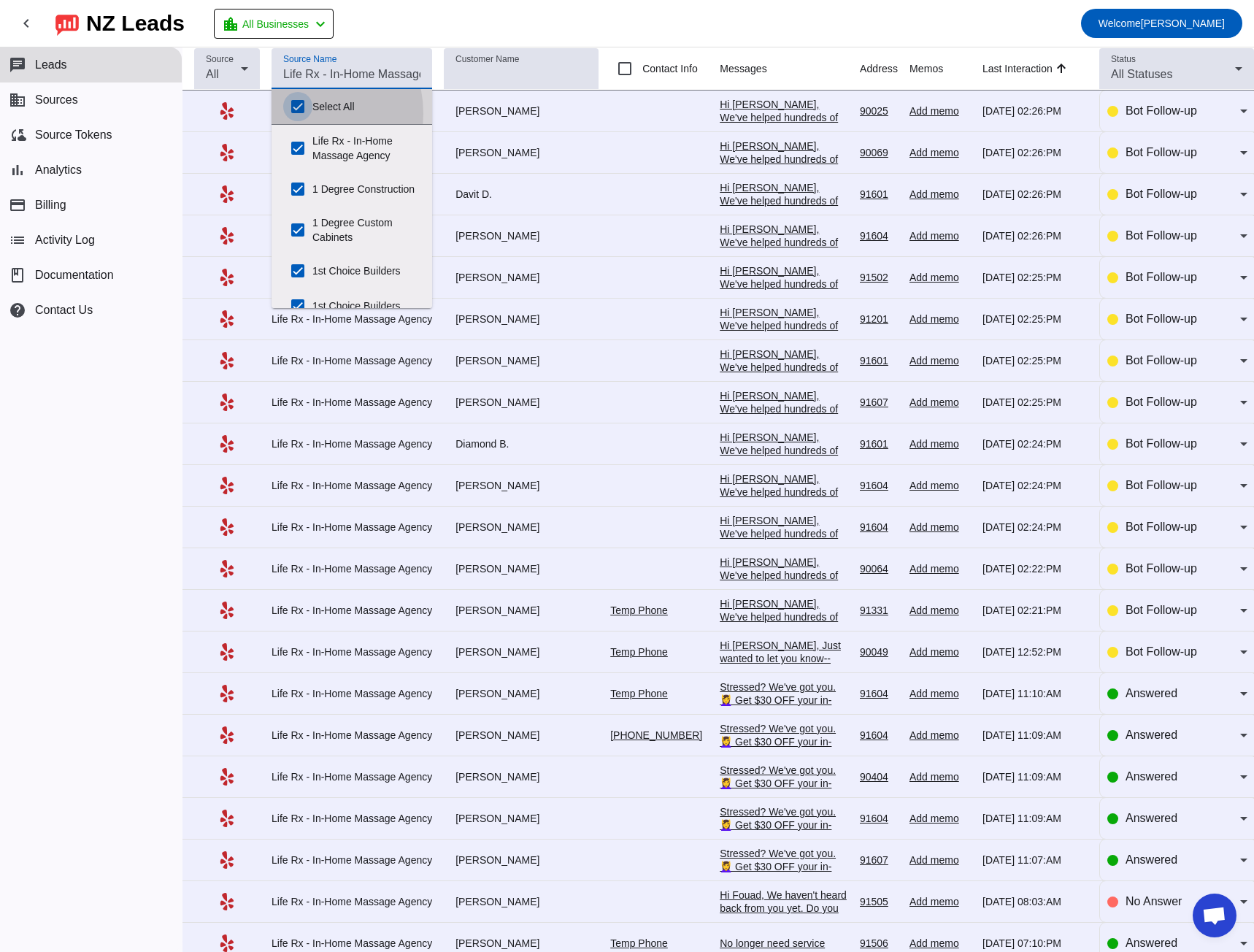
checkbox input "true"
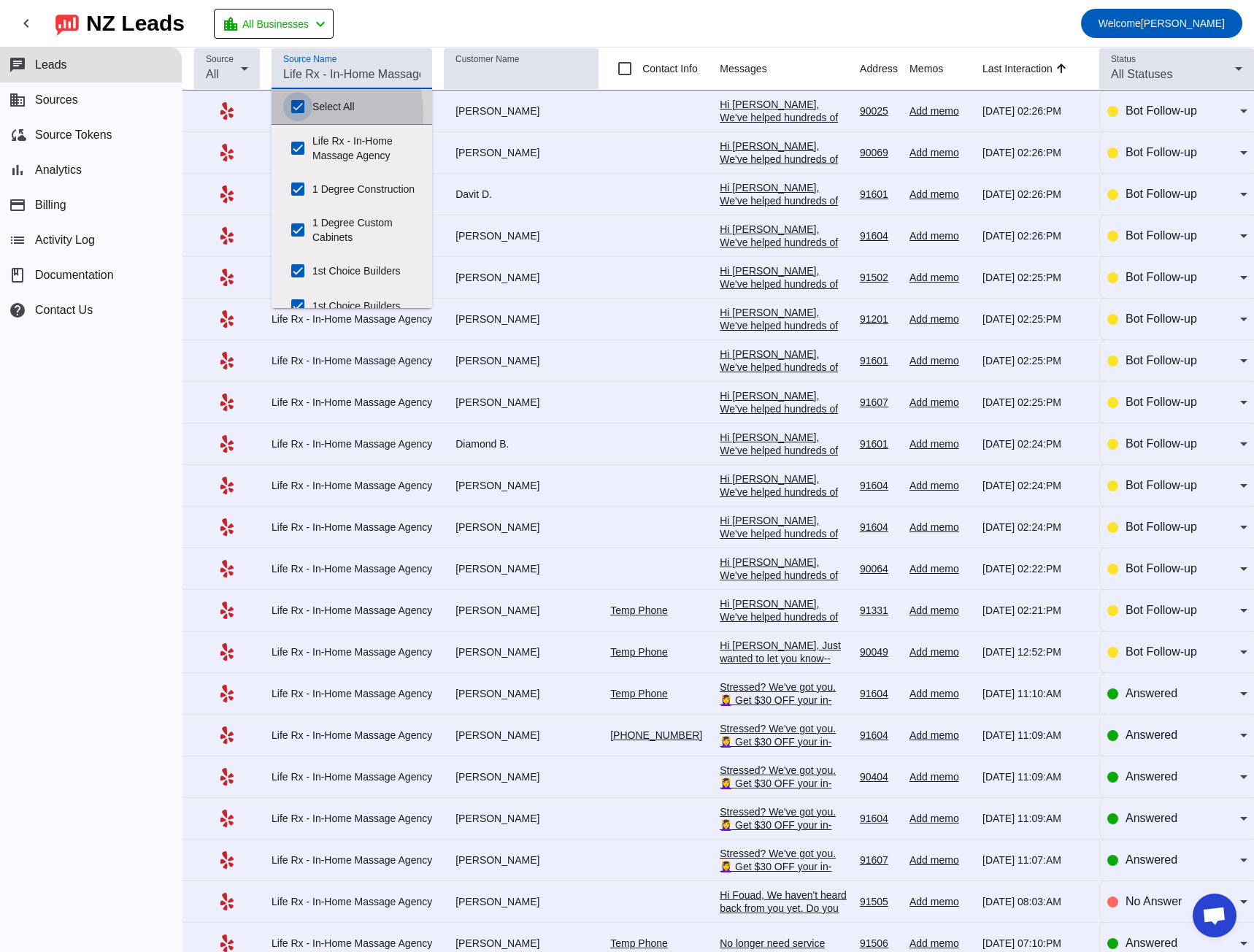
checkbox input "true"
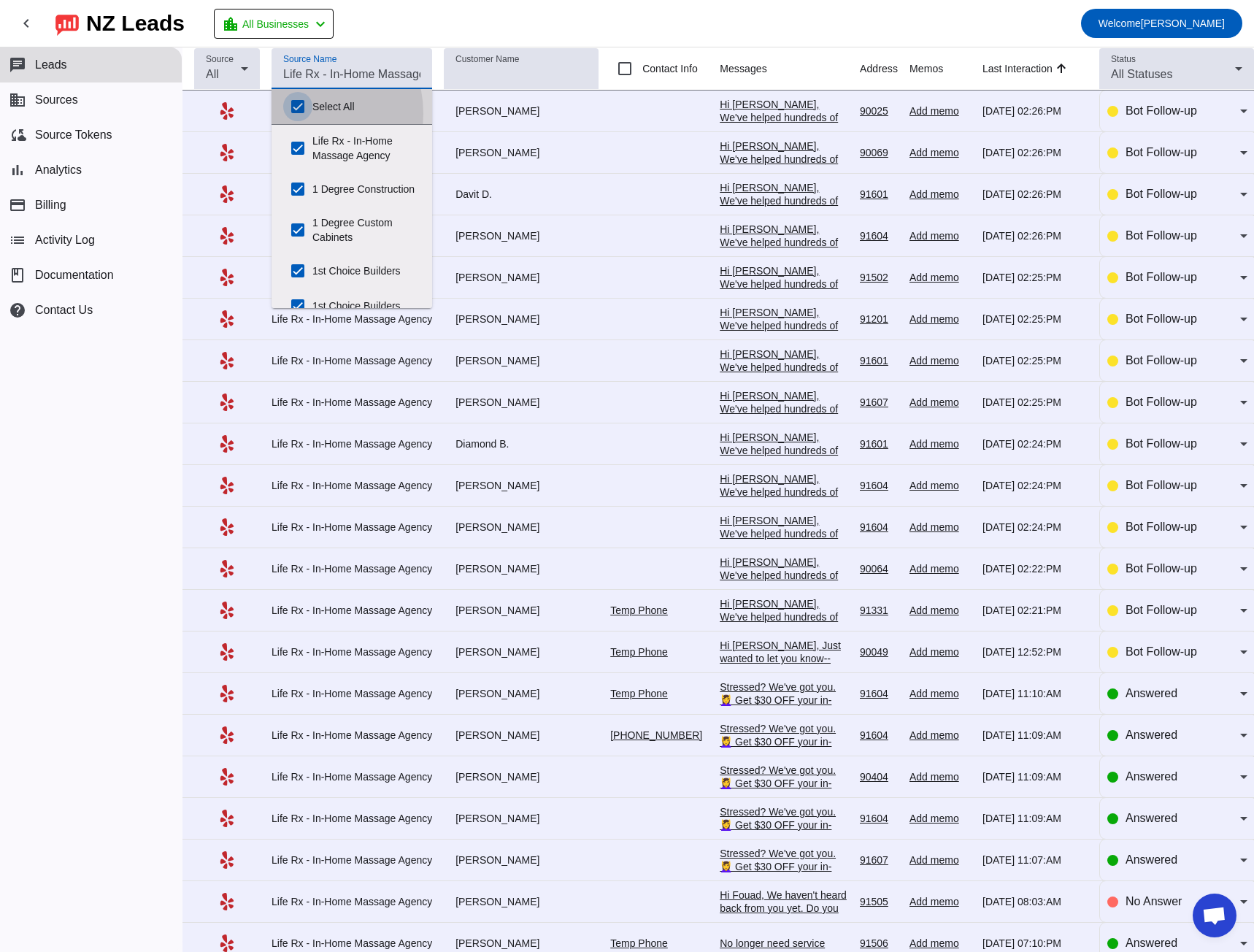
checkbox input "true"
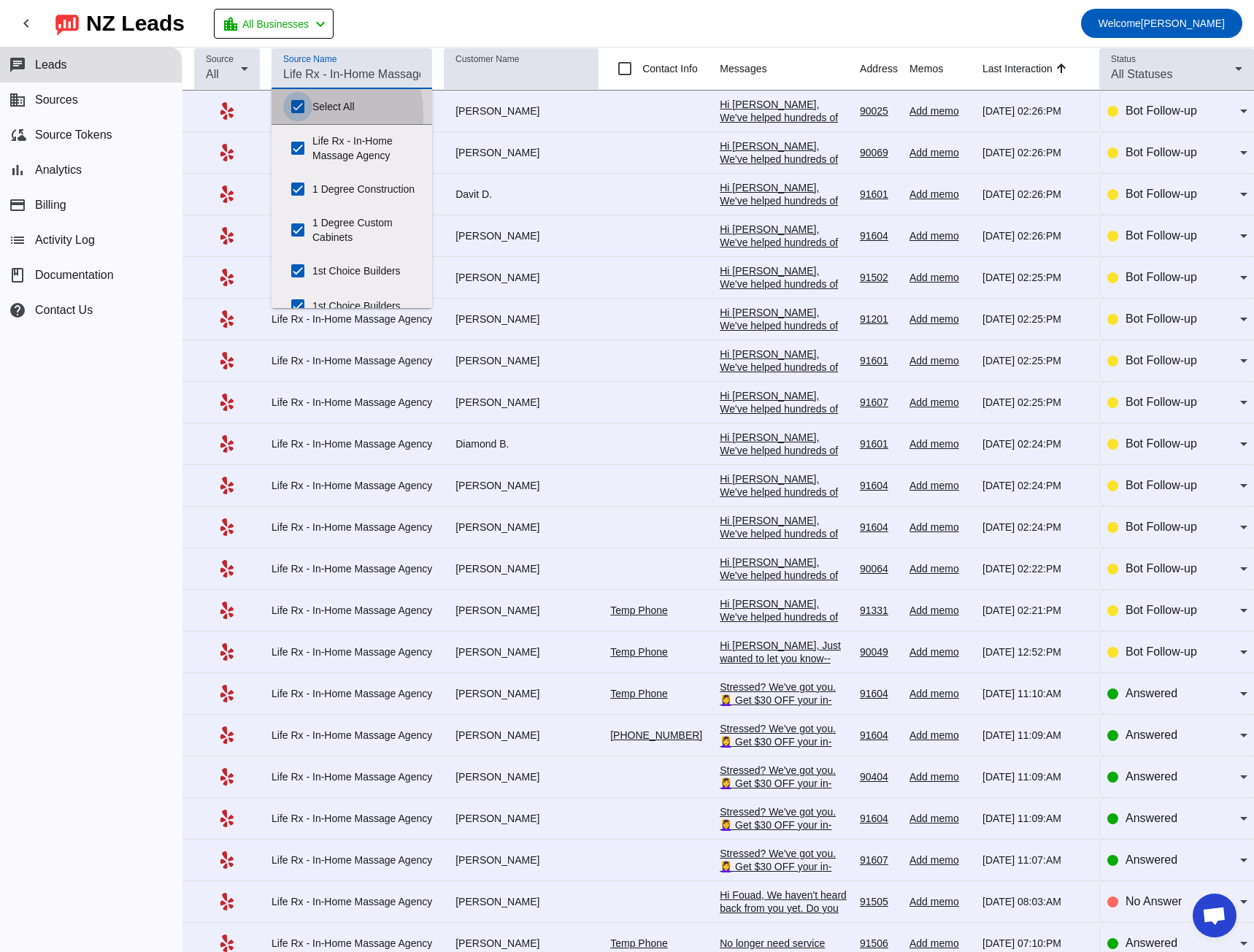
checkbox input "true"
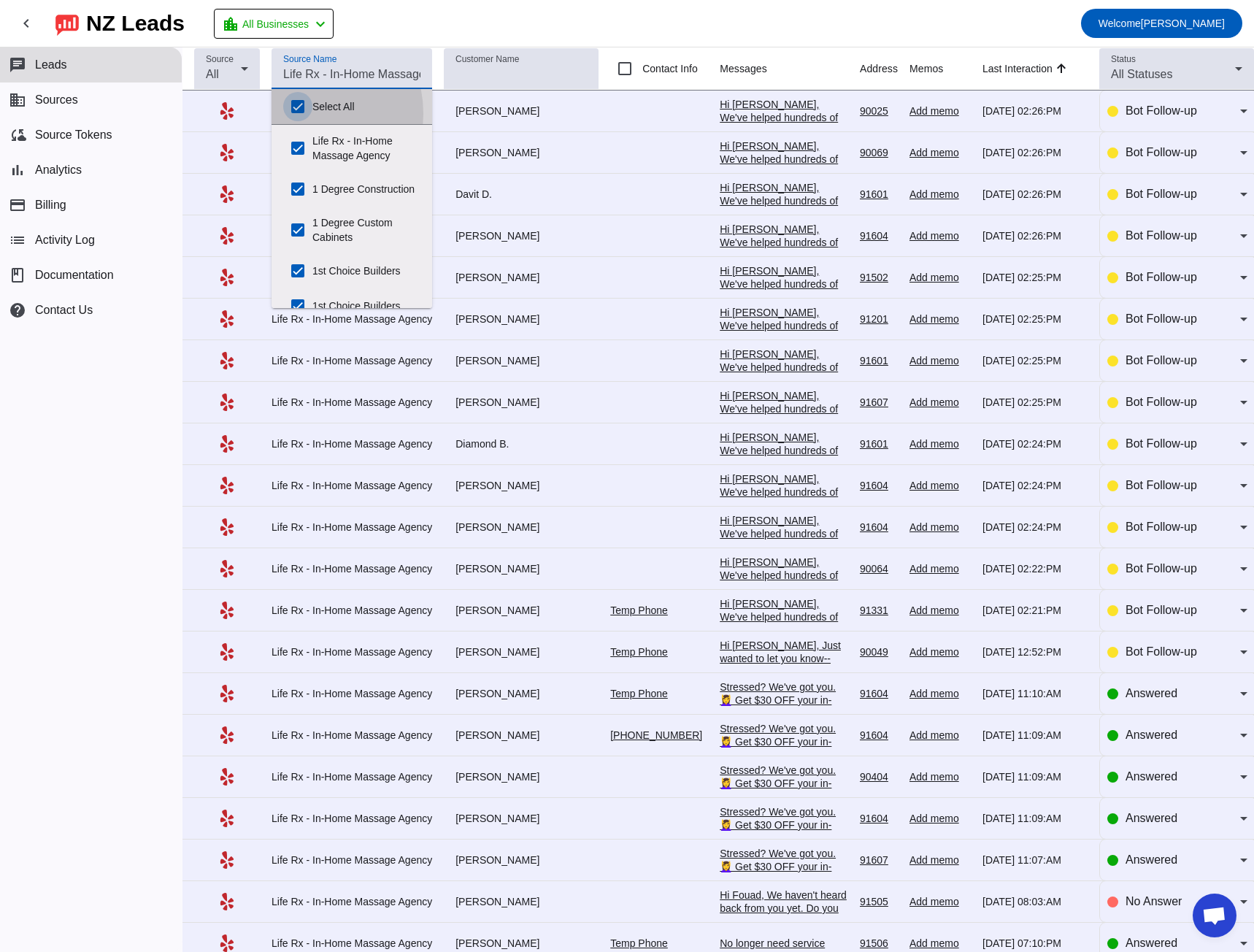
checkbox input "true"
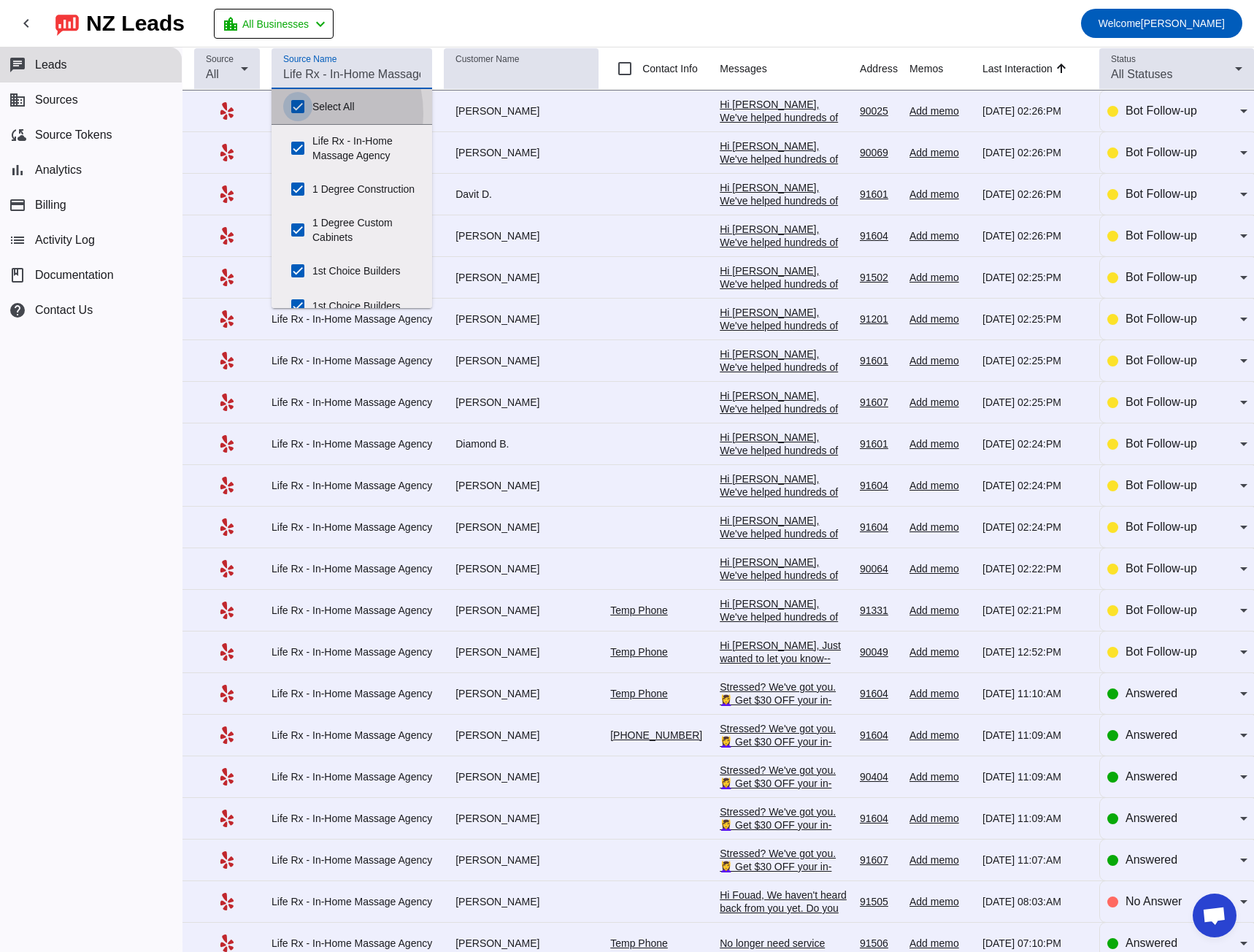
checkbox input "true"
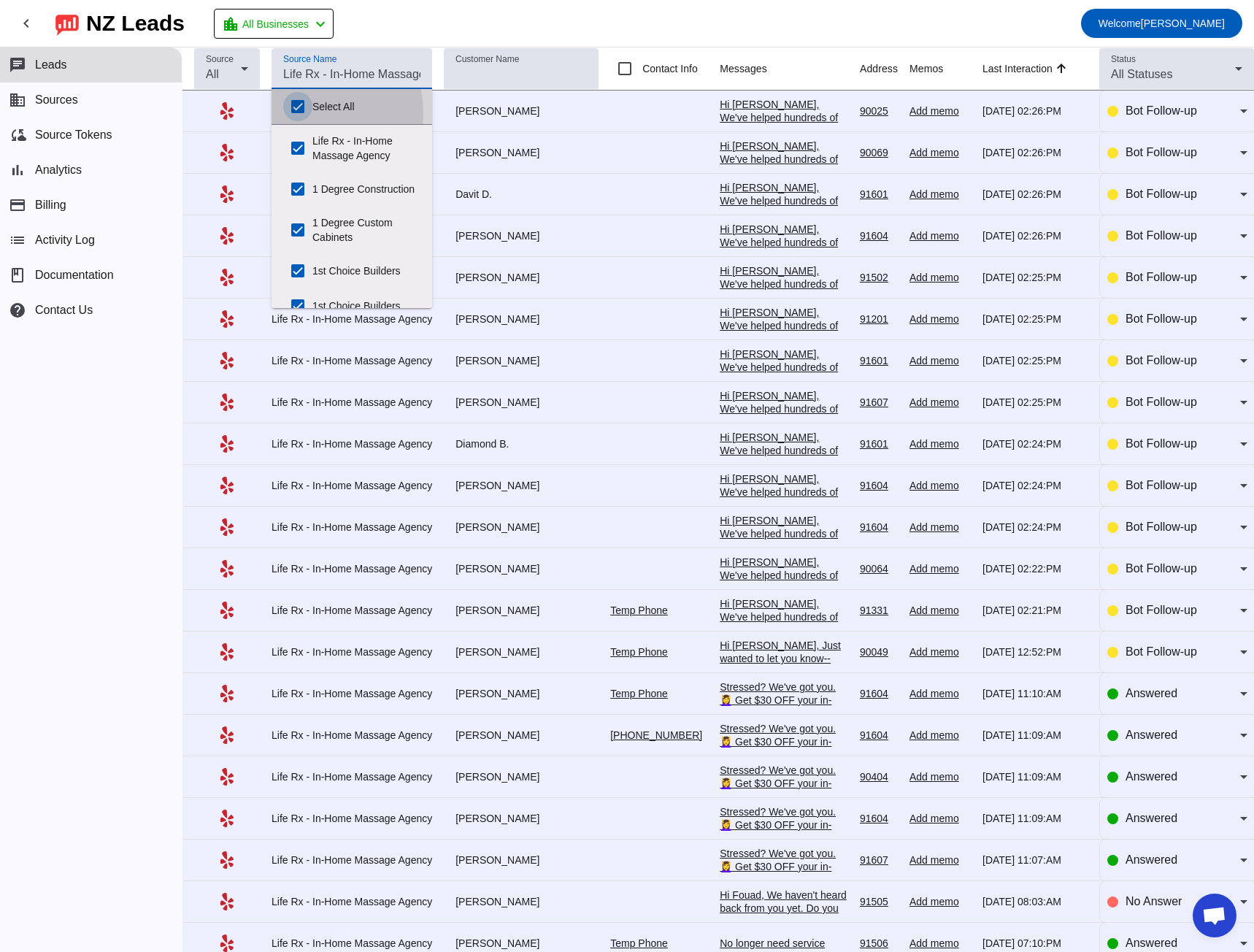
checkbox input "true"
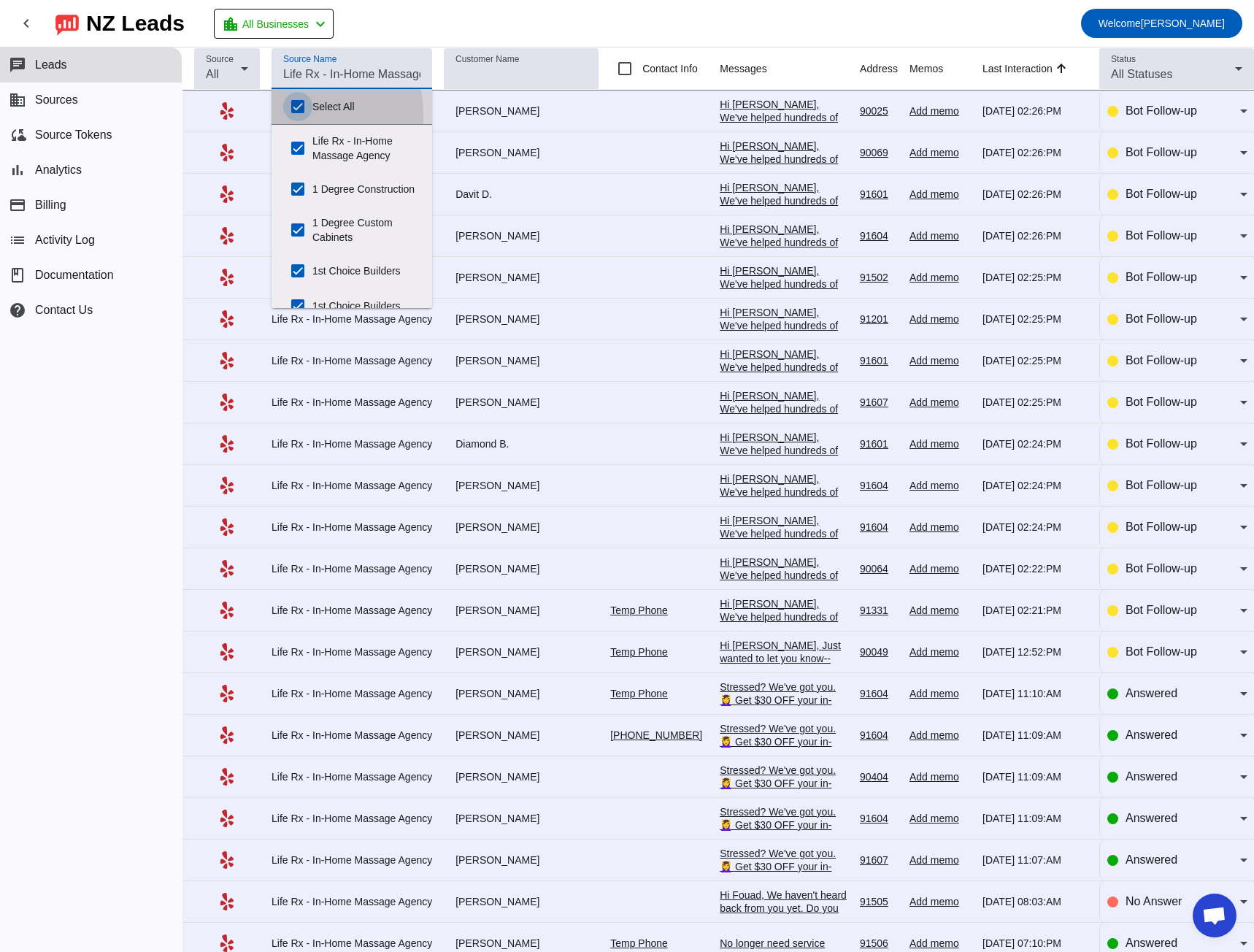
checkbox input "true"
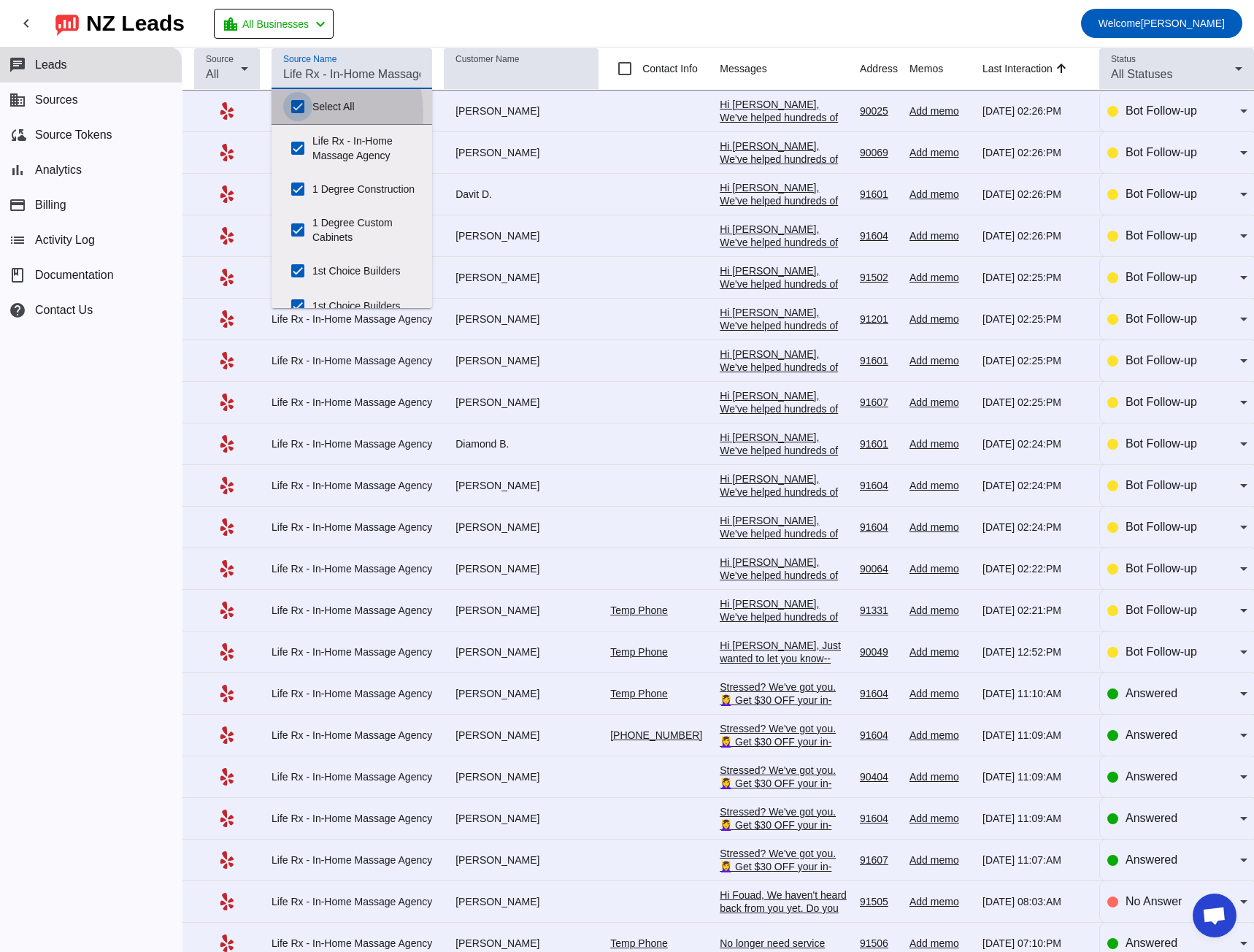
checkbox input "true"
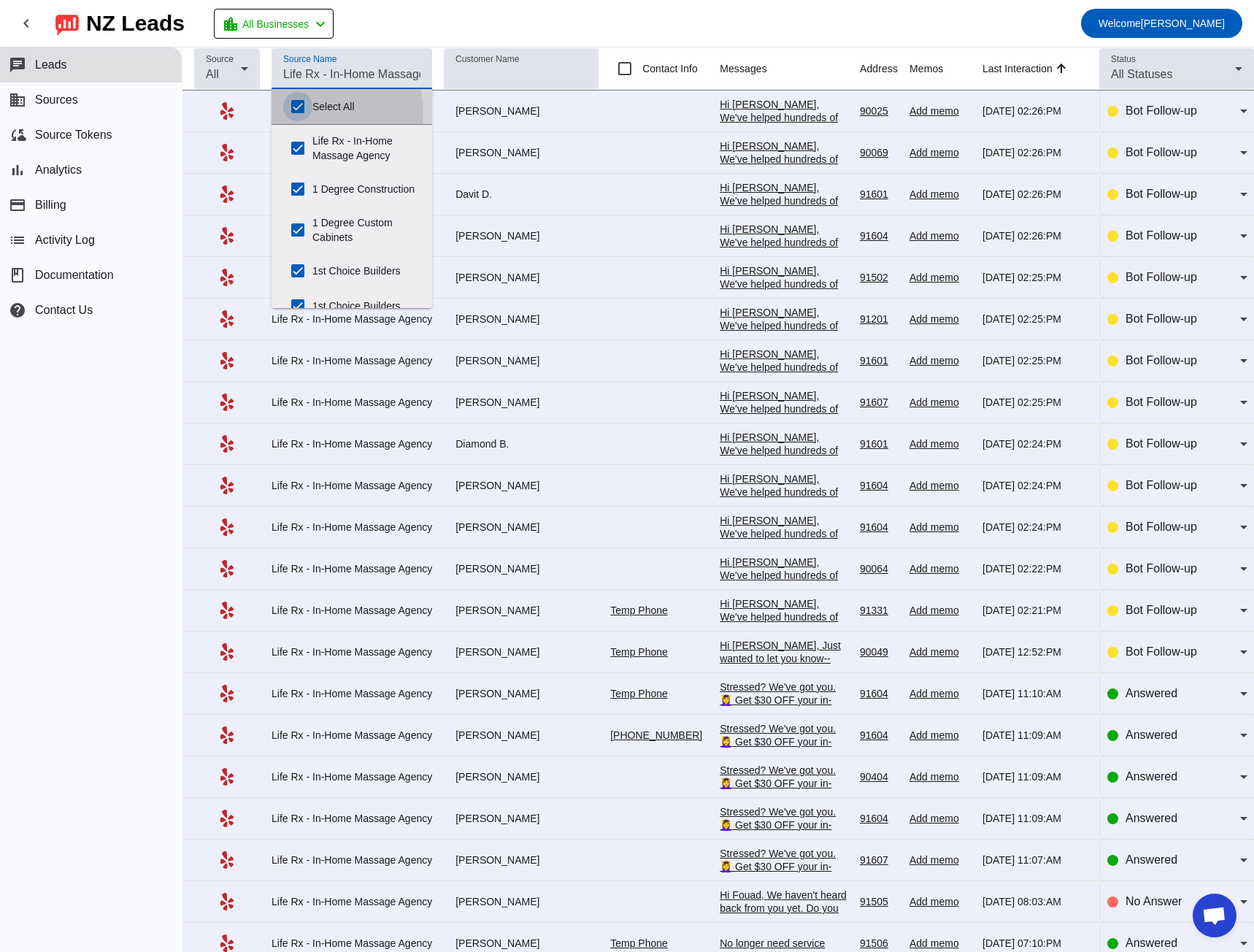
checkbox input "true"
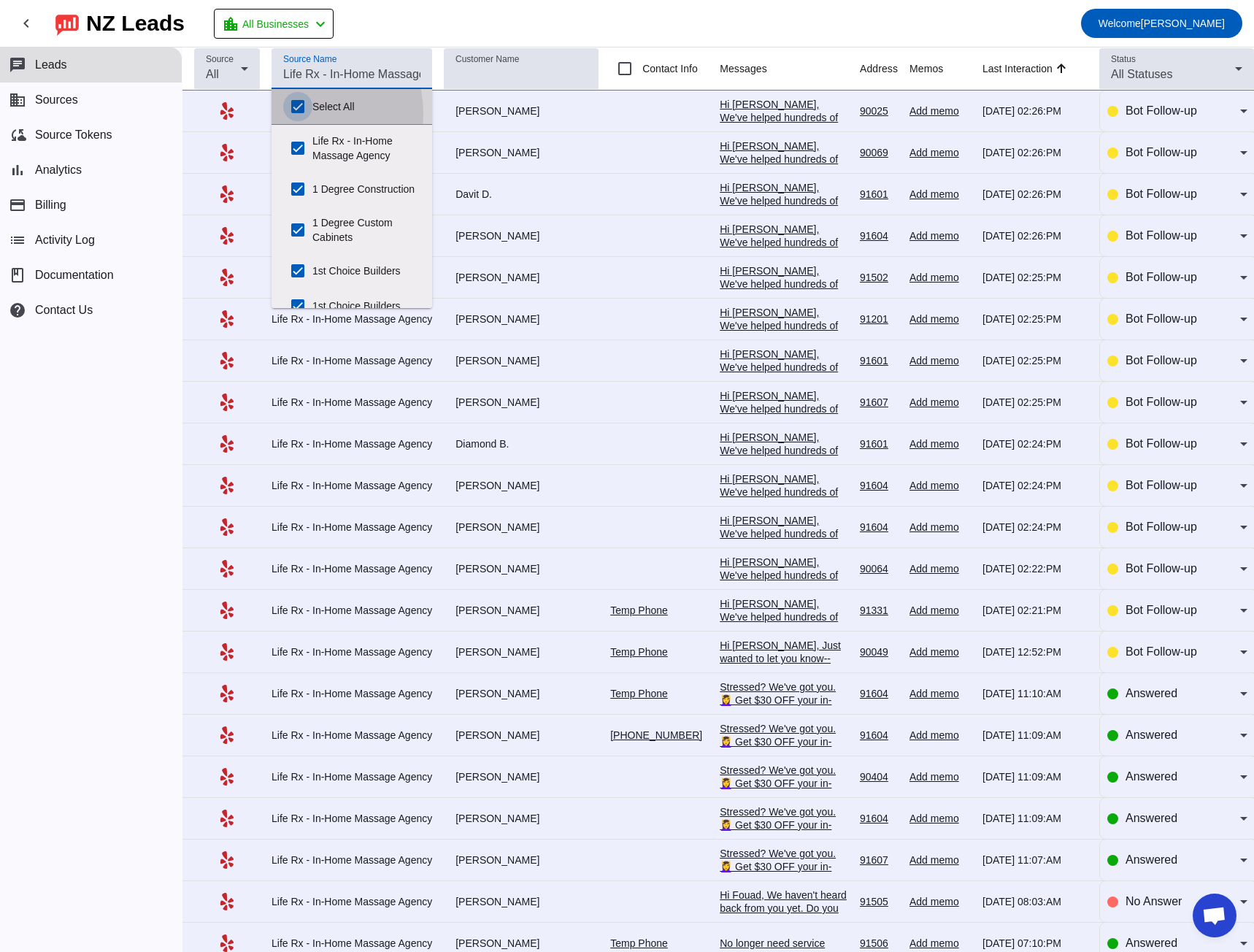
checkbox input "true"
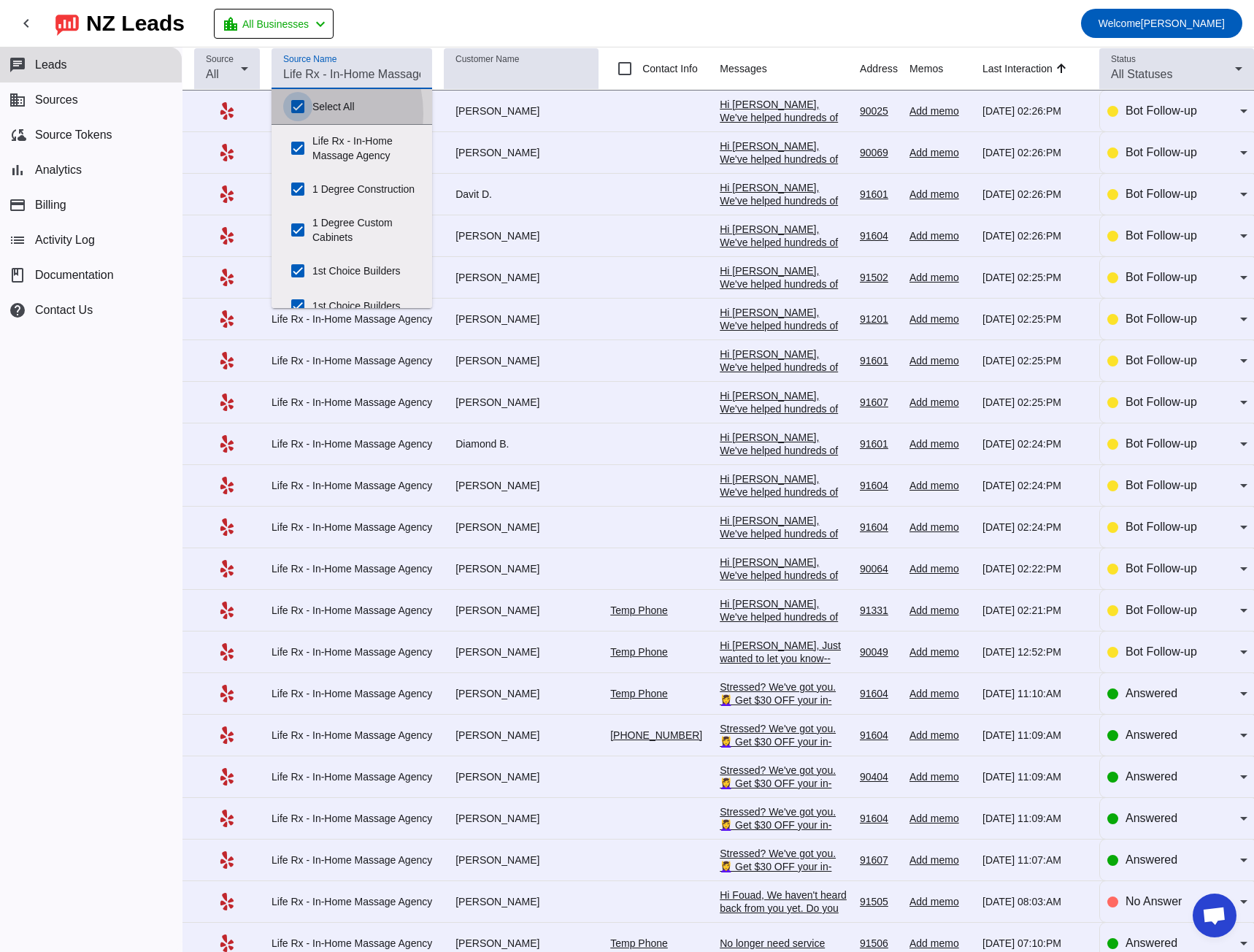
checkbox input "true"
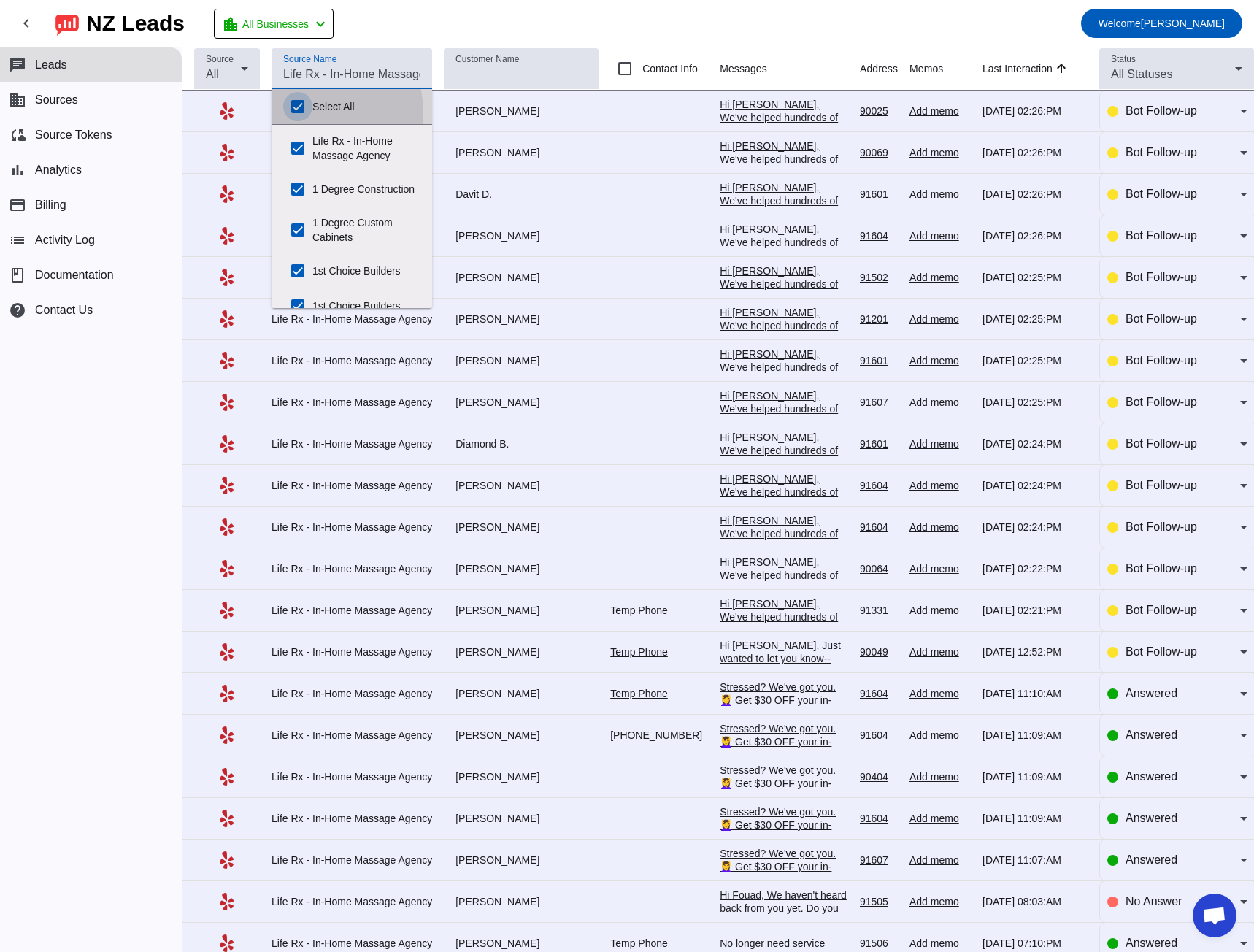
checkbox input "true"
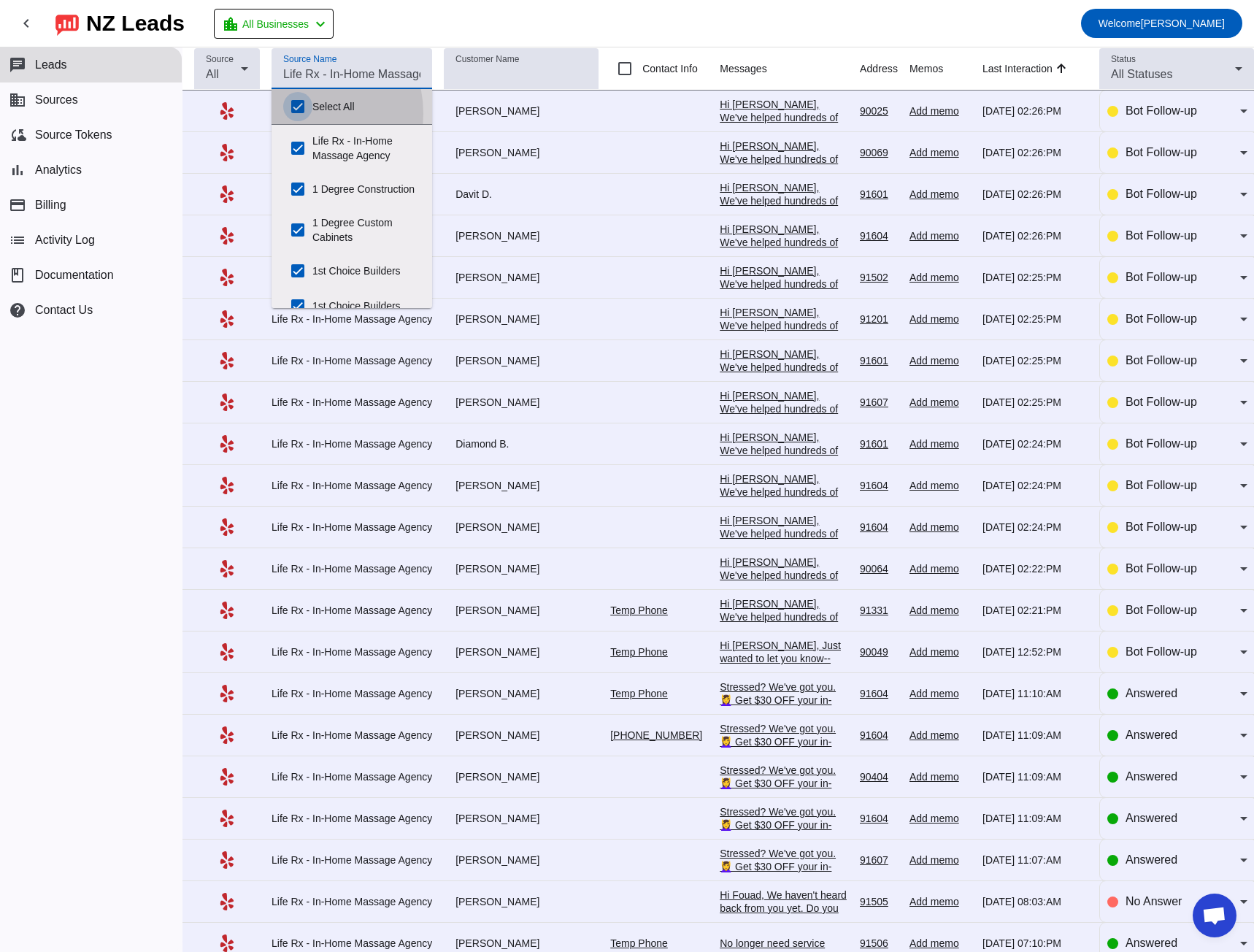
checkbox input "true"
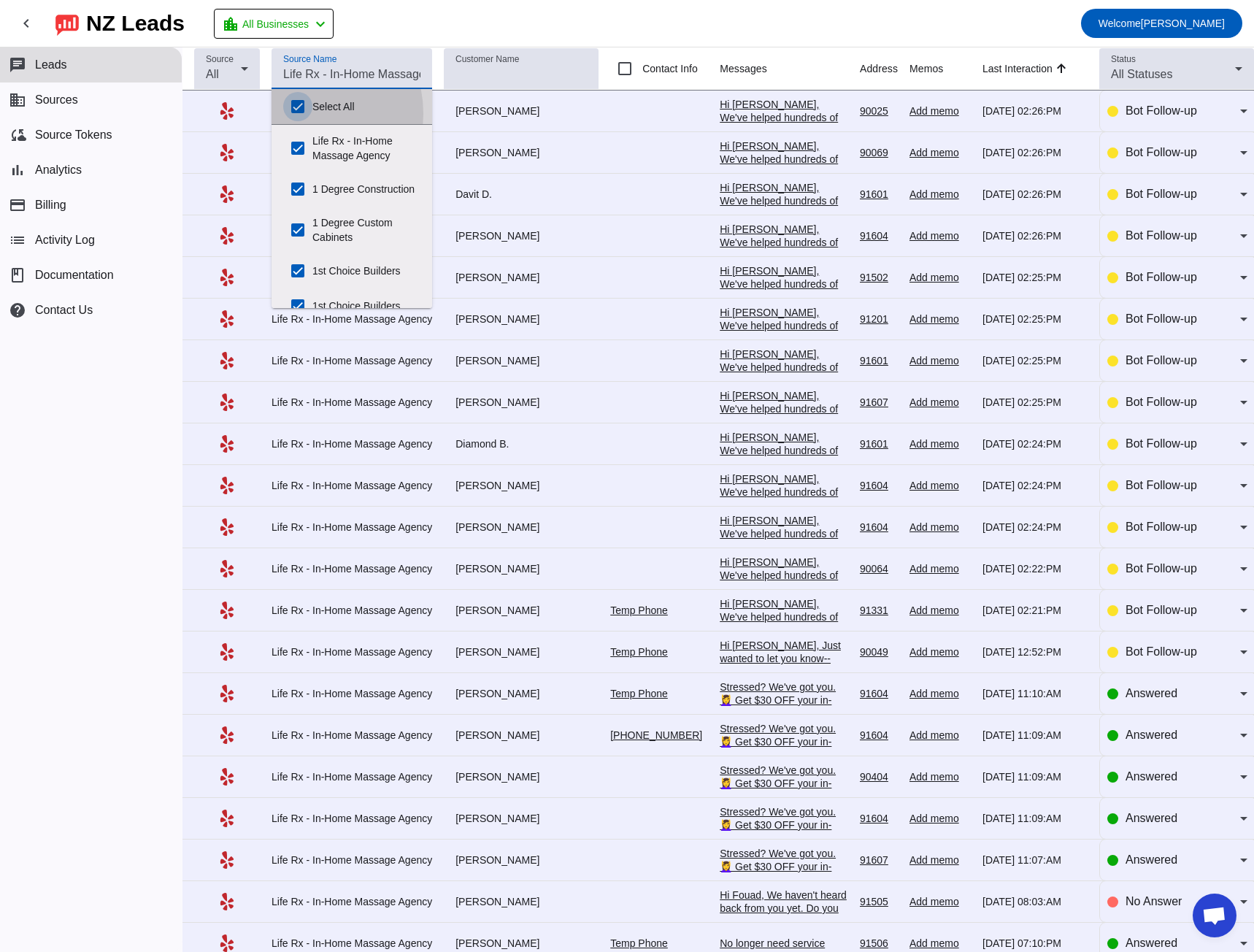
checkbox input "true"
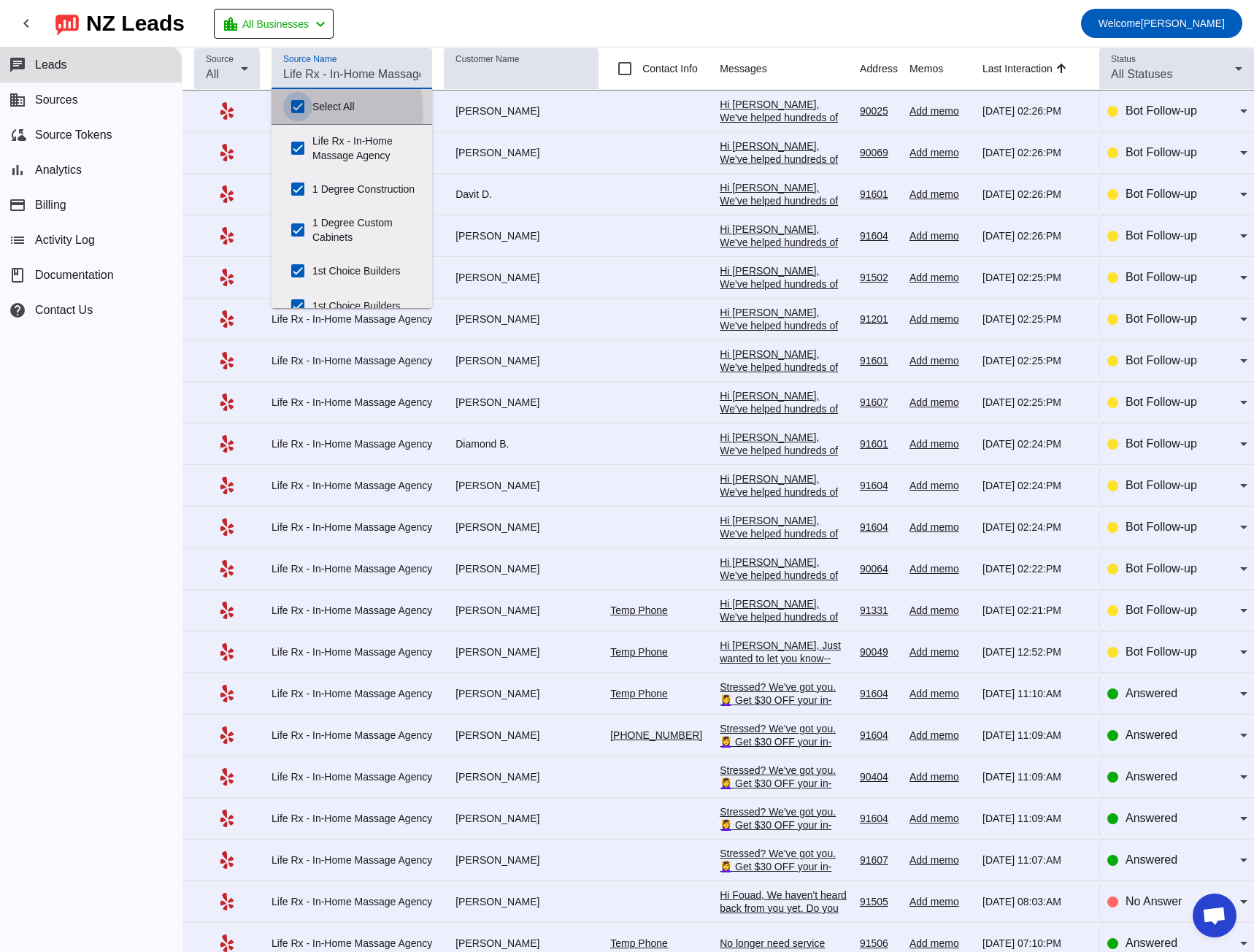
checkbox input "true"
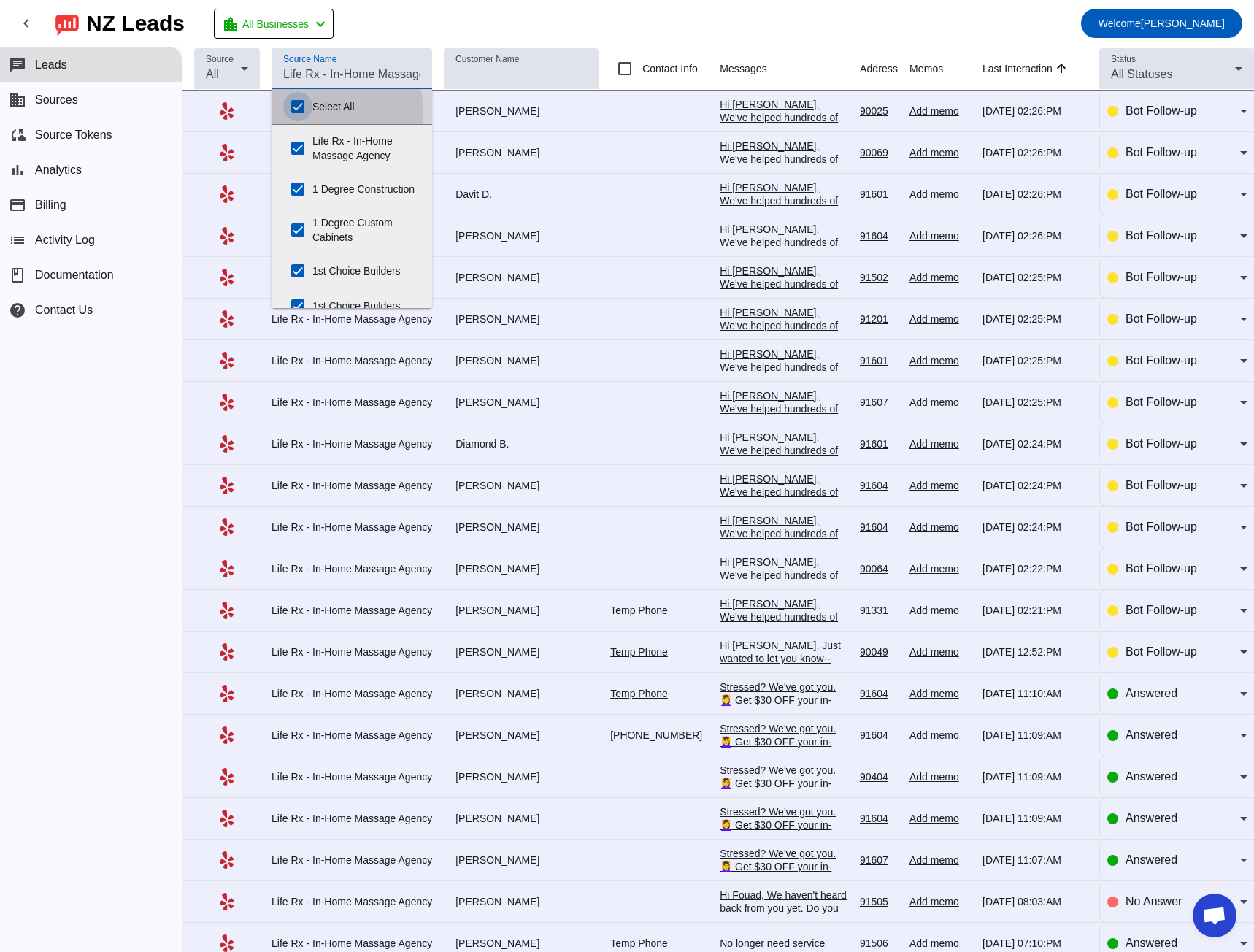
checkbox input "true"
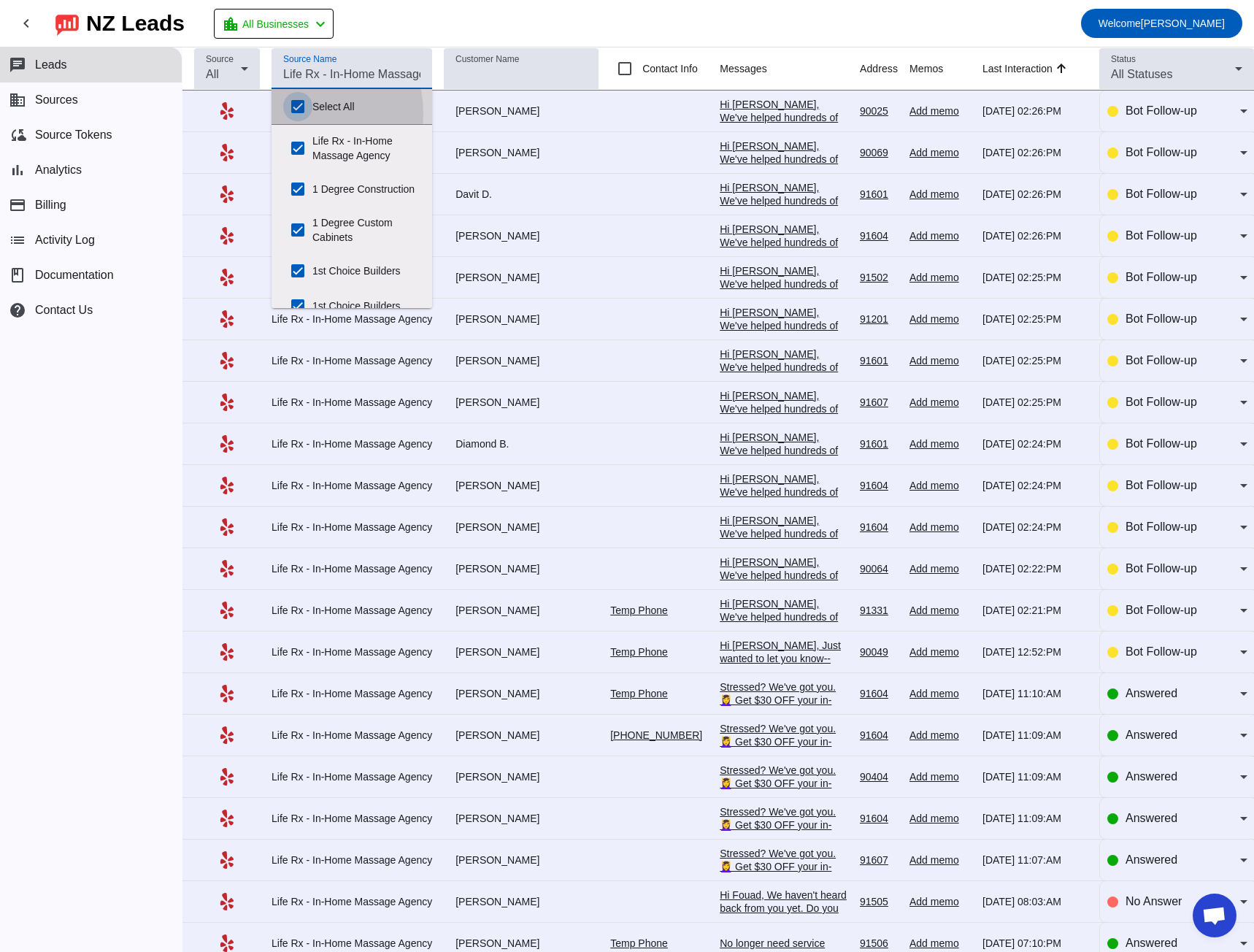
checkbox input "true"
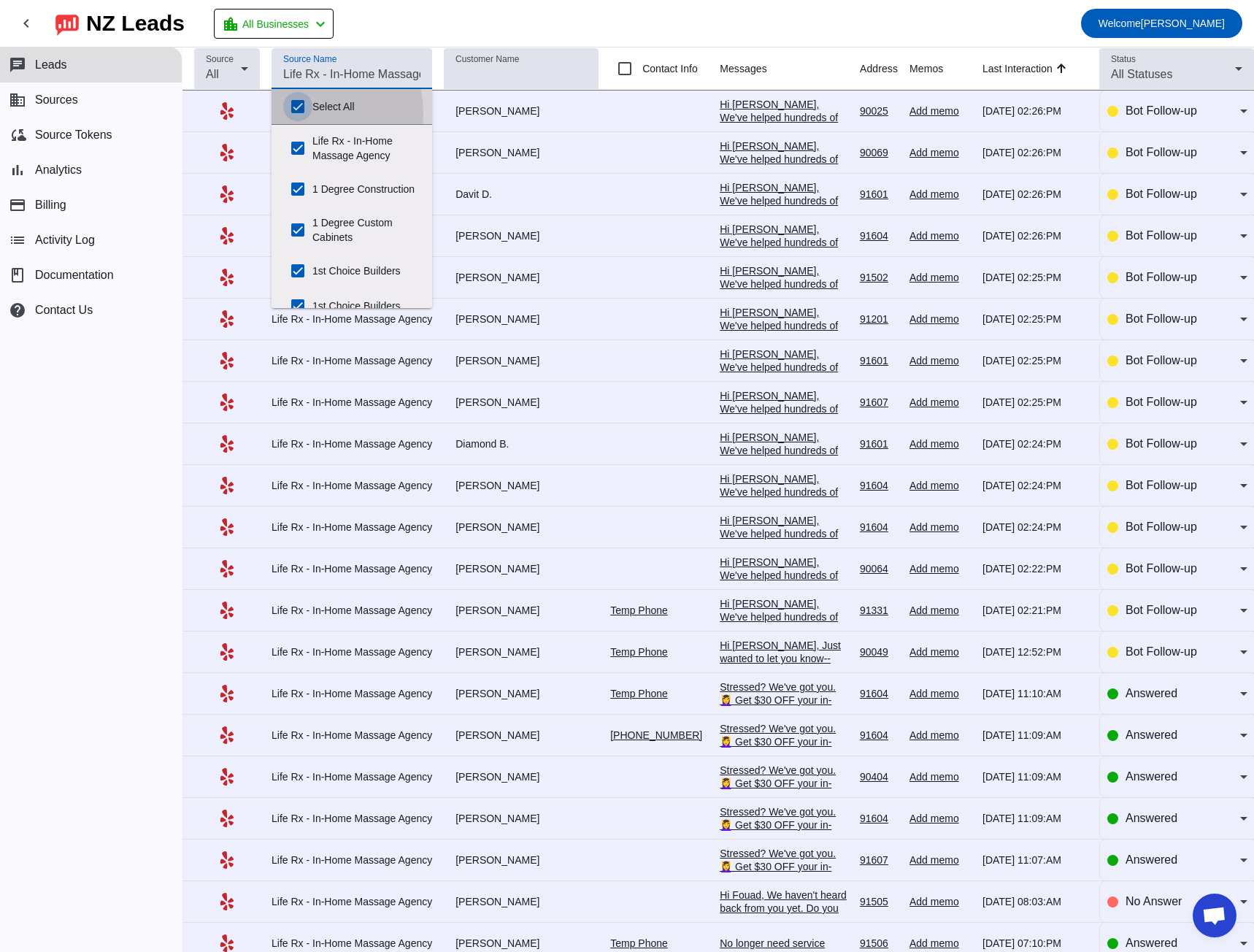
checkbox input "true"
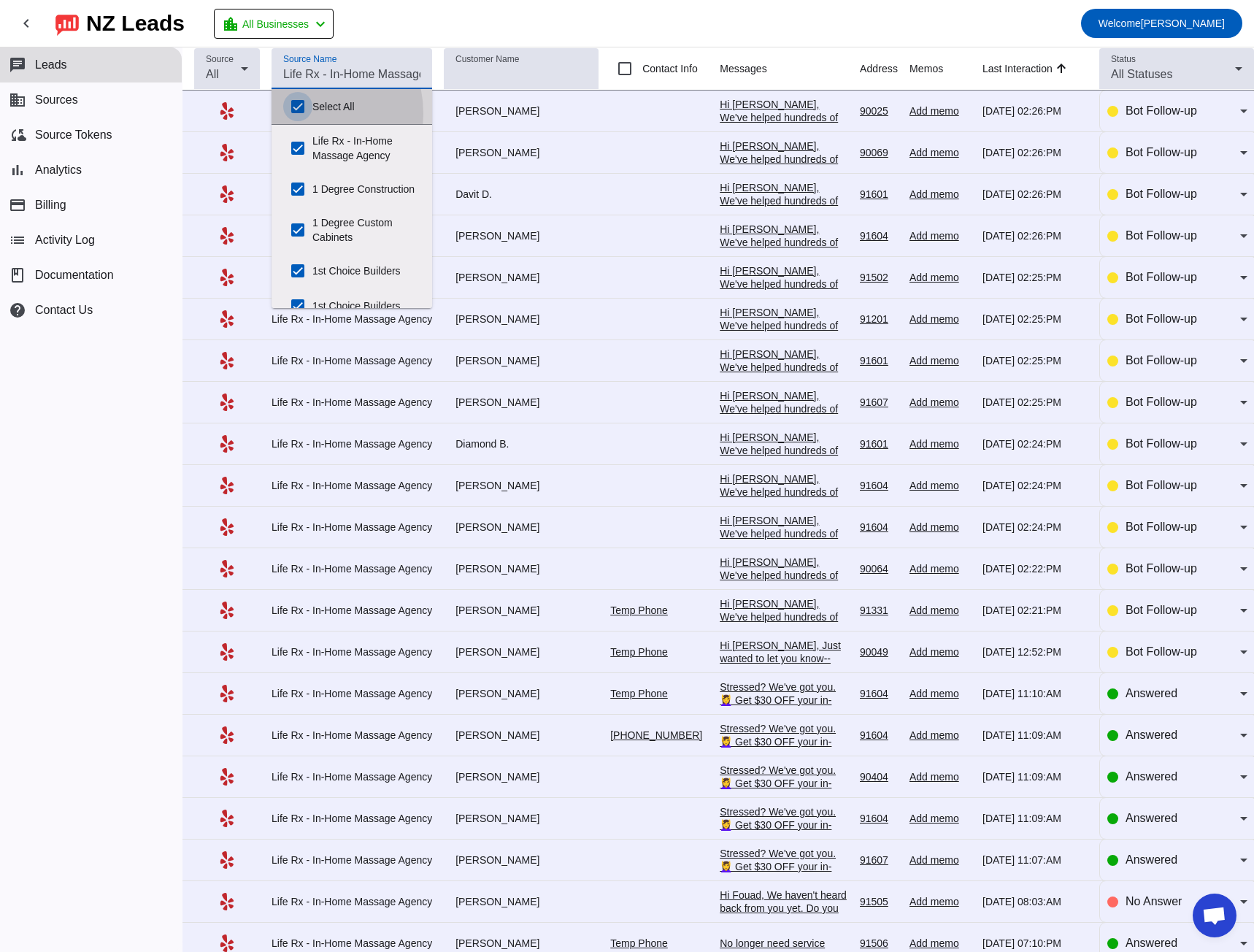
checkbox input "true"
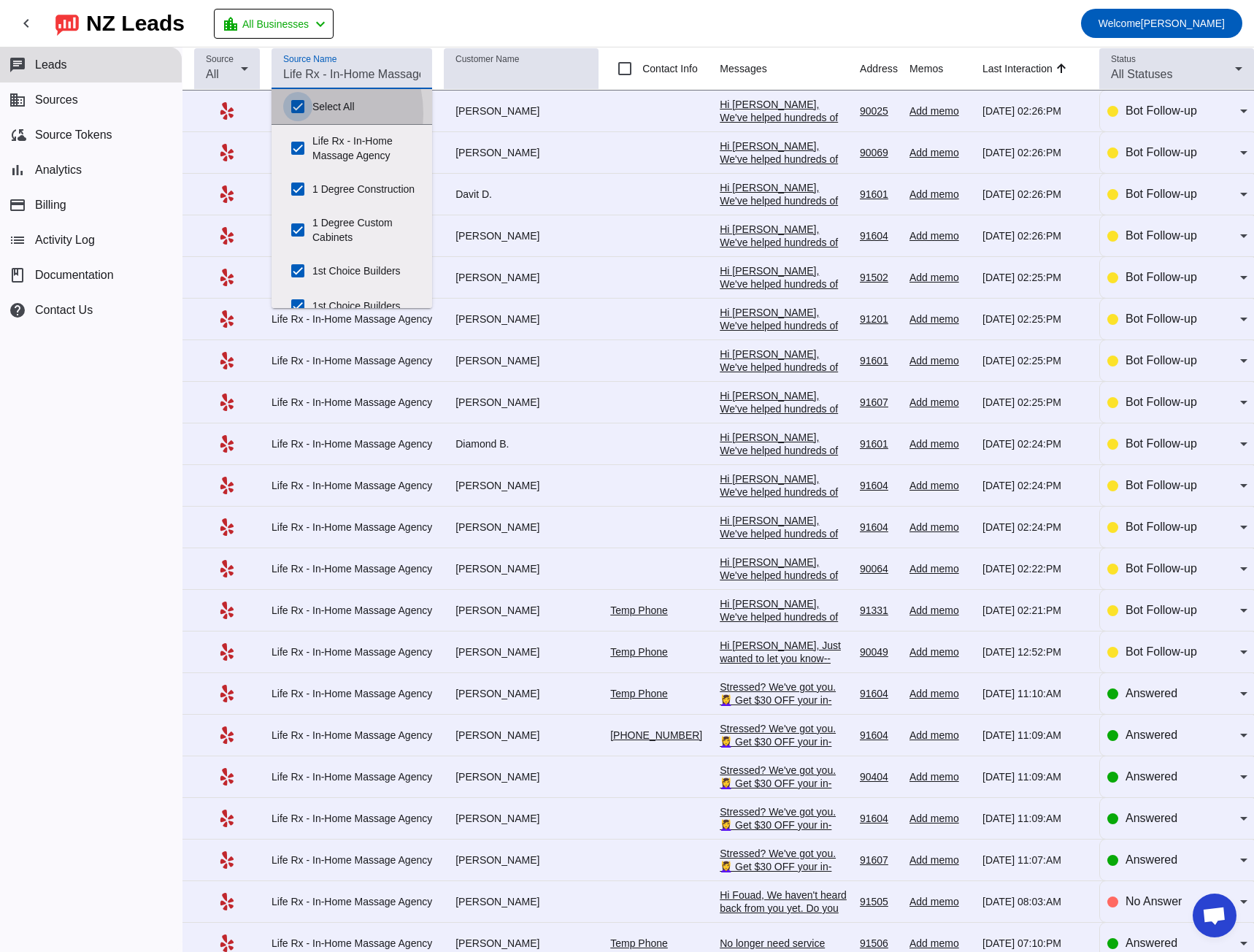
checkbox input "true"
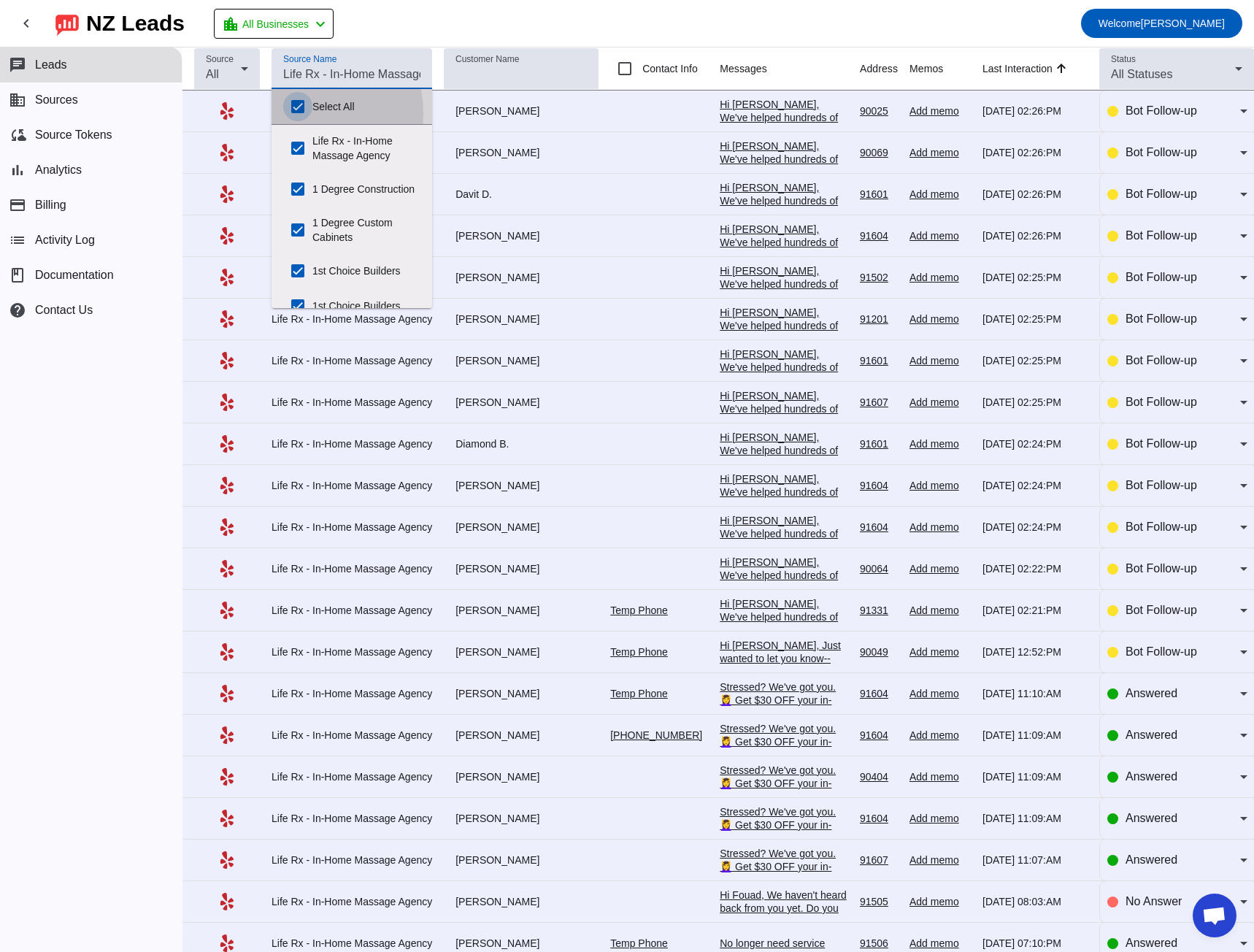
checkbox input "true"
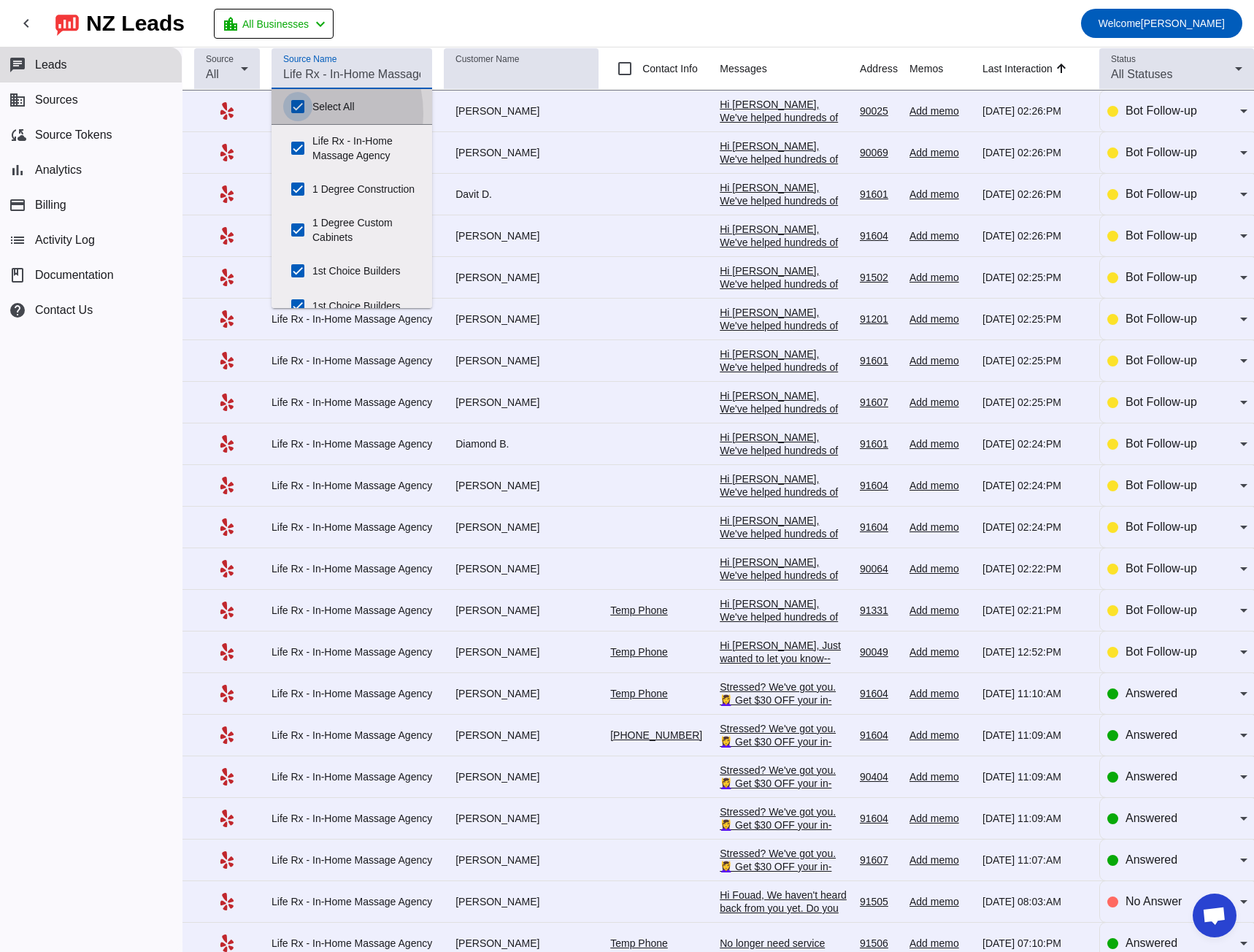
checkbox input "true"
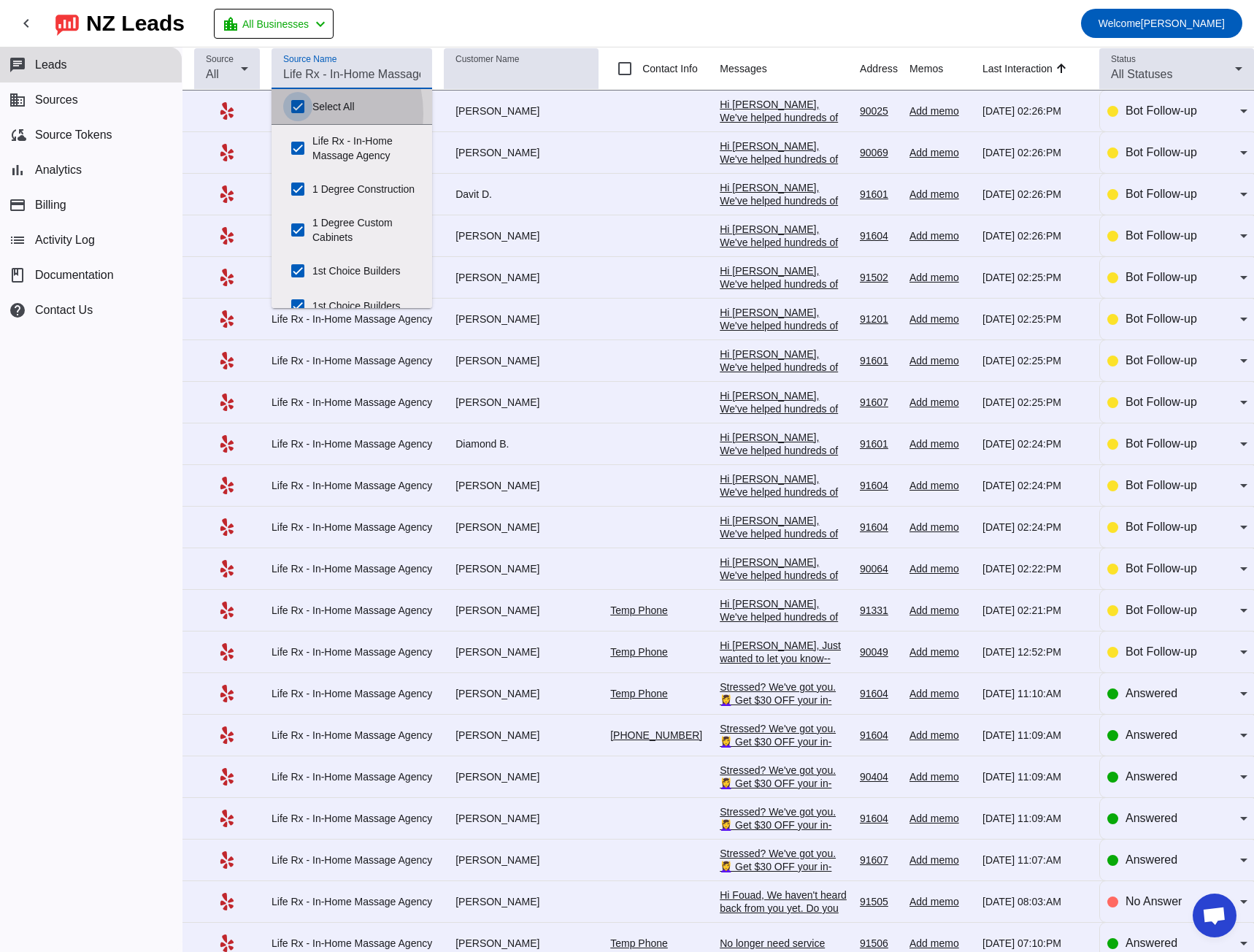
checkbox input "true"
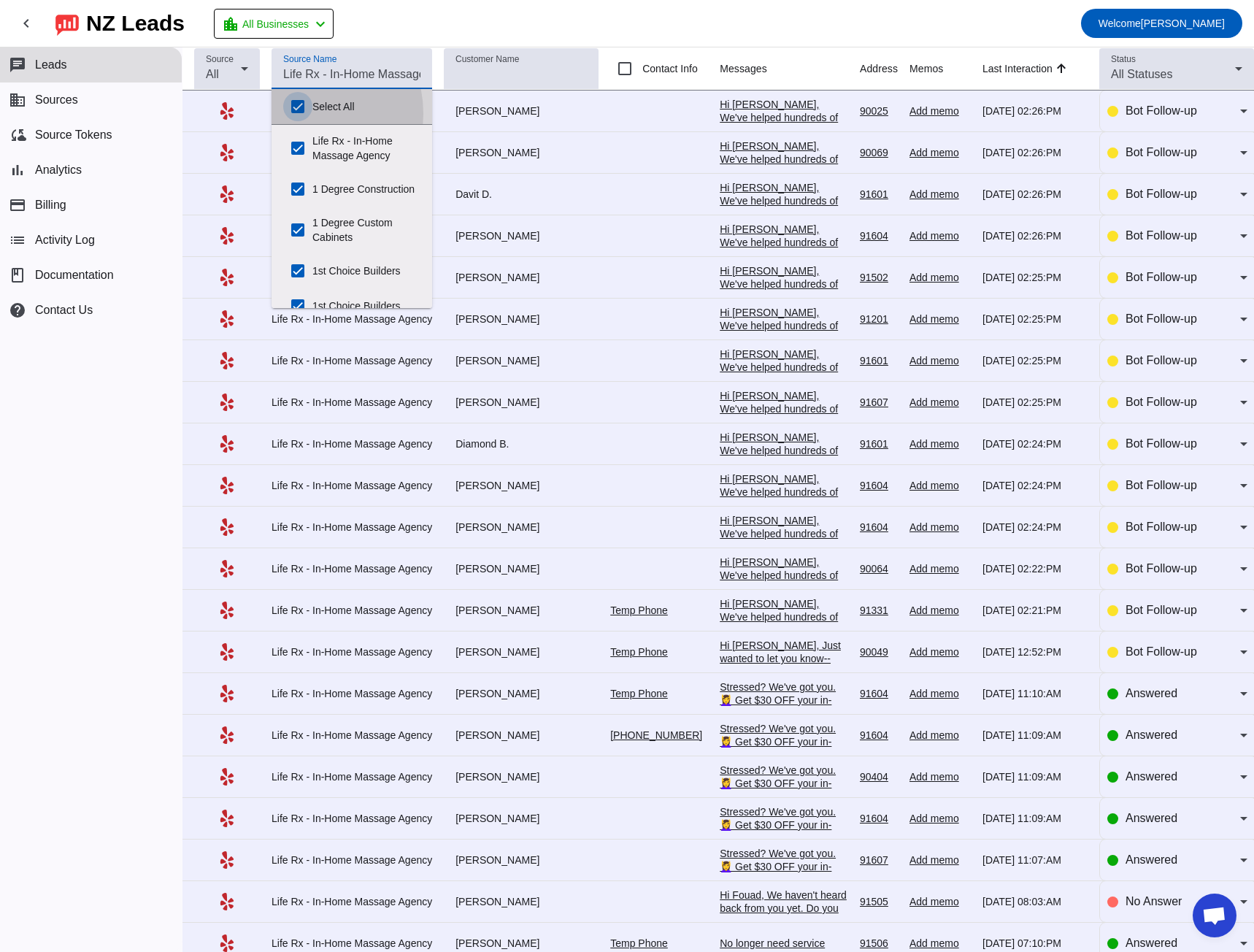
checkbox input "true"
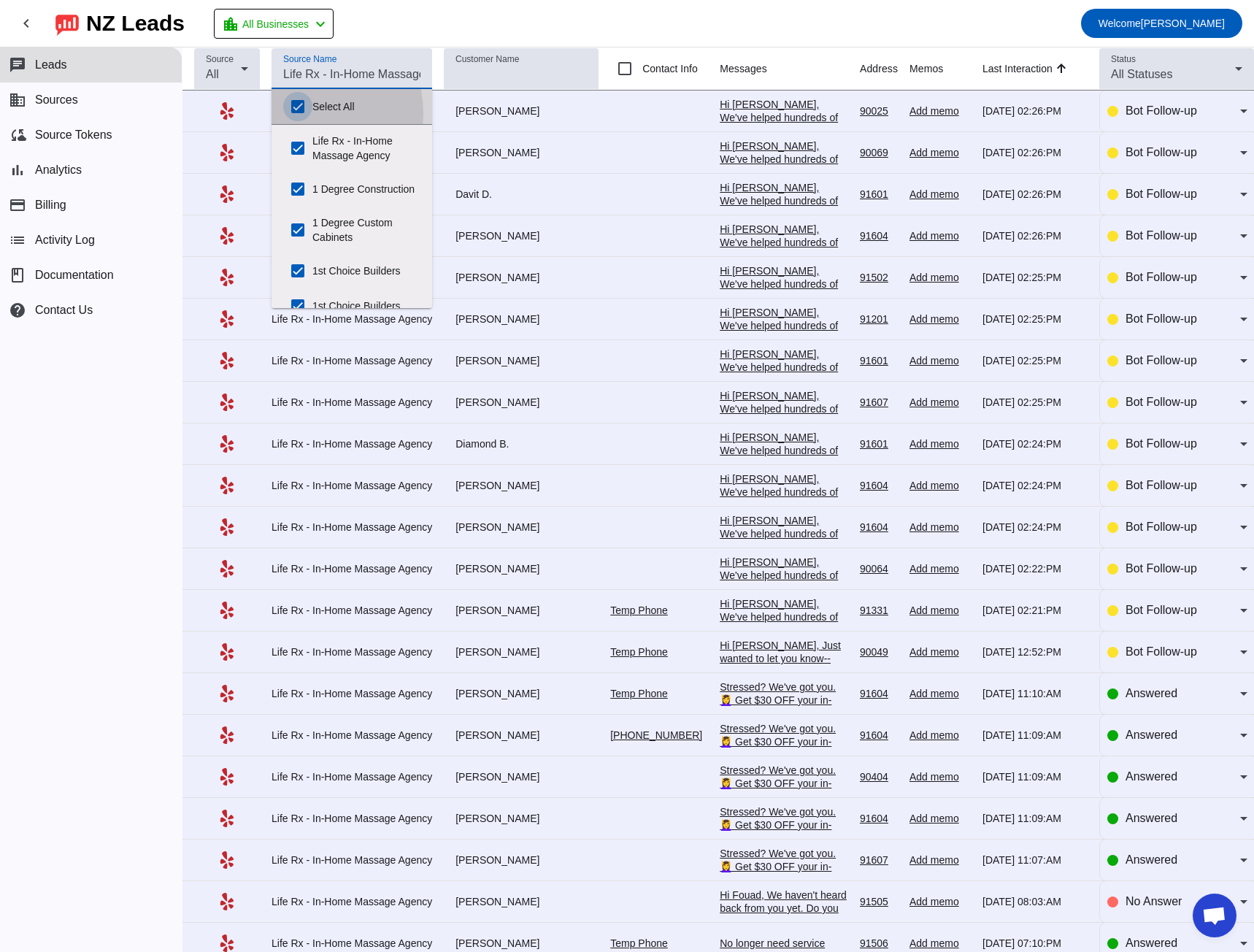
checkbox input "true"
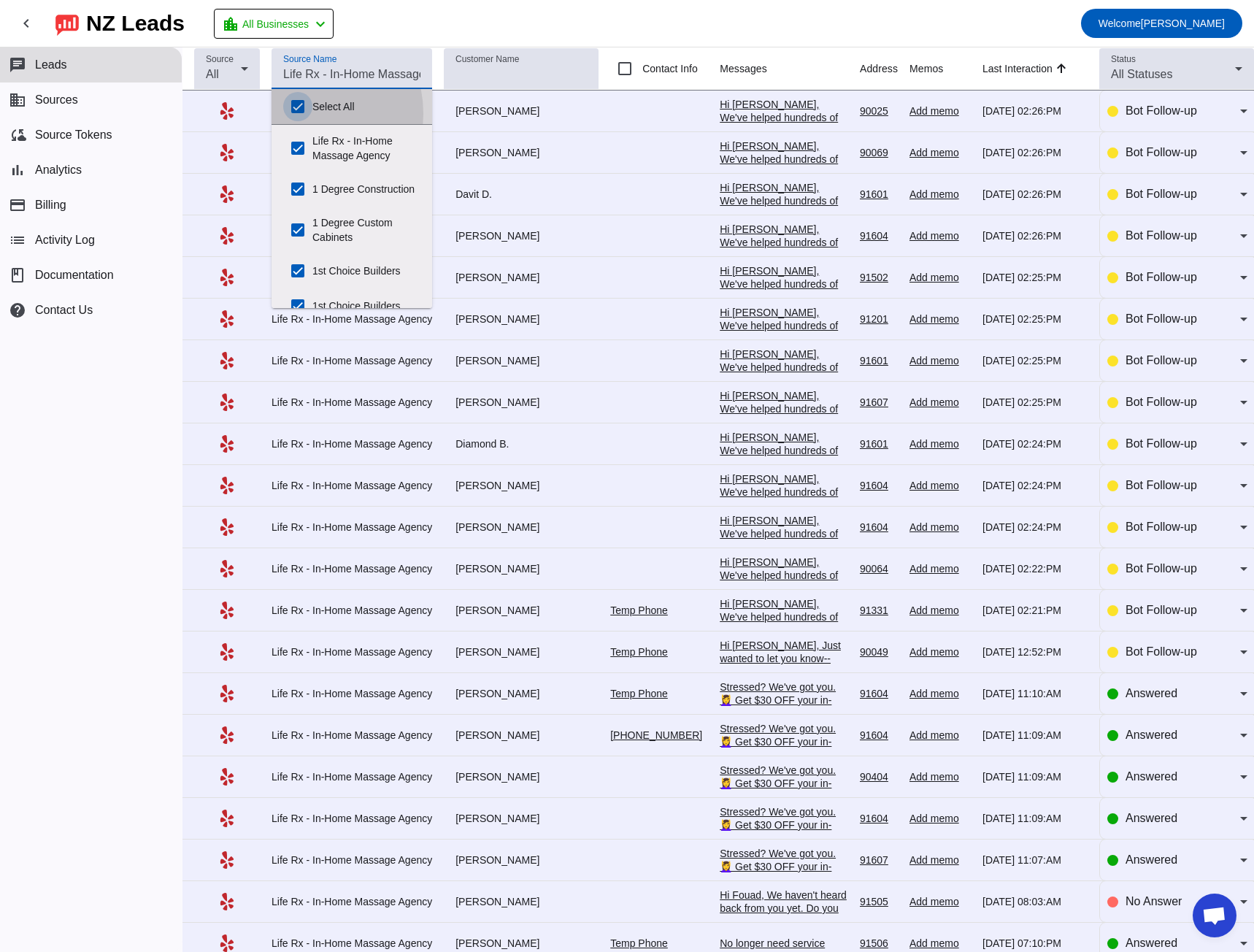
checkbox input "true"
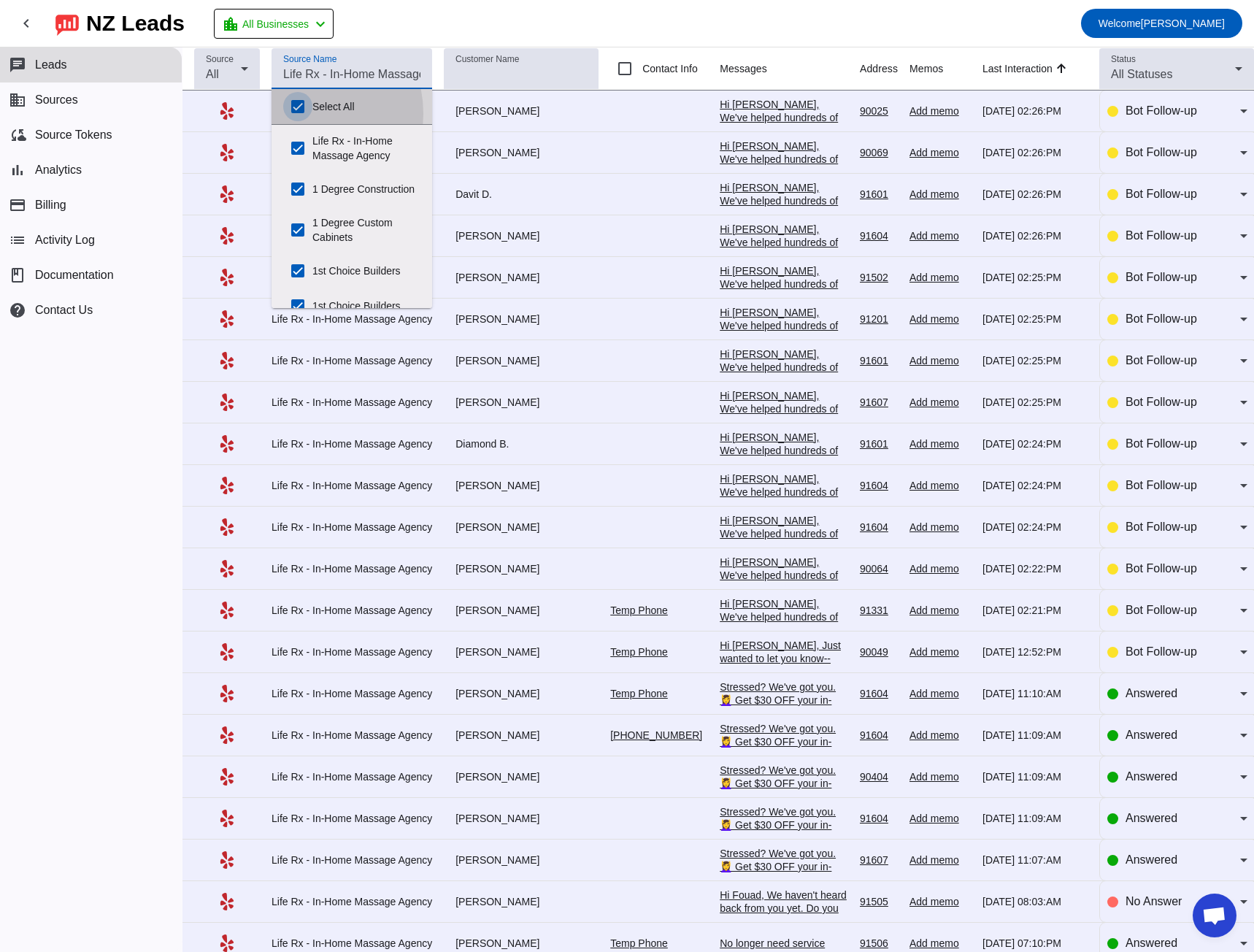
checkbox input "true"
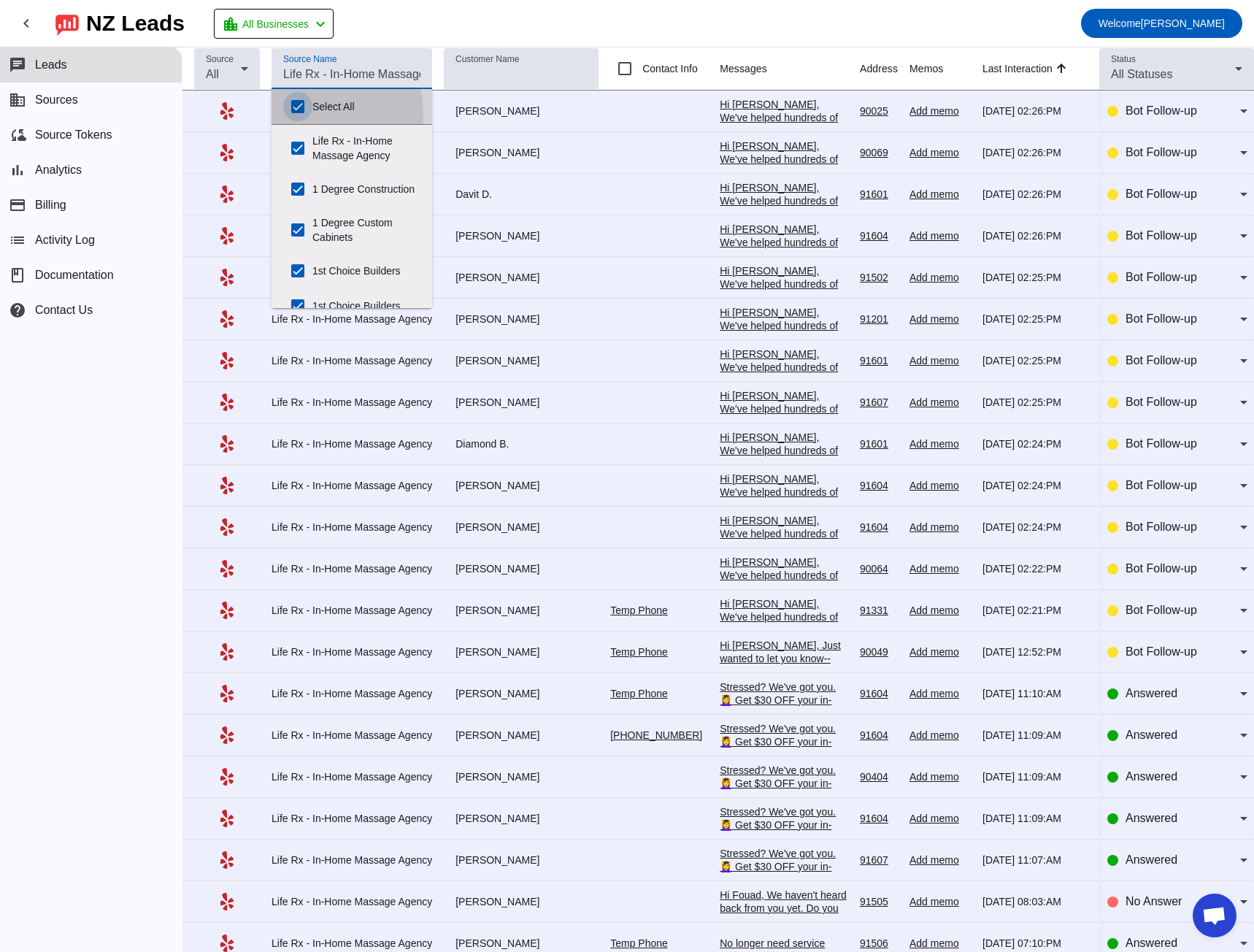
checkbox input "true"
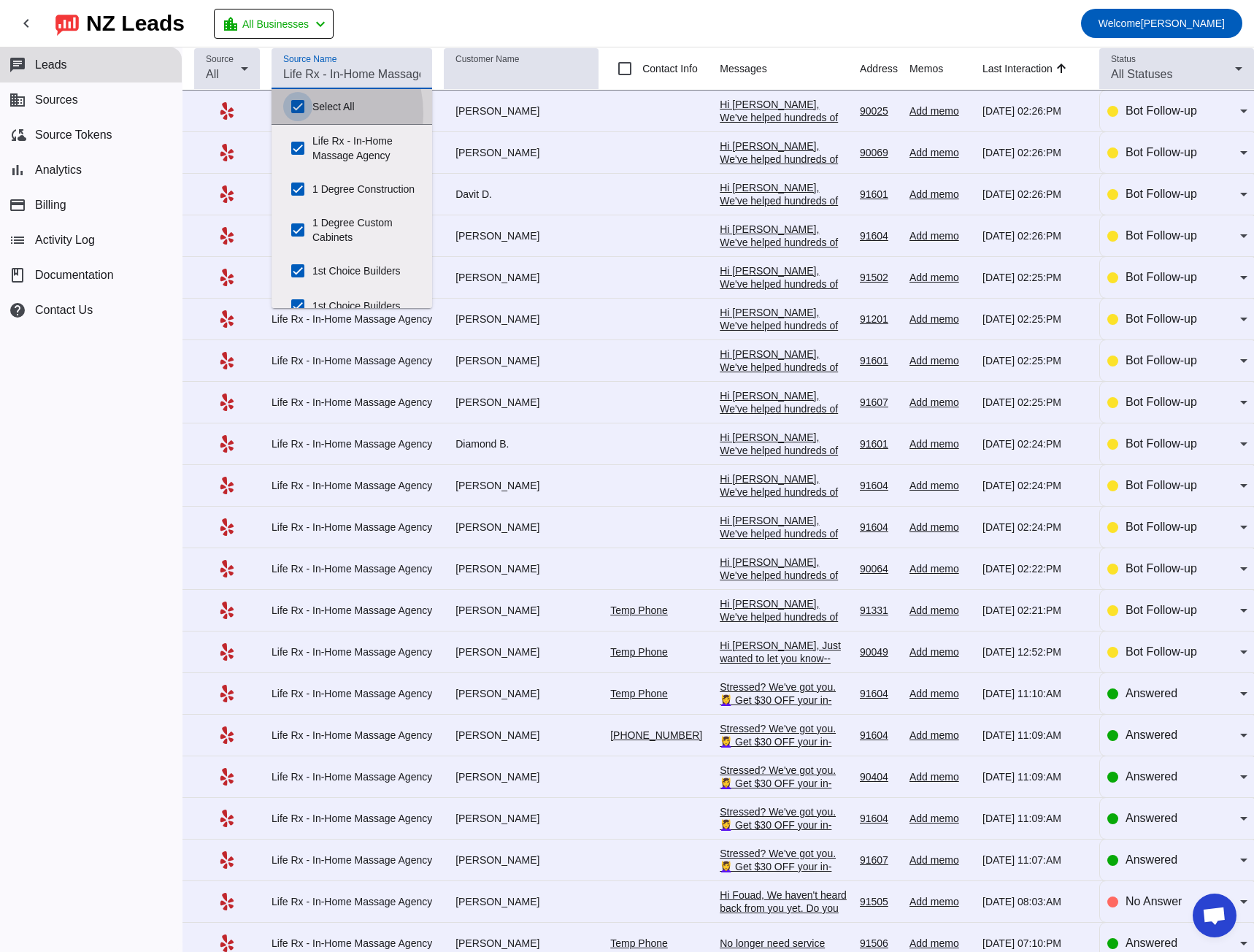
checkbox input "true"
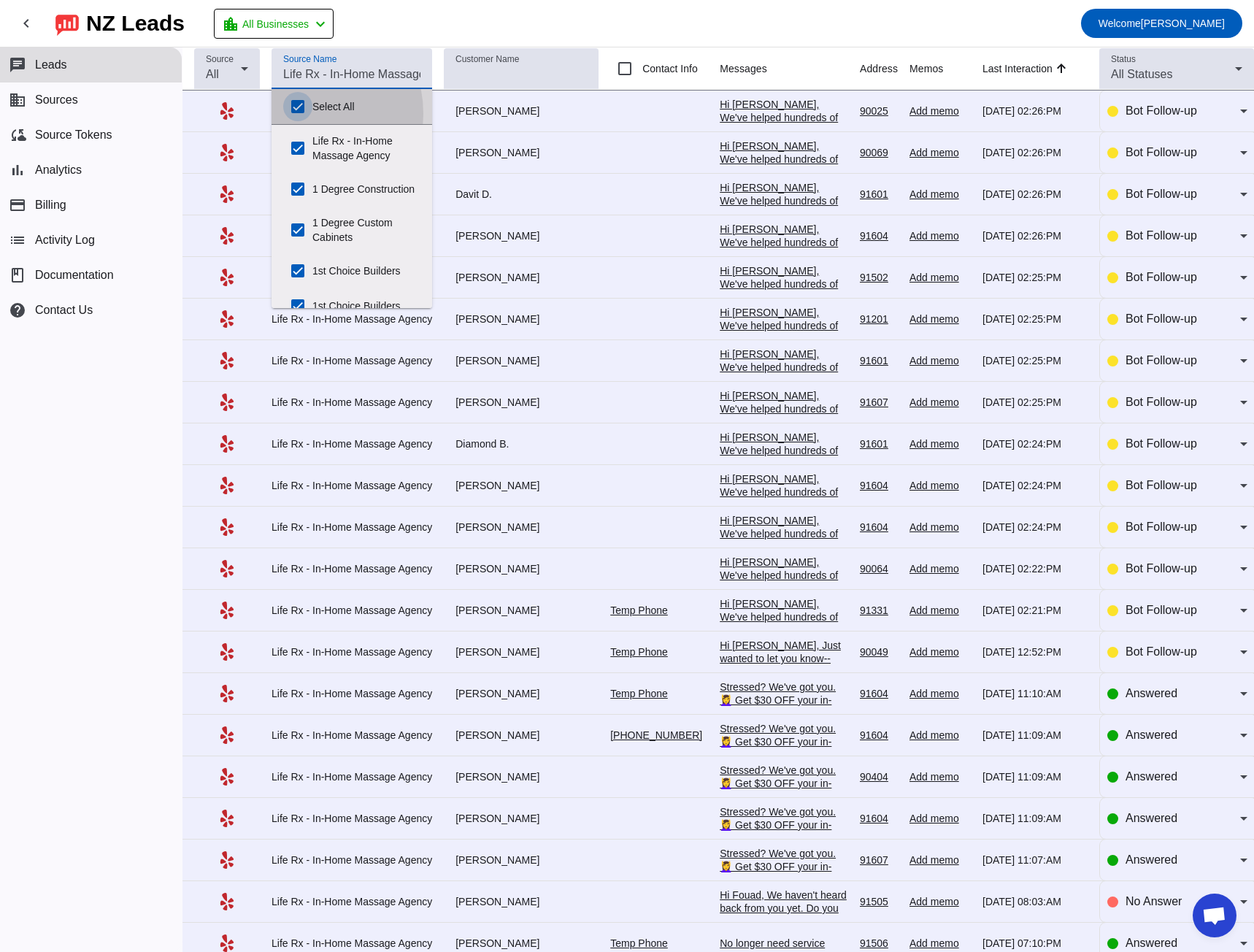
checkbox input "true"
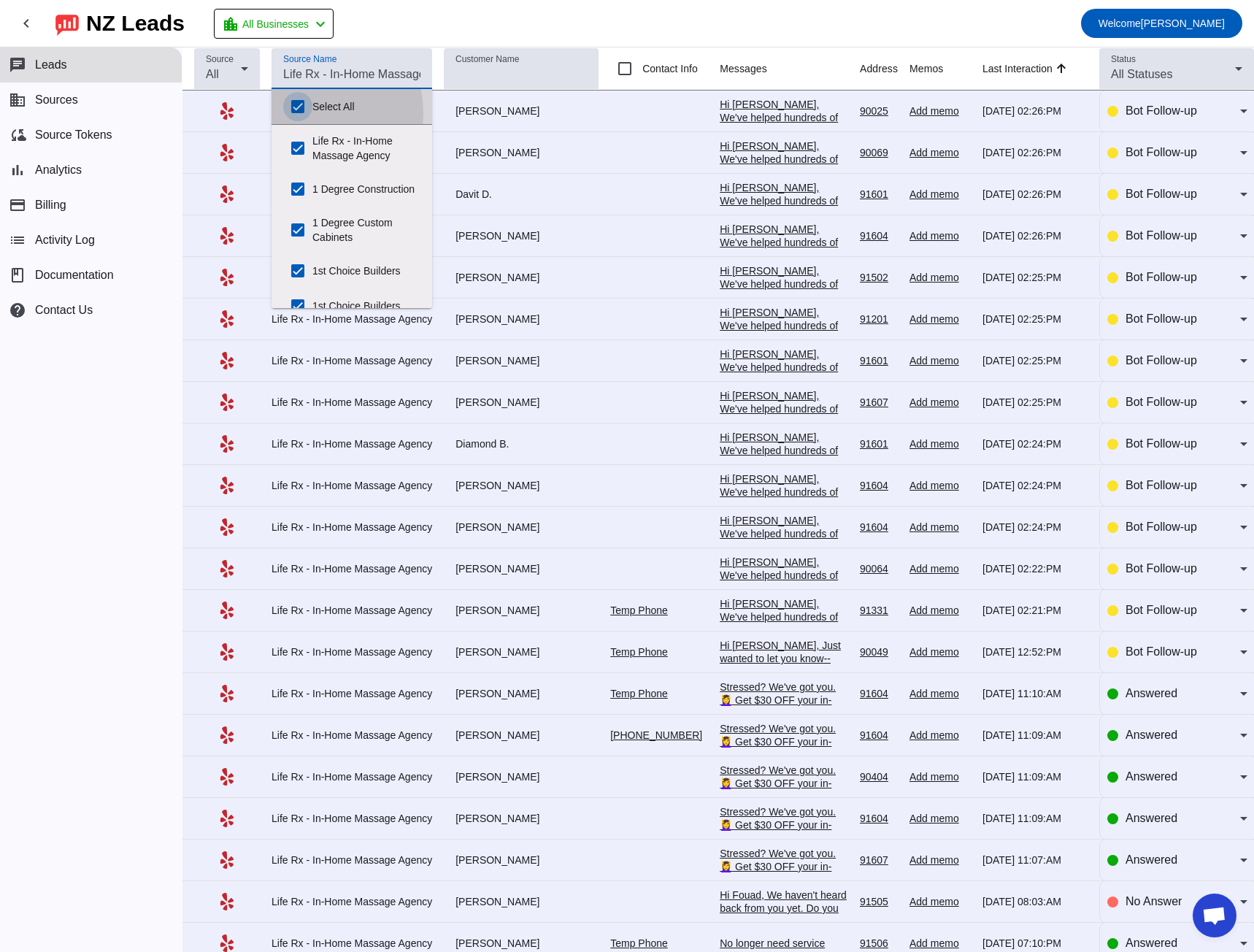
checkbox input "true"
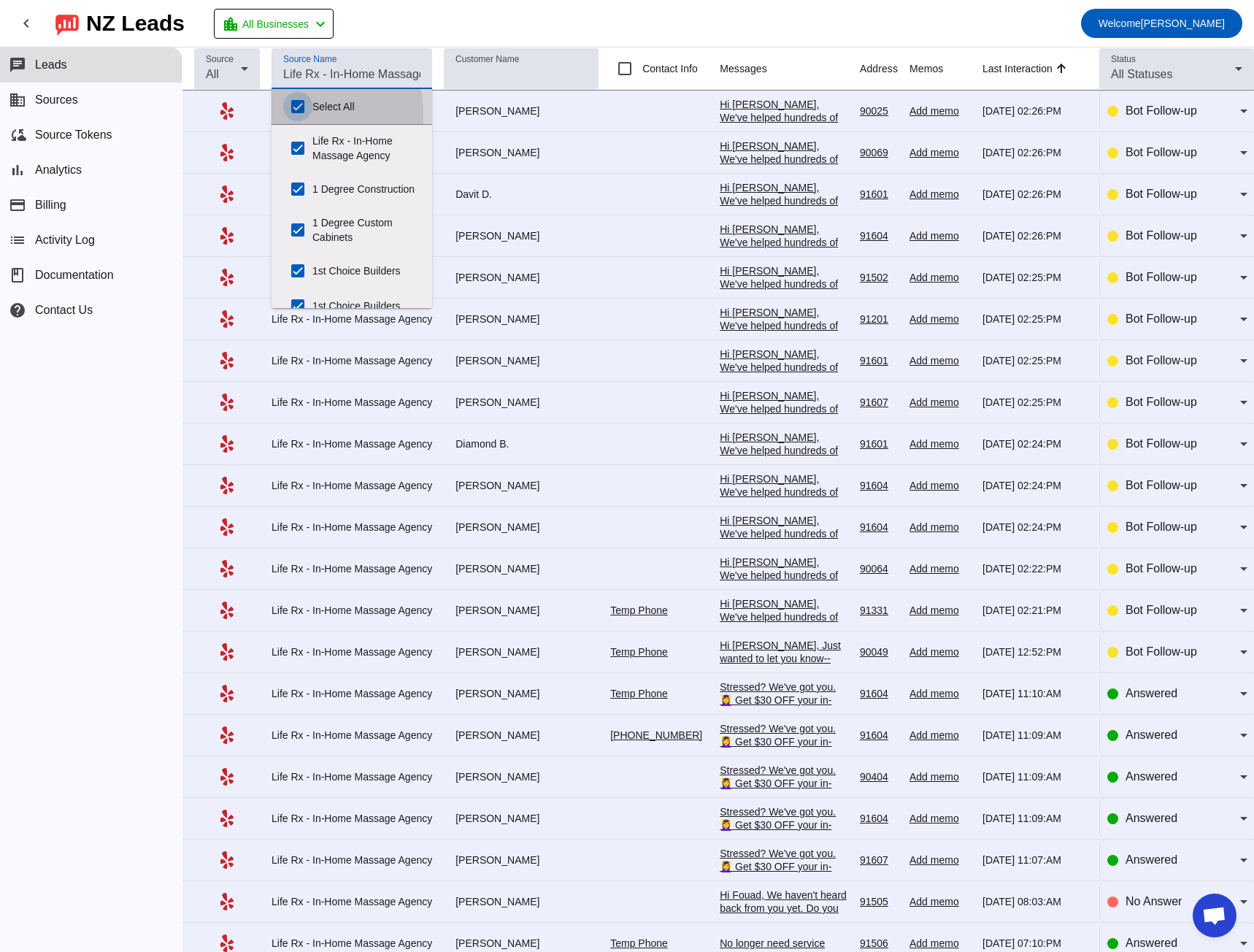
checkbox input "true"
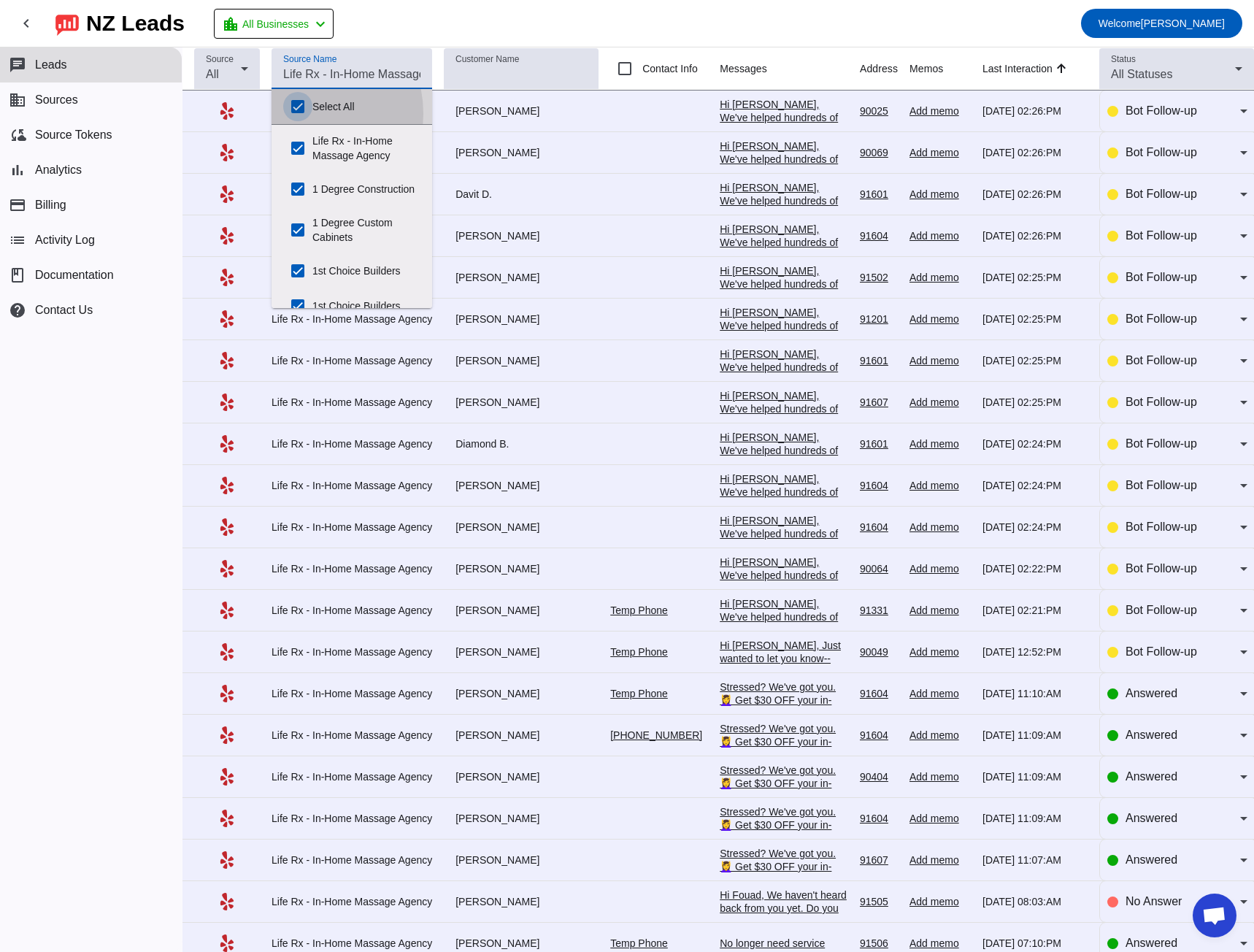
checkbox input "true"
click at [295, 110] on input "Select All" at bounding box center [297, 106] width 29 height 29
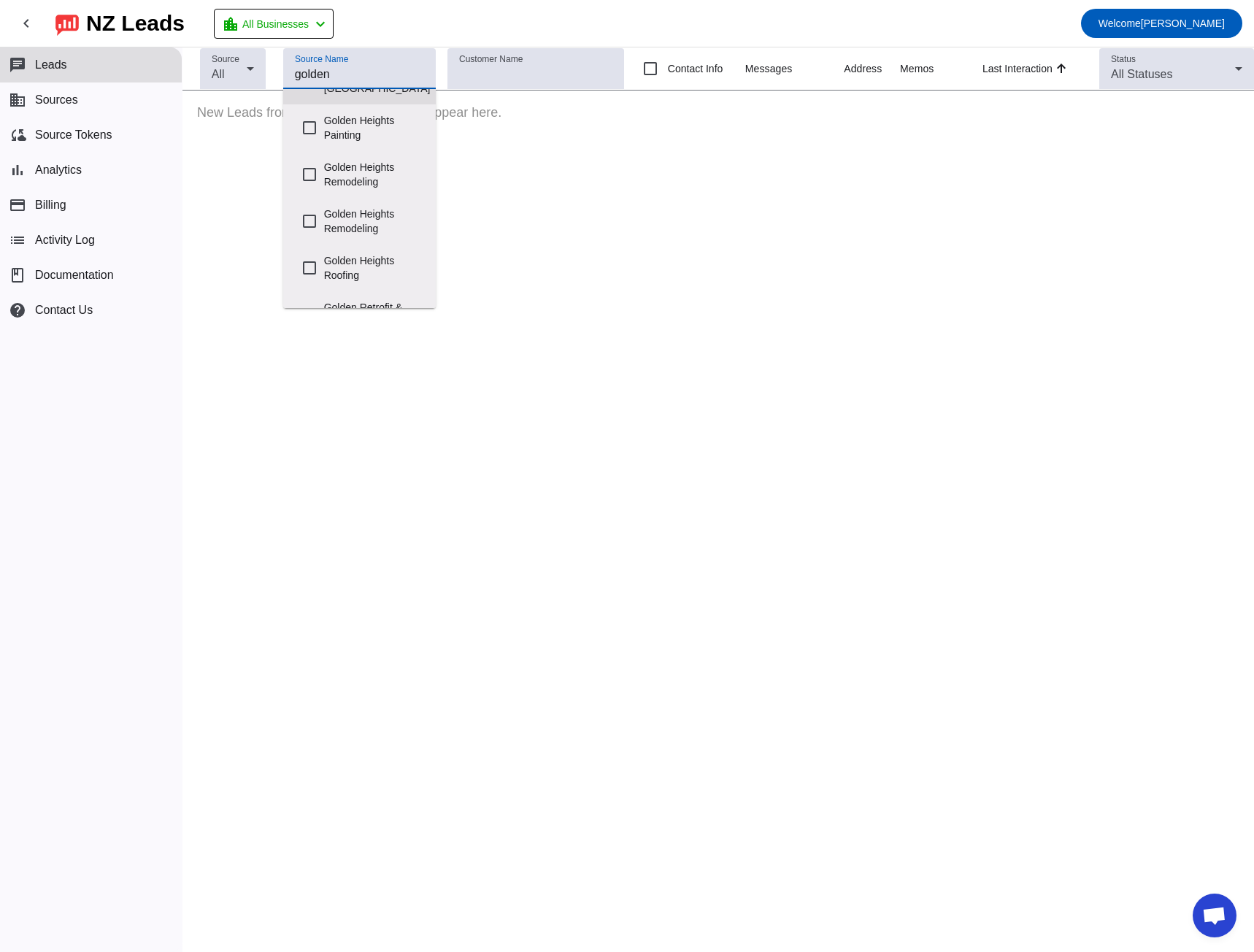
scroll to position [146, 0]
click at [309, 253] on input "Golden Heights Roofing" at bounding box center [309, 265] width 29 height 29
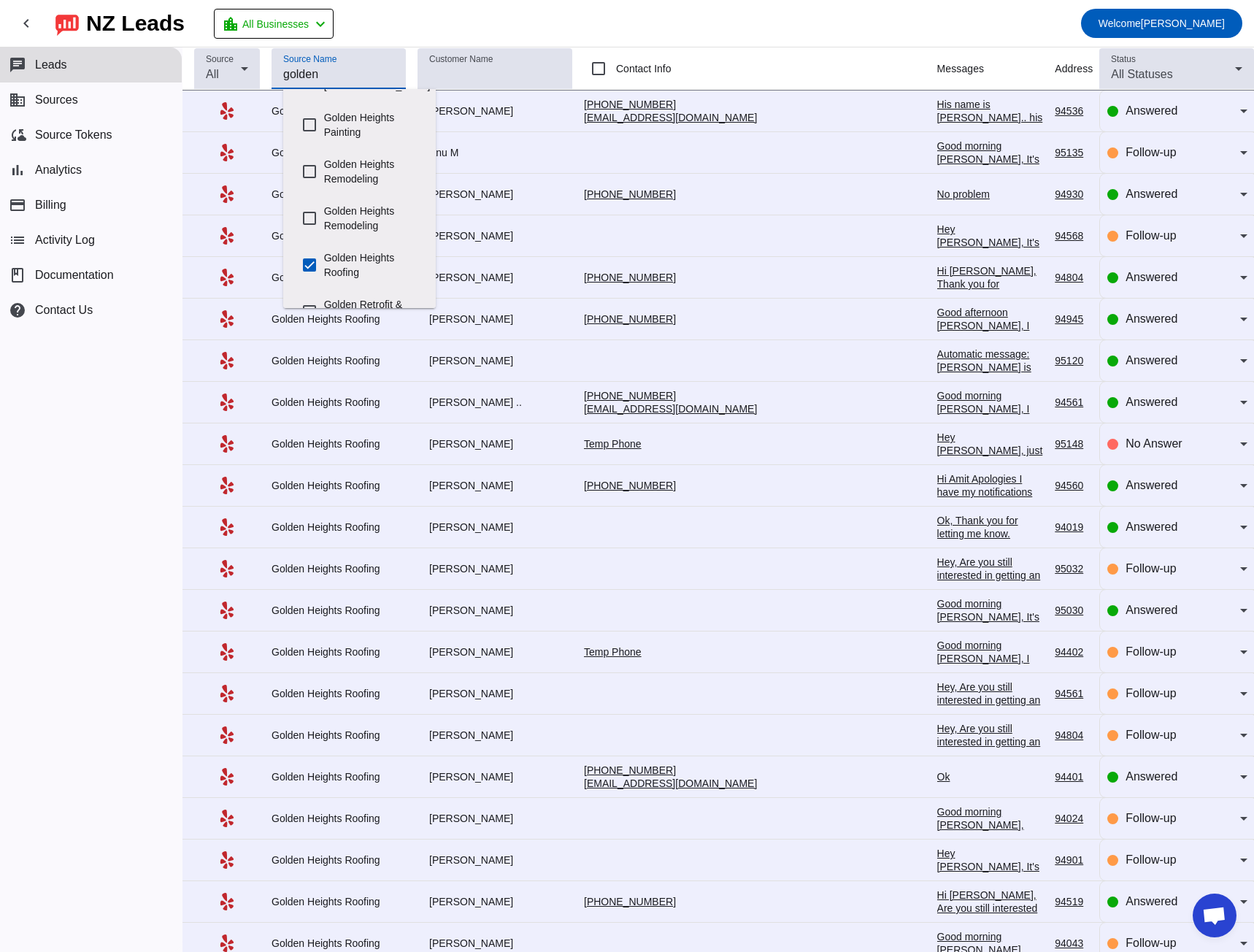
click at [81, 489] on div "chat Leads business Sources cloud_sync Source Tokens bar_chart Analytics paymen…" at bounding box center [90, 499] width 182 height 904
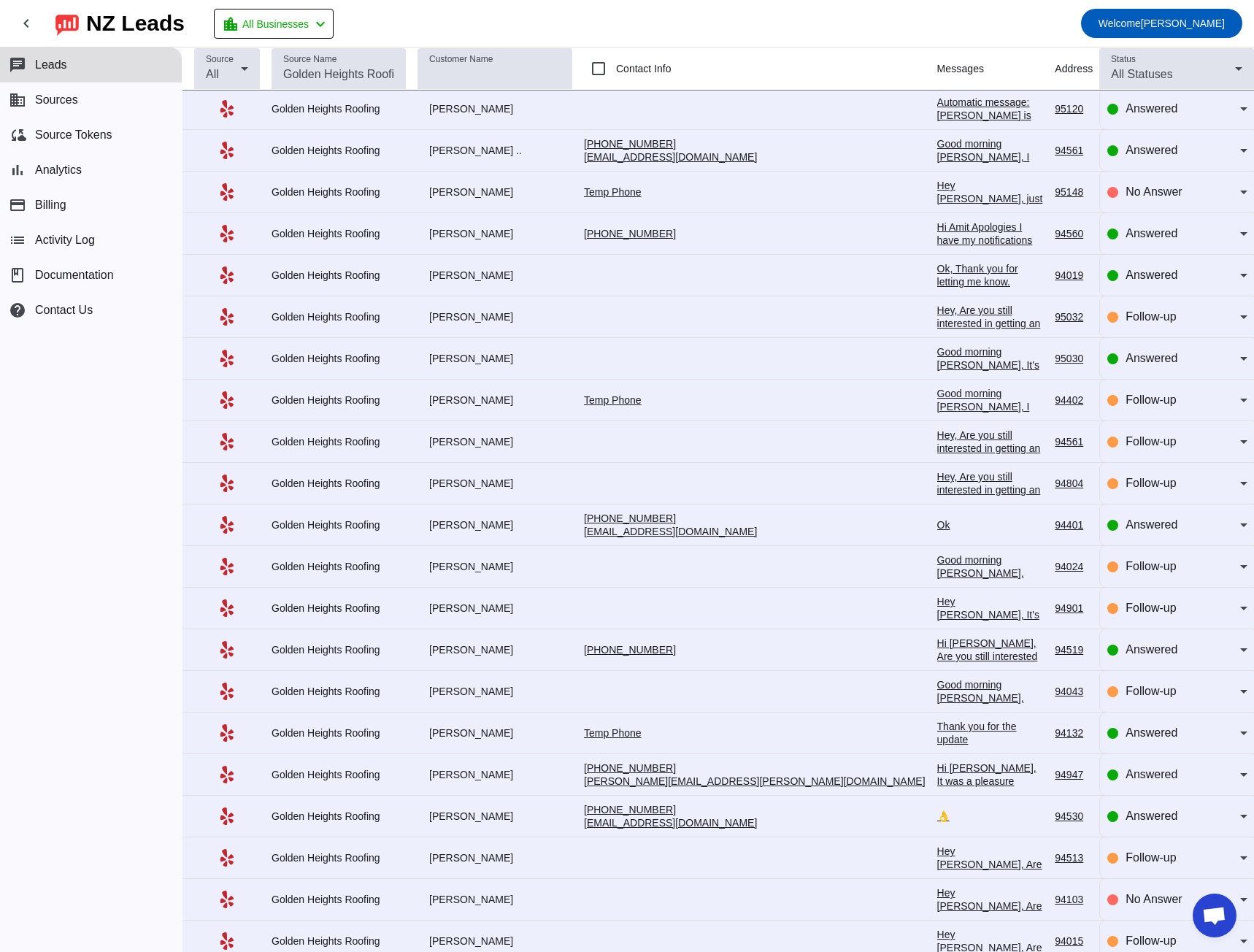
scroll to position [0, 0]
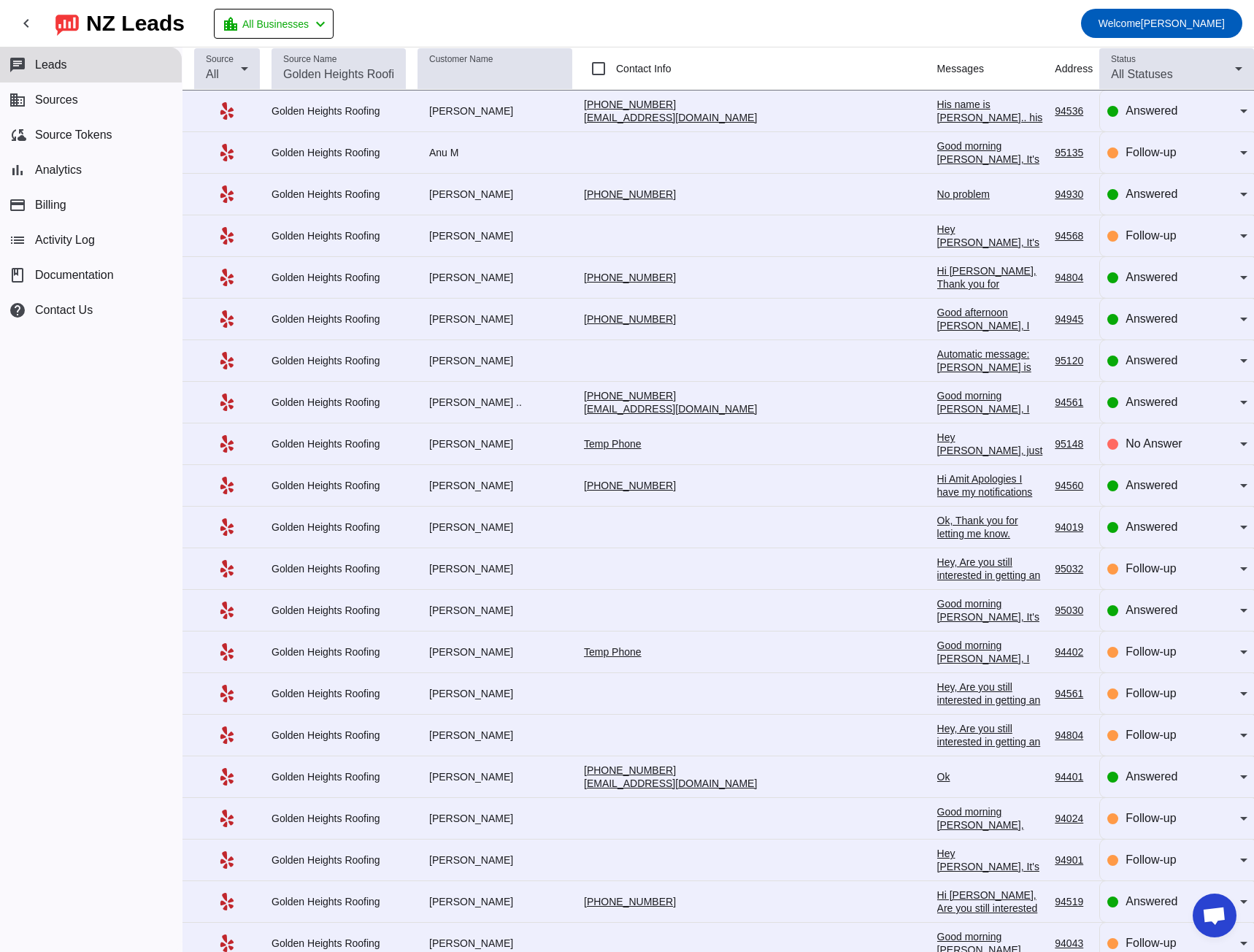
click at [937, 114] on div "His name is [PERSON_NAME].. his phone number is [PHONE_NUMBER]" at bounding box center [990, 124] width 107 height 52
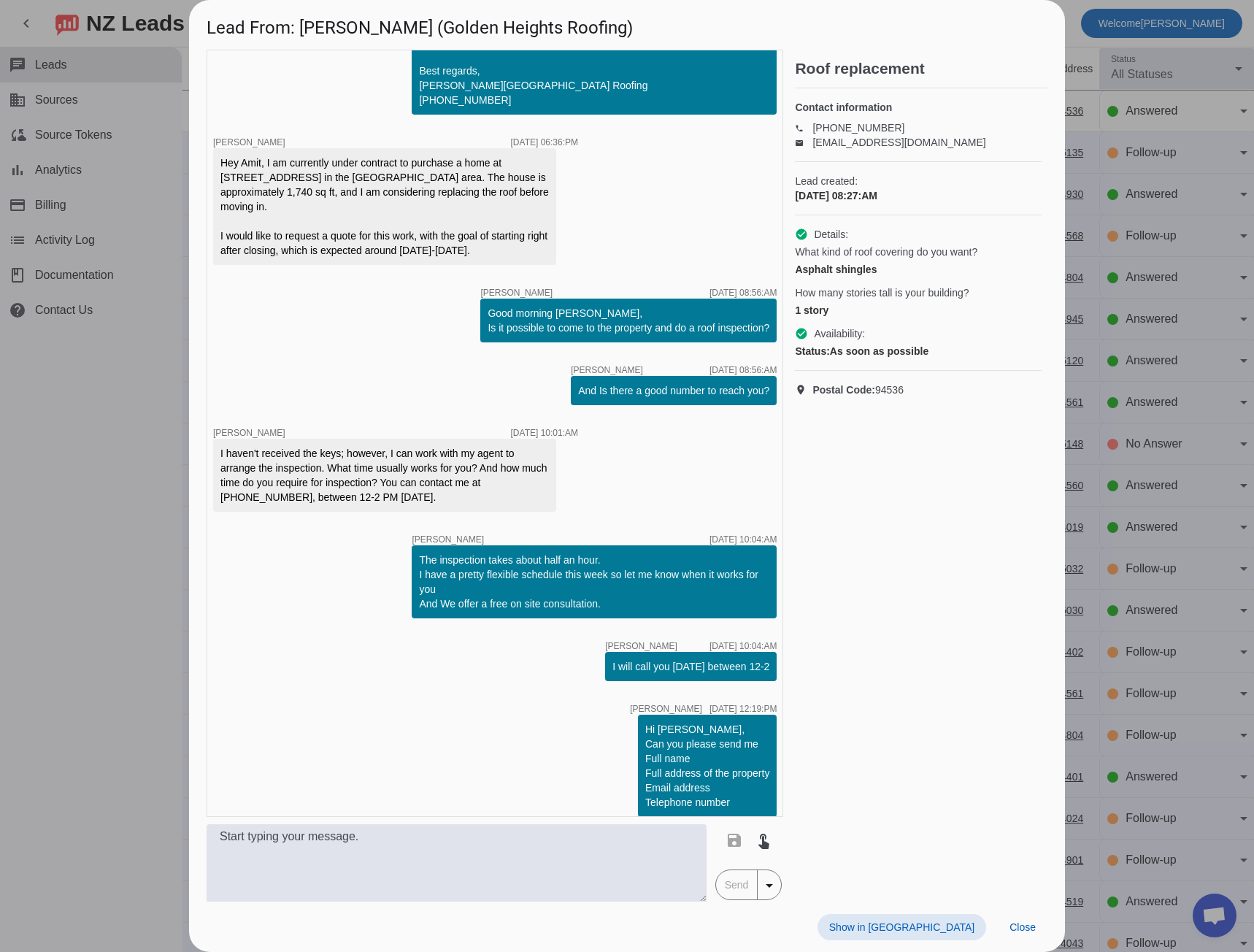
scroll to position [220, 0]
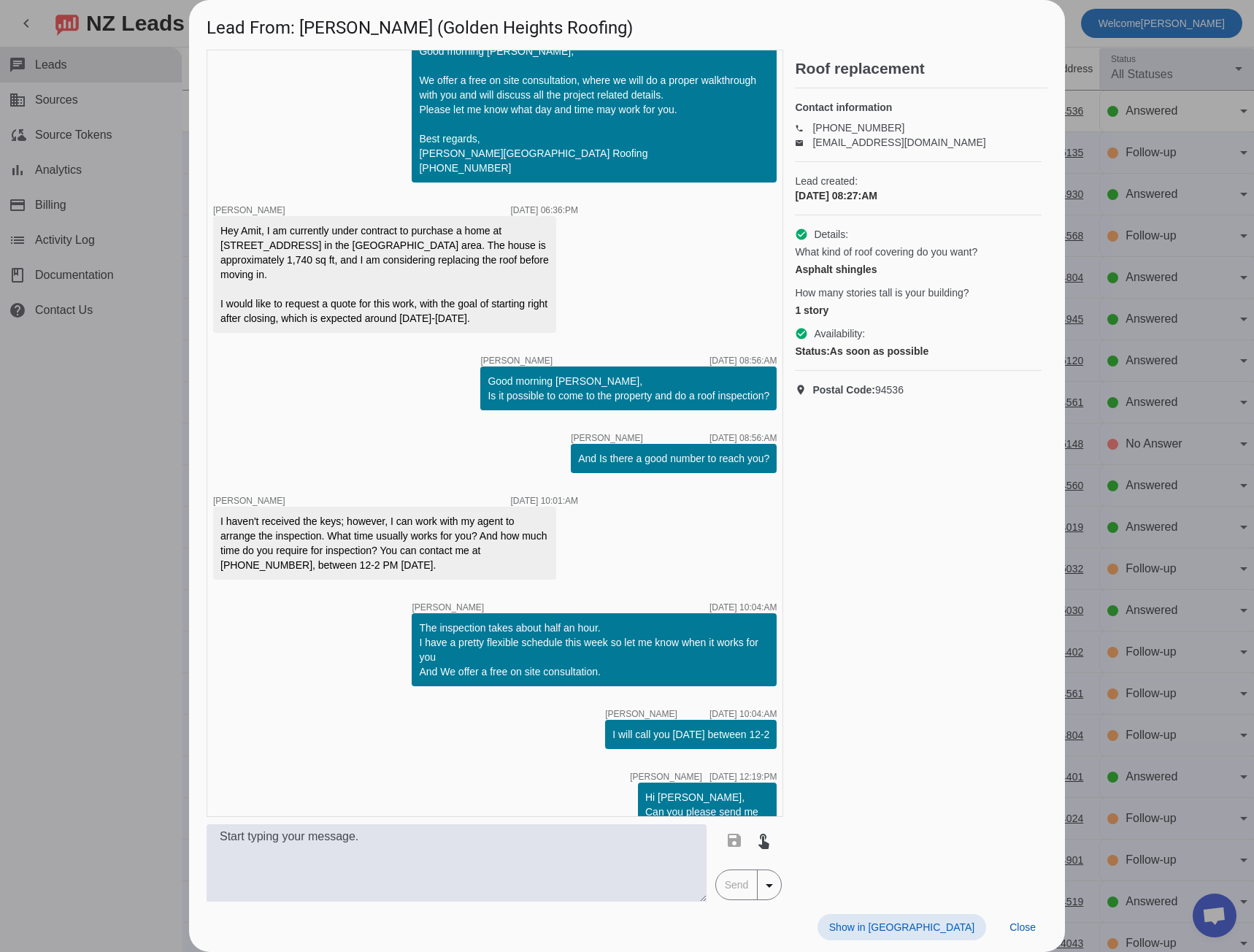
click at [152, 682] on div at bounding box center [627, 476] width 1254 height 952
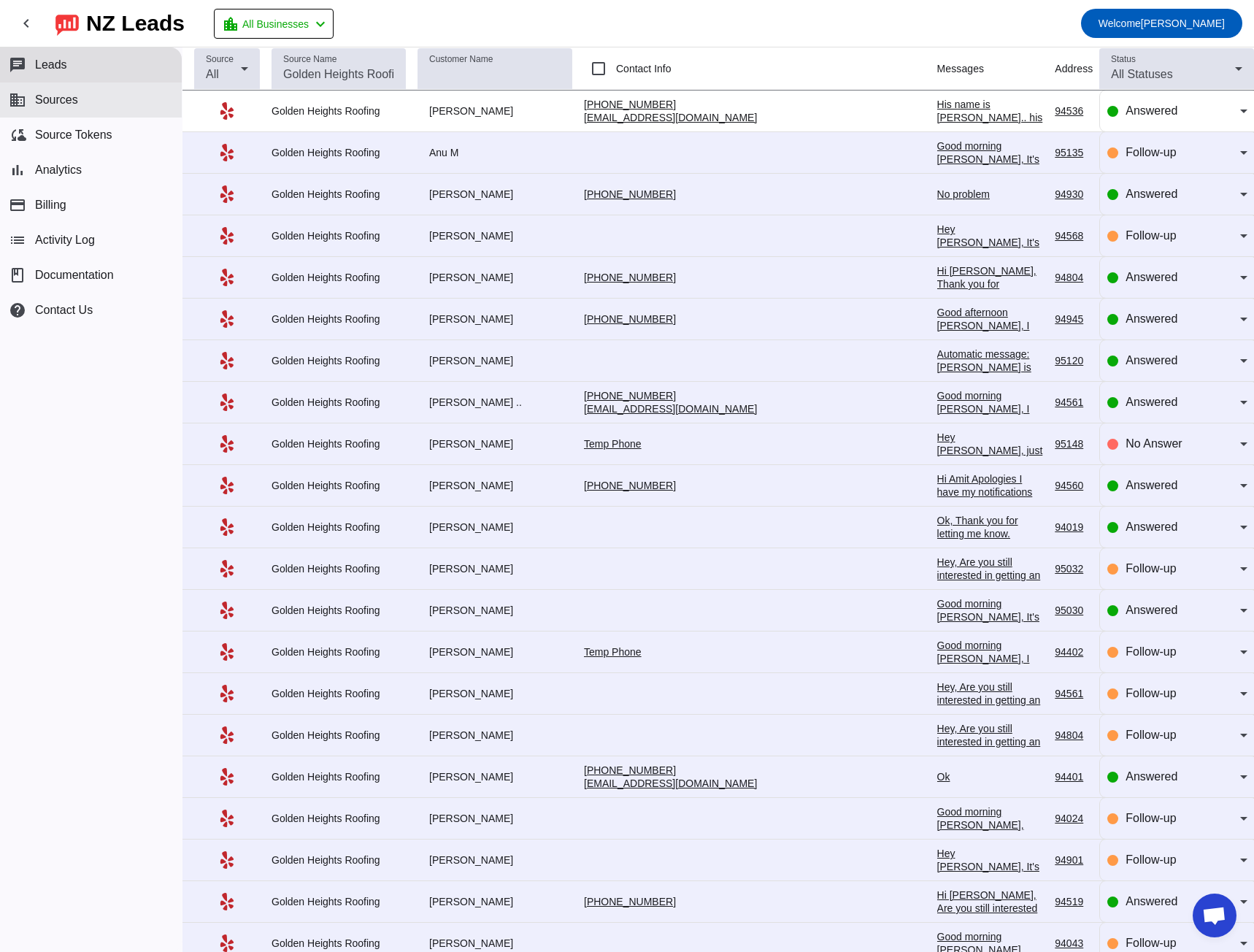
click at [43, 96] on span "Sources" at bounding box center [57, 100] width 43 height 13
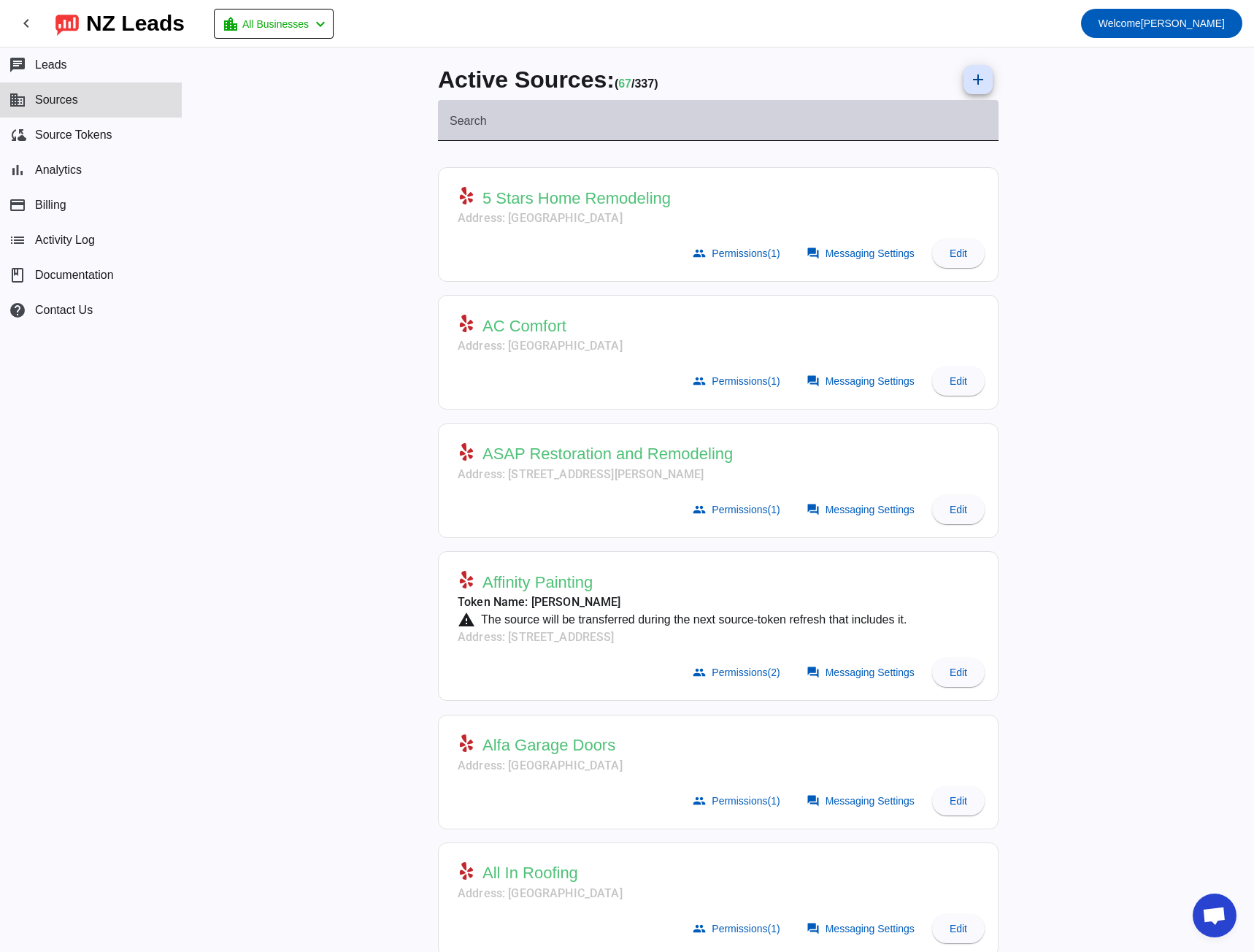
click at [462, 138] on div "Search" at bounding box center [718, 120] width 537 height 41
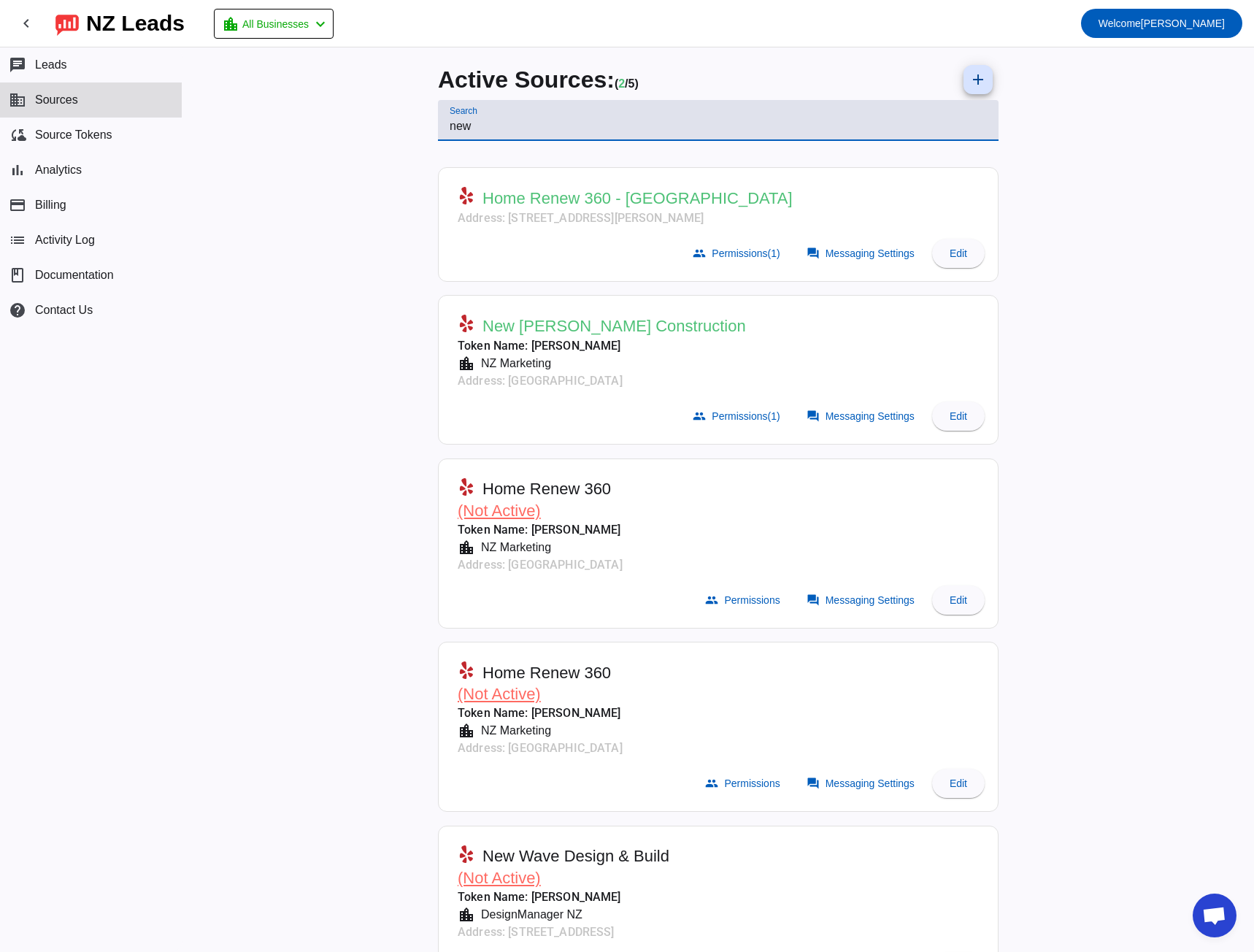
click at [585, 315] on div "New [PERSON_NAME] Construction" at bounding box center [602, 326] width 288 height 22
click at [850, 427] on span at bounding box center [862, 415] width 129 height 29
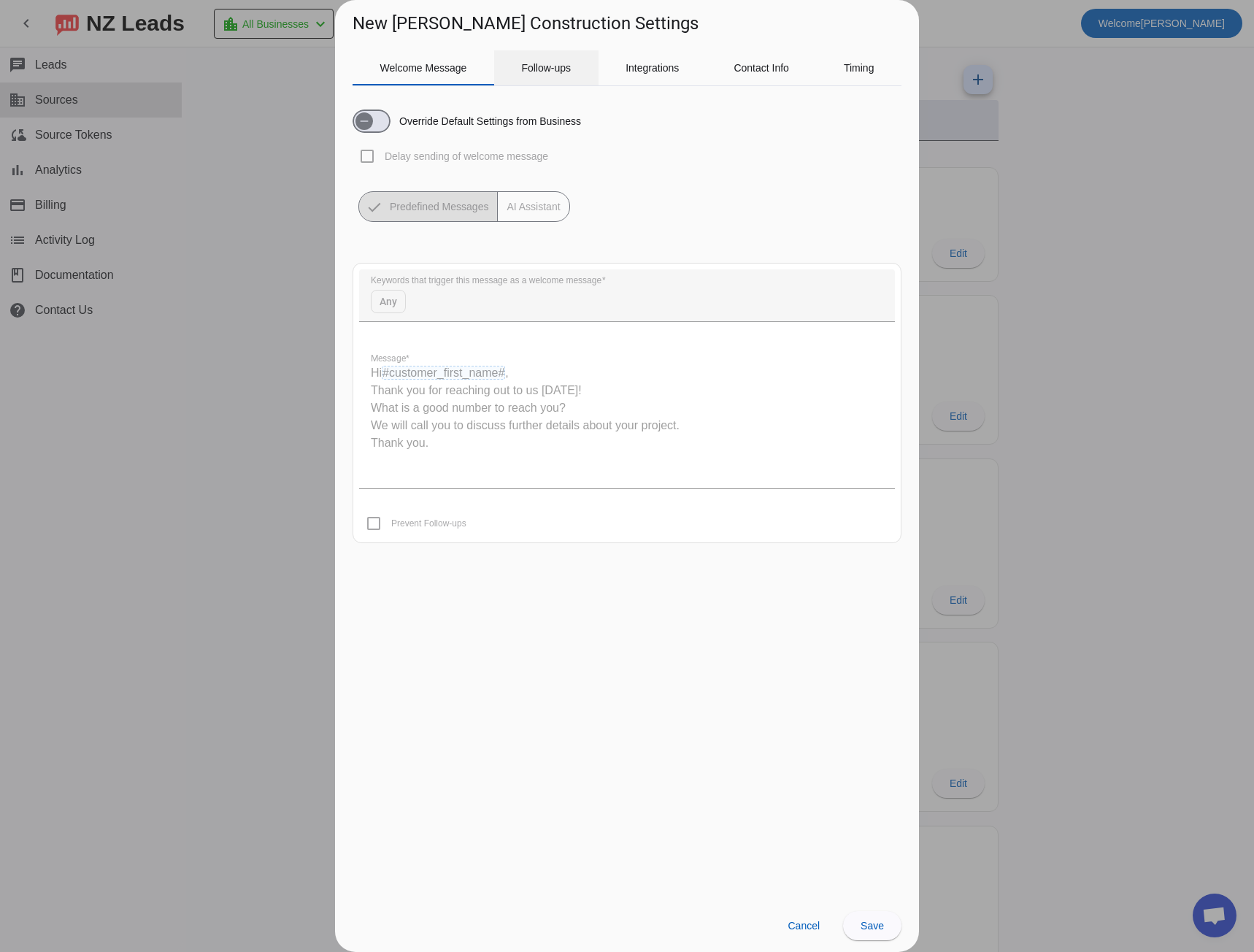
click at [543, 64] on span "Follow-ups" at bounding box center [546, 68] width 49 height 10
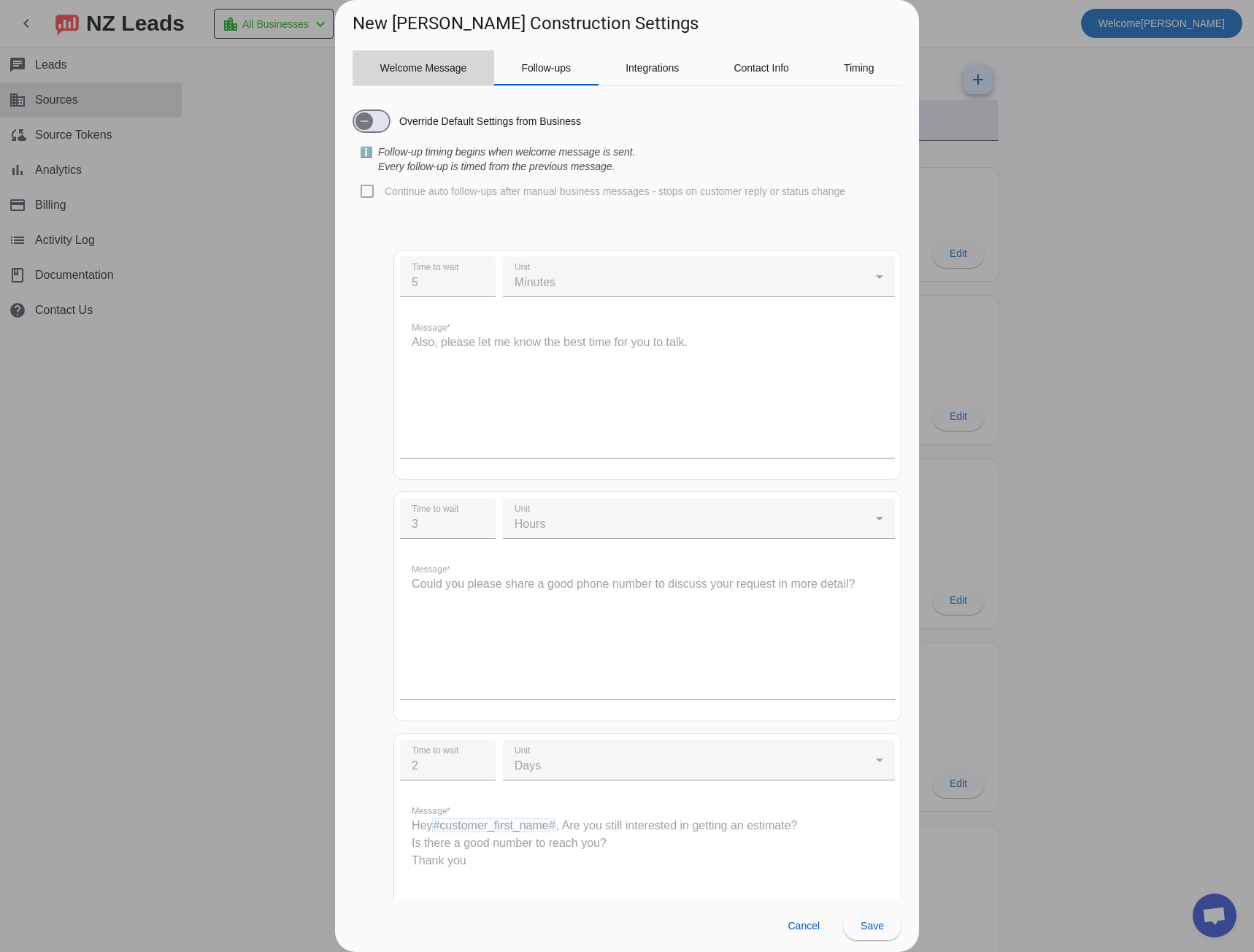
click at [413, 72] on span "Welcome Message" at bounding box center [424, 68] width 87 height 10
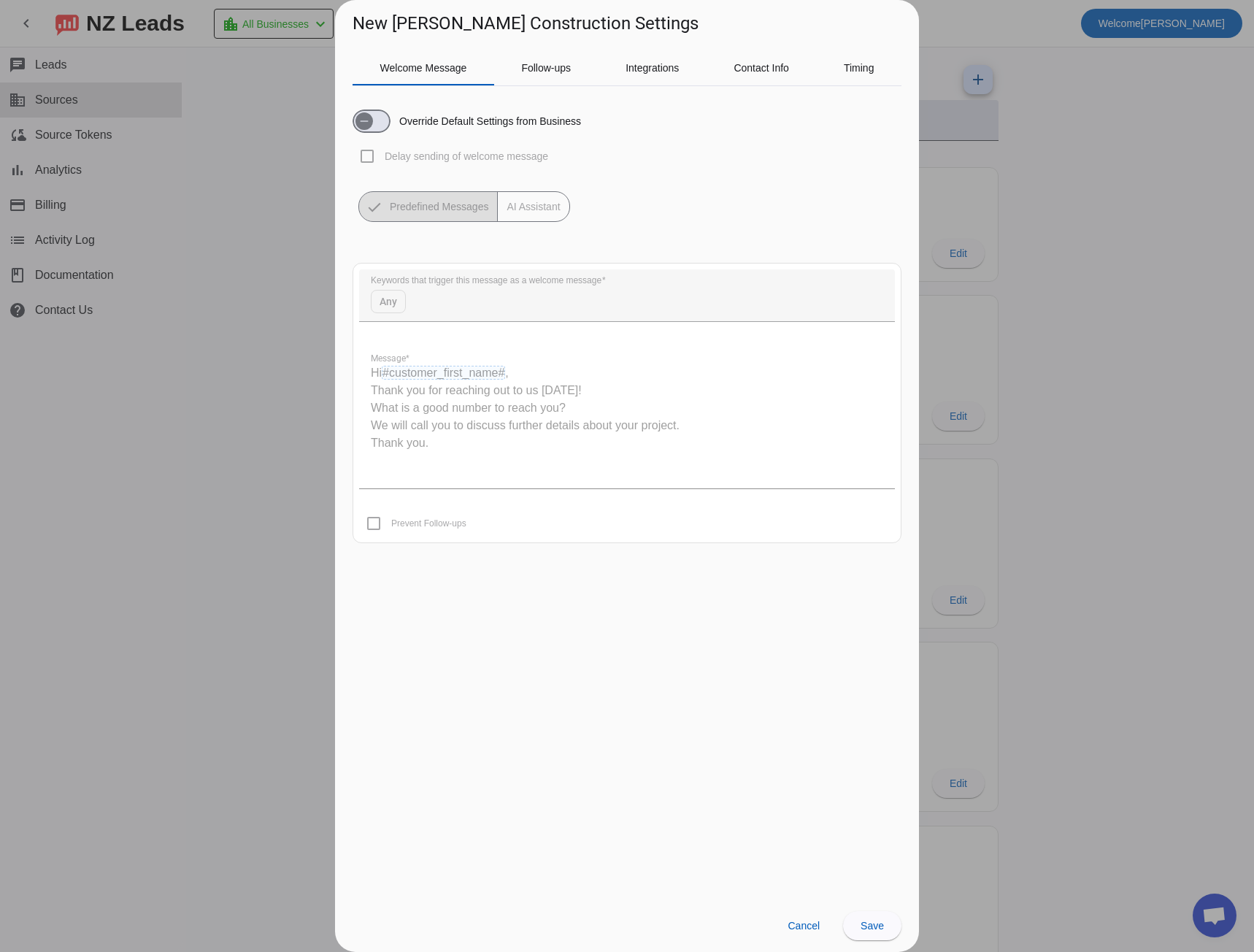
click at [290, 281] on div at bounding box center [627, 476] width 1254 height 952
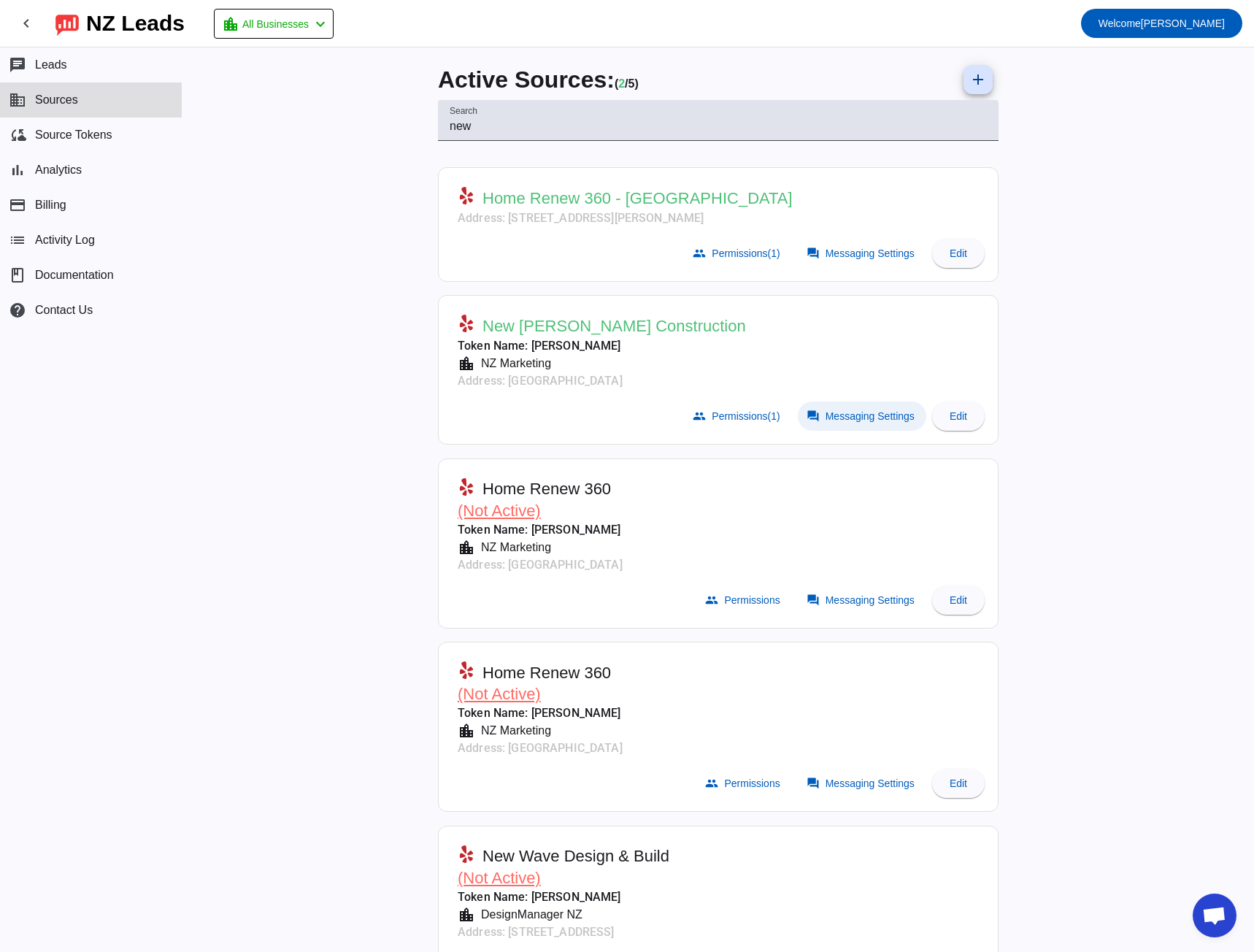
click at [856, 416] on span "Messaging Settings" at bounding box center [870, 416] width 89 height 12
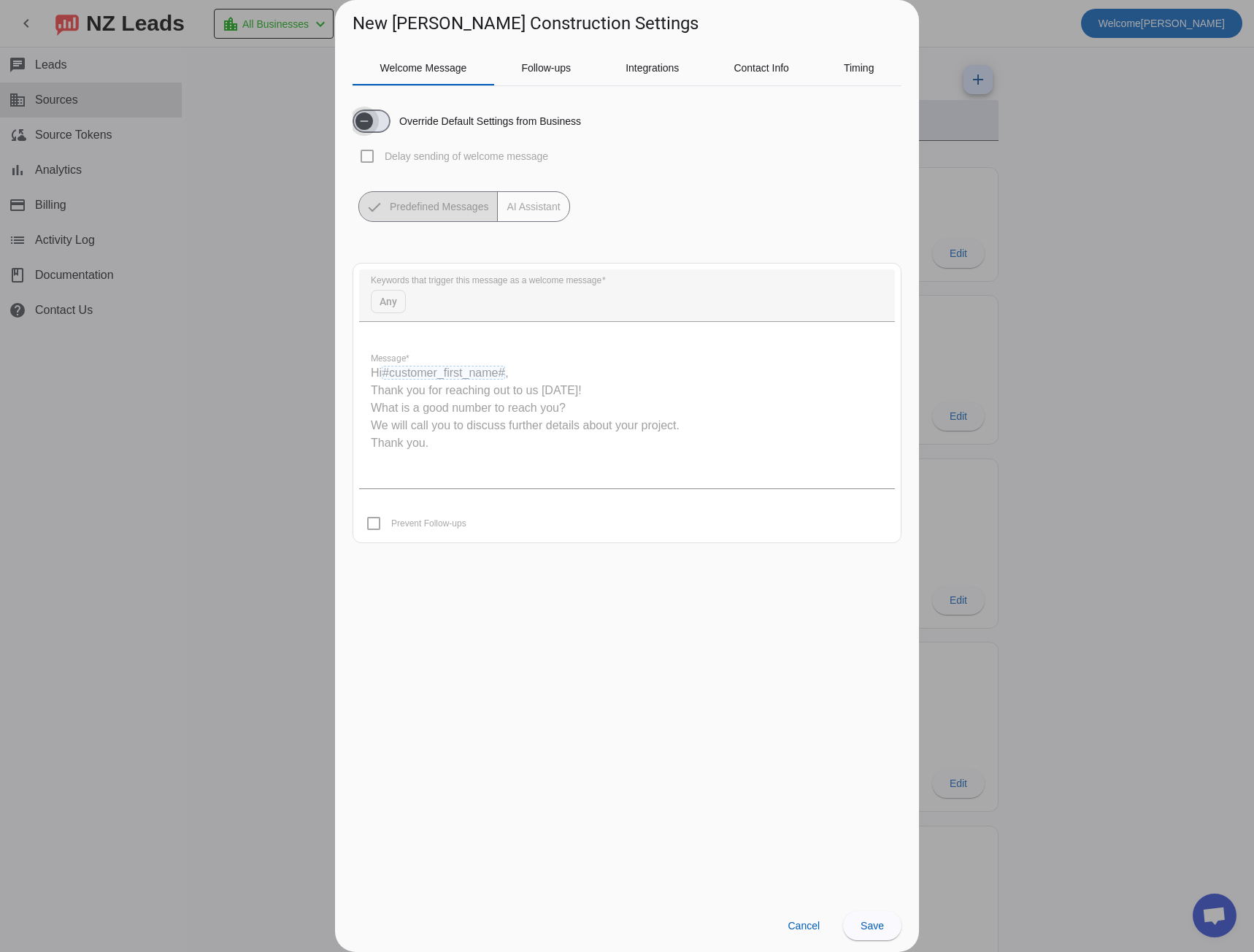
click at [369, 123] on icon "button" at bounding box center [365, 121] width 12 height 12
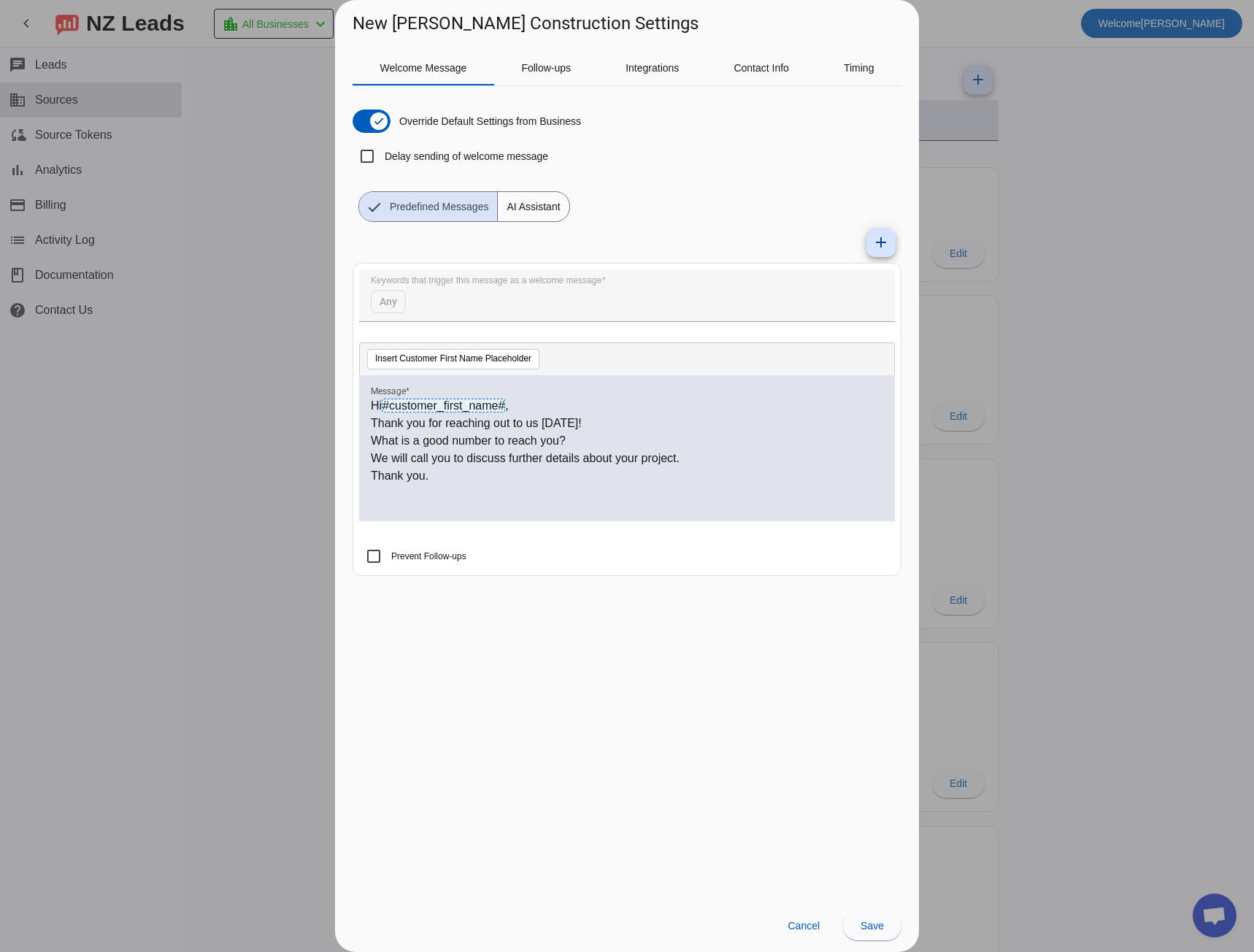
click at [373, 406] on p "Hi #customer_first_name# ," at bounding box center [627, 405] width 513 height 17
drag, startPoint x: 373, startPoint y: 406, endPoint x: 510, endPoint y: 404, distance: 137.0
click at [510, 404] on p "Hi #customer_first_name# ," at bounding box center [627, 405] width 513 height 17
copy p "Hi #customer_first_name# ,"
click at [529, 208] on span "AI Assistant" at bounding box center [533, 206] width 71 height 29
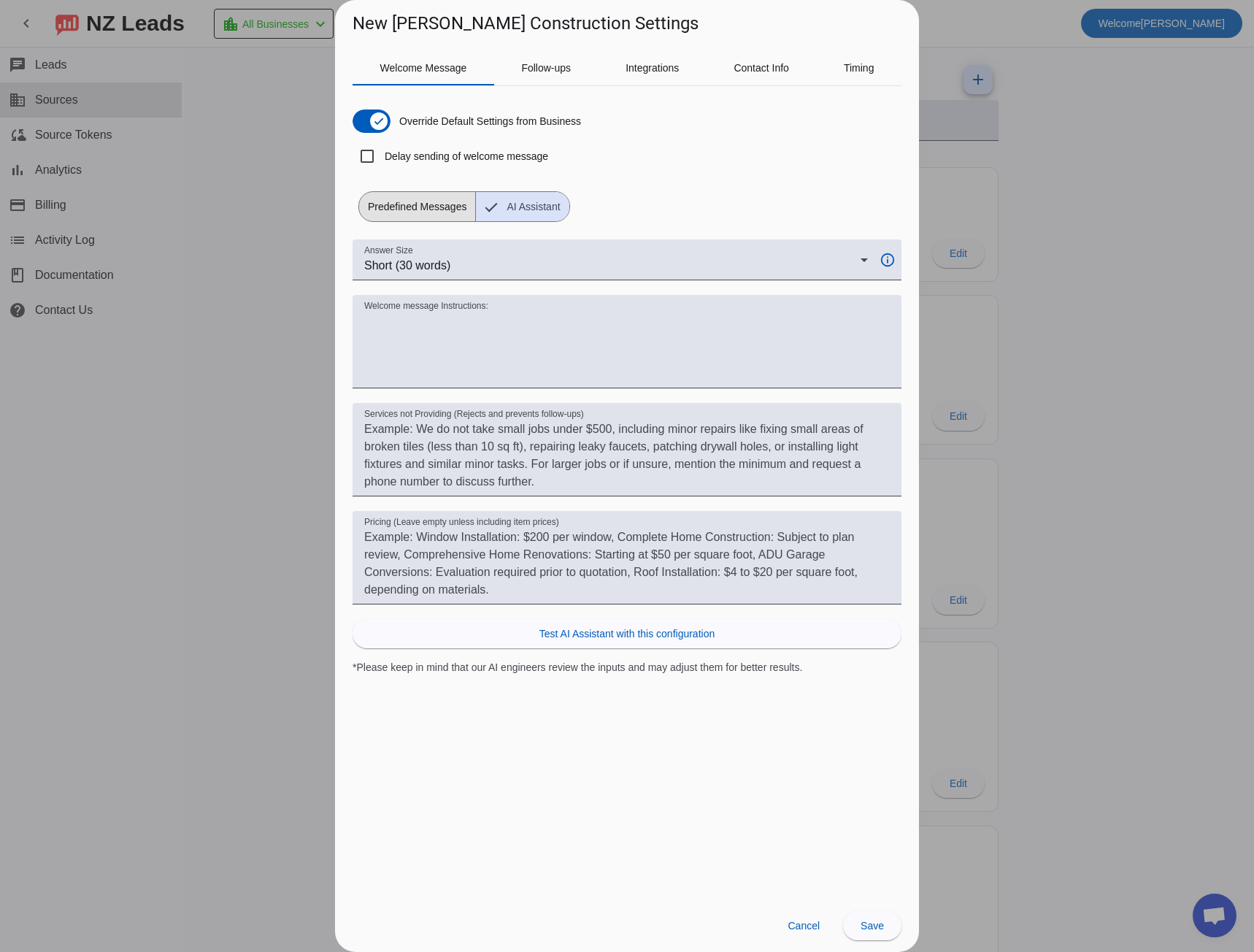
click at [443, 206] on span "Predefined Messages" at bounding box center [417, 206] width 116 height 29
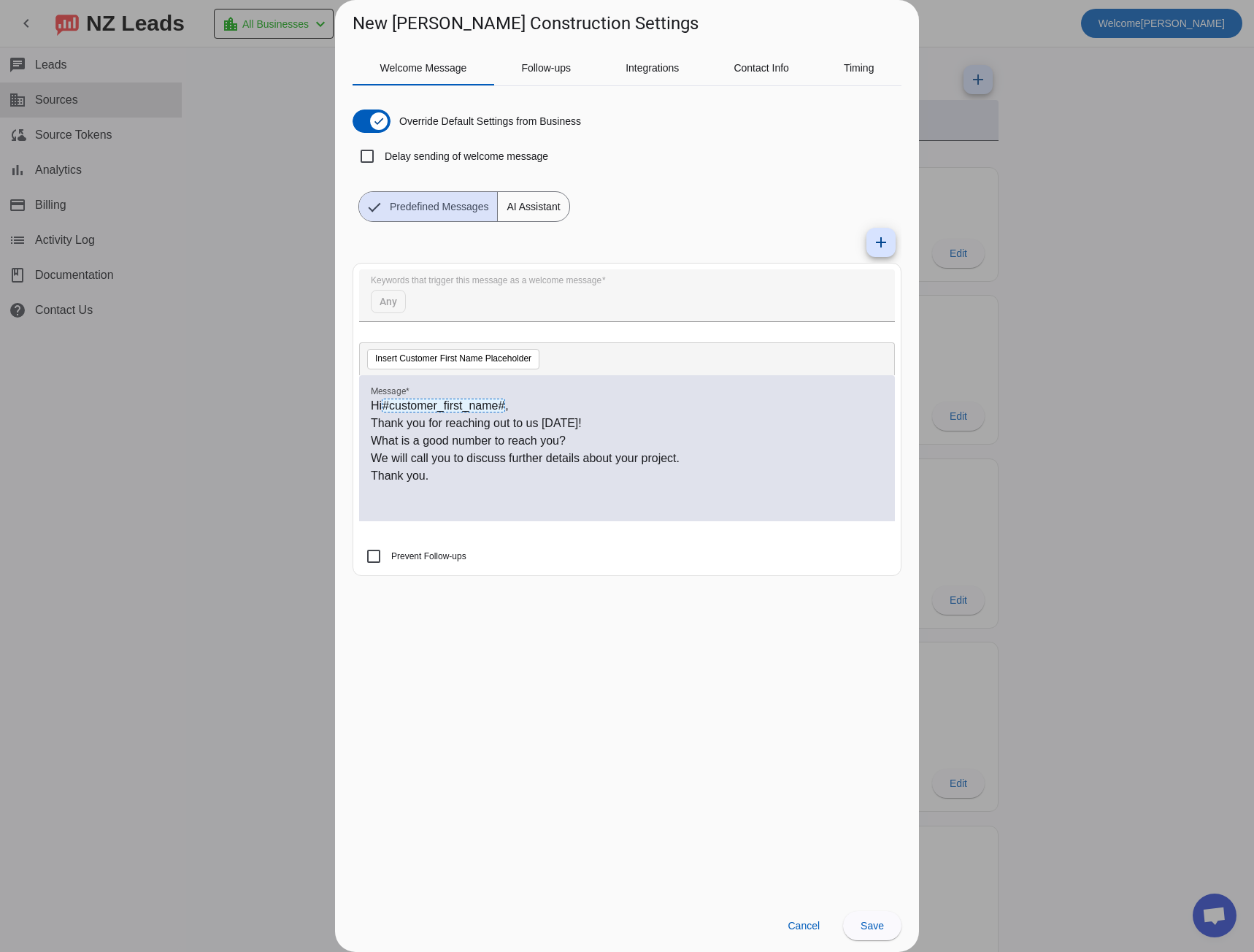
click at [189, 396] on div at bounding box center [627, 476] width 1254 height 952
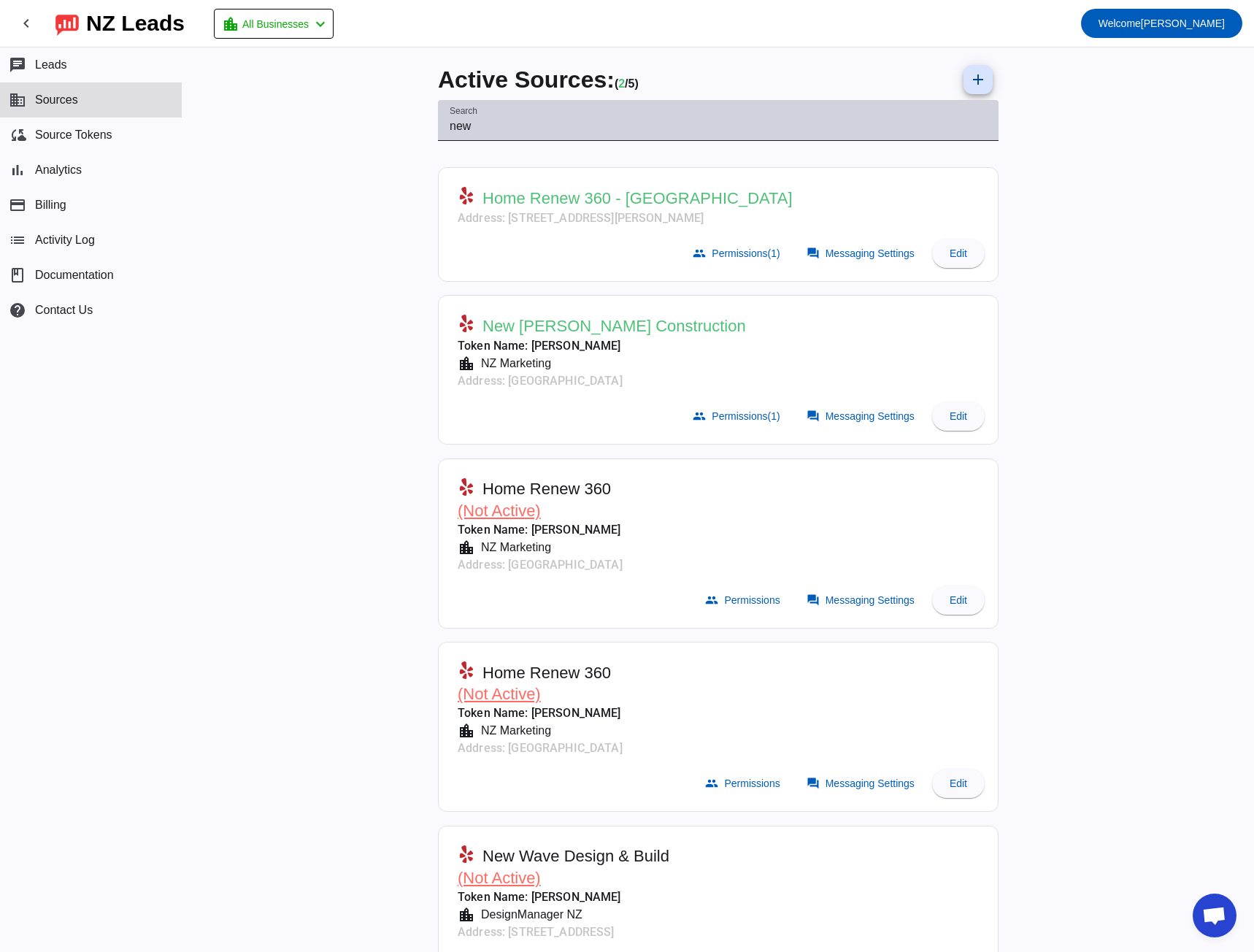
click at [459, 126] on input "new" at bounding box center [718, 126] width 537 height 17
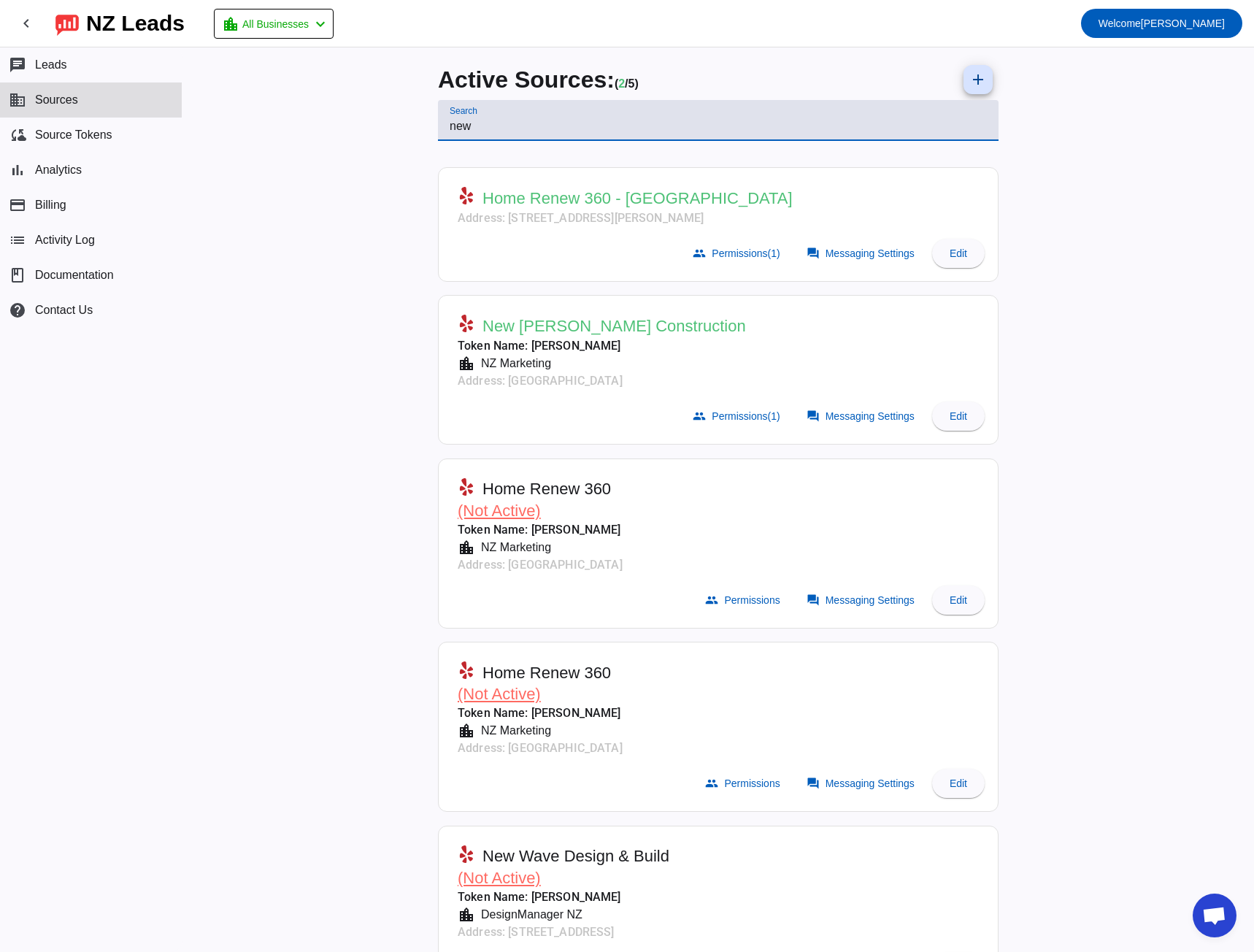
click at [459, 126] on input "new" at bounding box center [718, 126] width 537 height 17
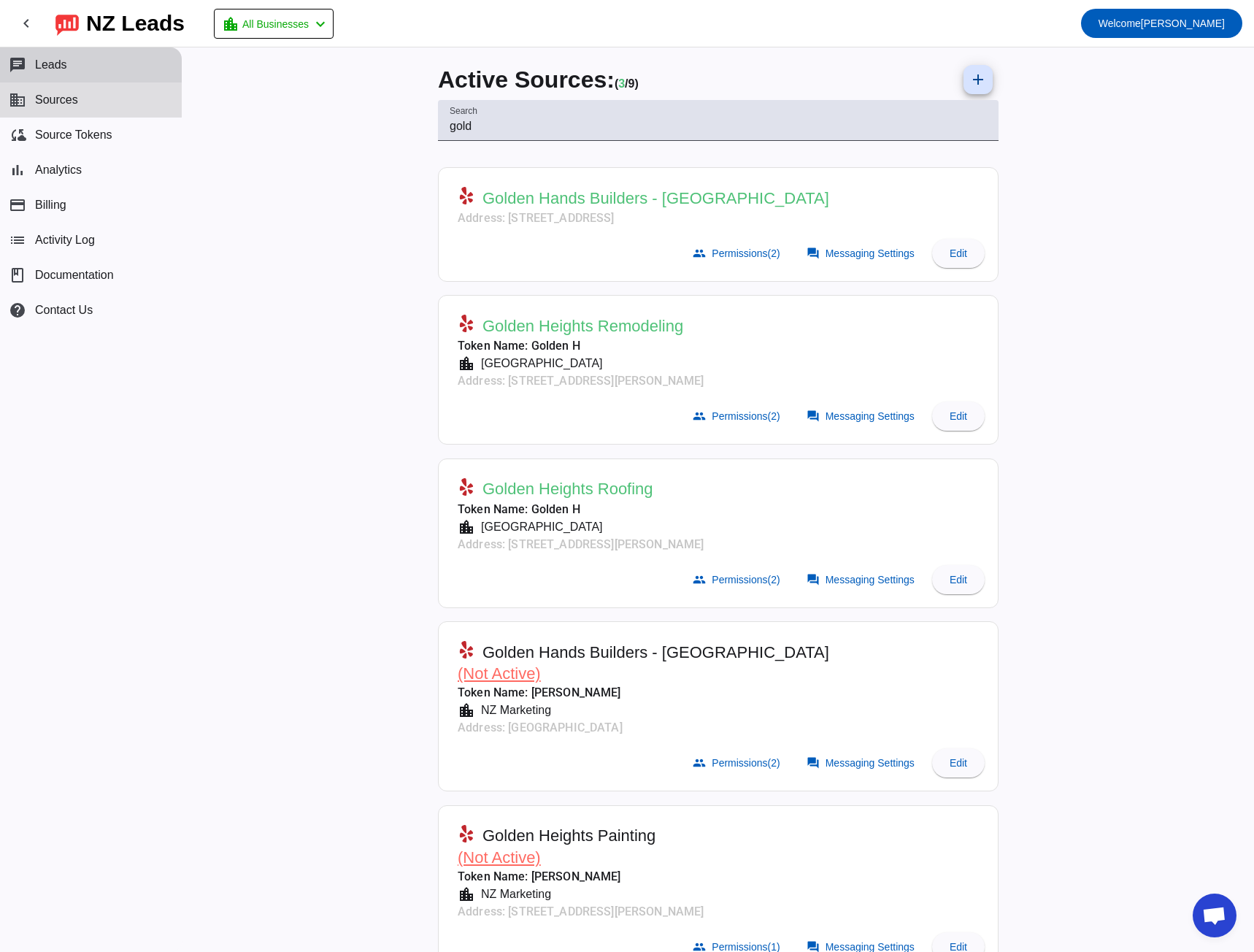
click at [61, 69] on span "Leads" at bounding box center [51, 65] width 32 height 13
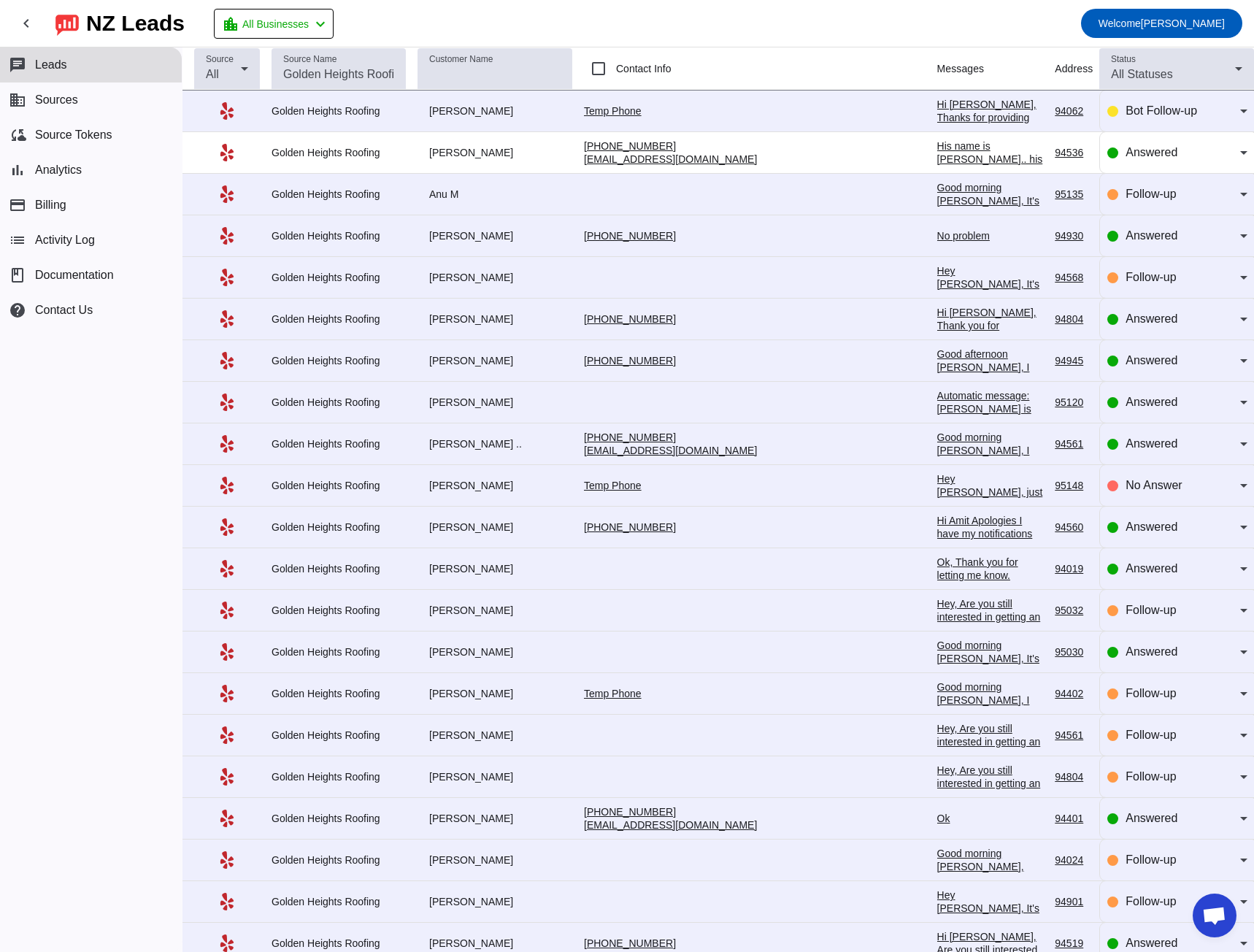
click at [338, 108] on div "Golden Heights Roofing" at bounding box center [339, 111] width 135 height 13
click at [937, 99] on div "Hi [PERSON_NAME], Thanks for providing those details about your roof. Having yo…" at bounding box center [990, 197] width 107 height 197
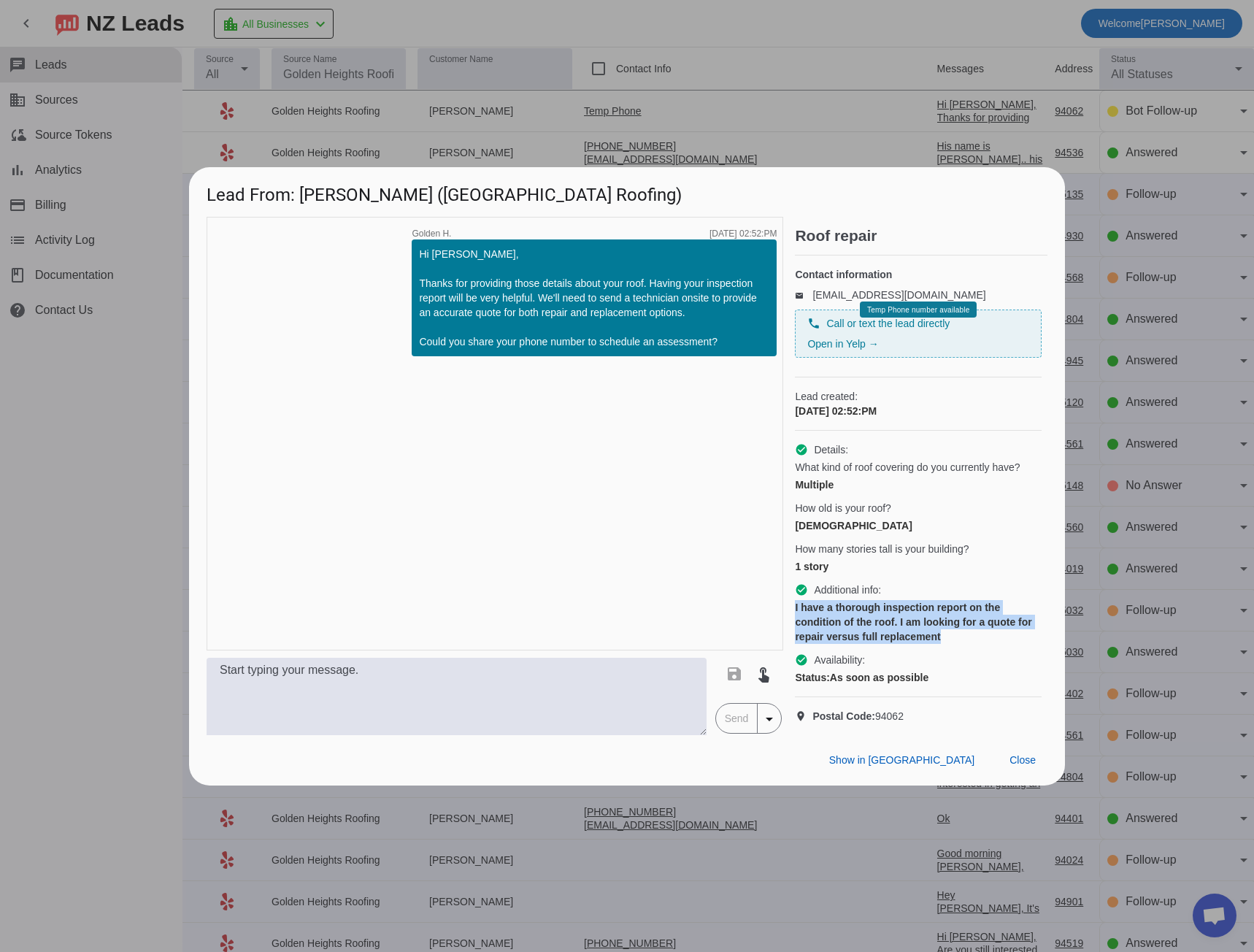
drag, startPoint x: 794, startPoint y: 609, endPoint x: 1007, endPoint y: 634, distance: 214.5
click at [1007, 634] on div "timer close Golden H. [DATE] 02:52:PM Hi [PERSON_NAME], Thanks for providing th…" at bounding box center [626, 475] width 841 height 518
drag, startPoint x: 1028, startPoint y: 765, endPoint x: 998, endPoint y: 767, distance: 30.1
click at [1028, 765] on span at bounding box center [1022, 760] width 49 height 26
